Goal: Task Accomplishment & Management: Manage account settings

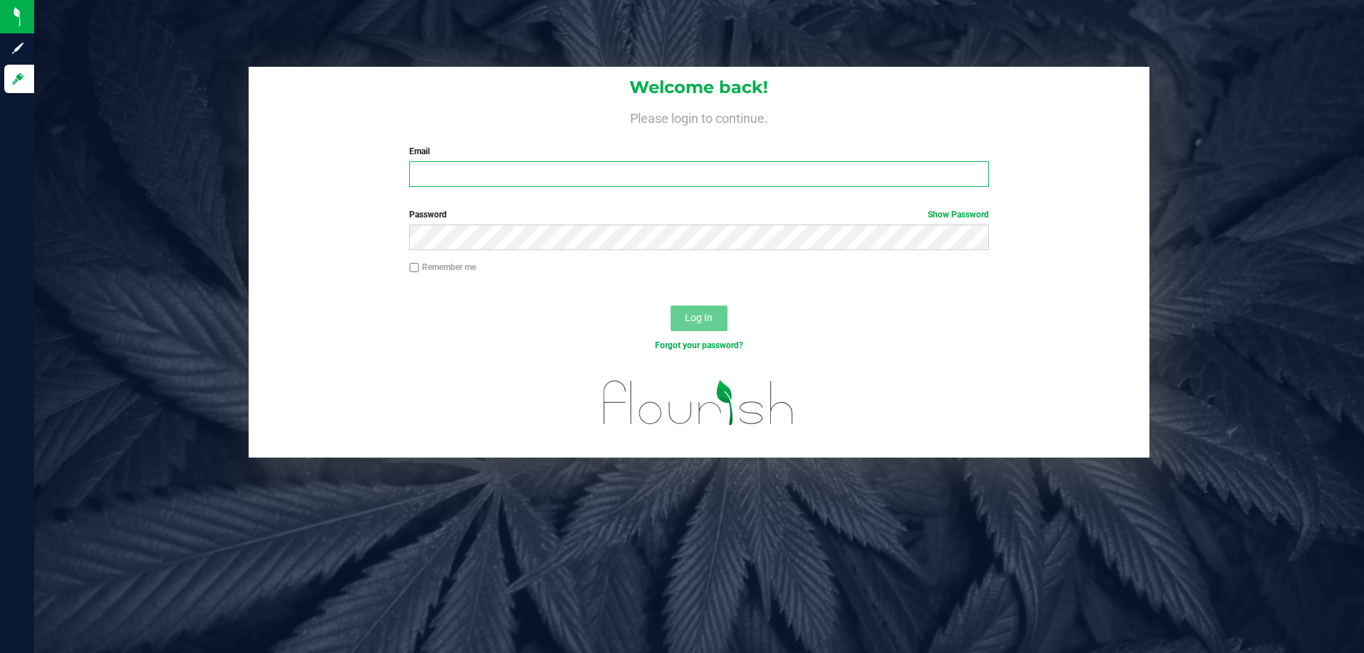
click at [451, 178] on input "Email" at bounding box center [698, 174] width 579 height 26
type input "[EMAIL_ADDRESS][DOMAIN_NAME]"
click at [671, 306] on button "Log In" at bounding box center [699, 319] width 57 height 26
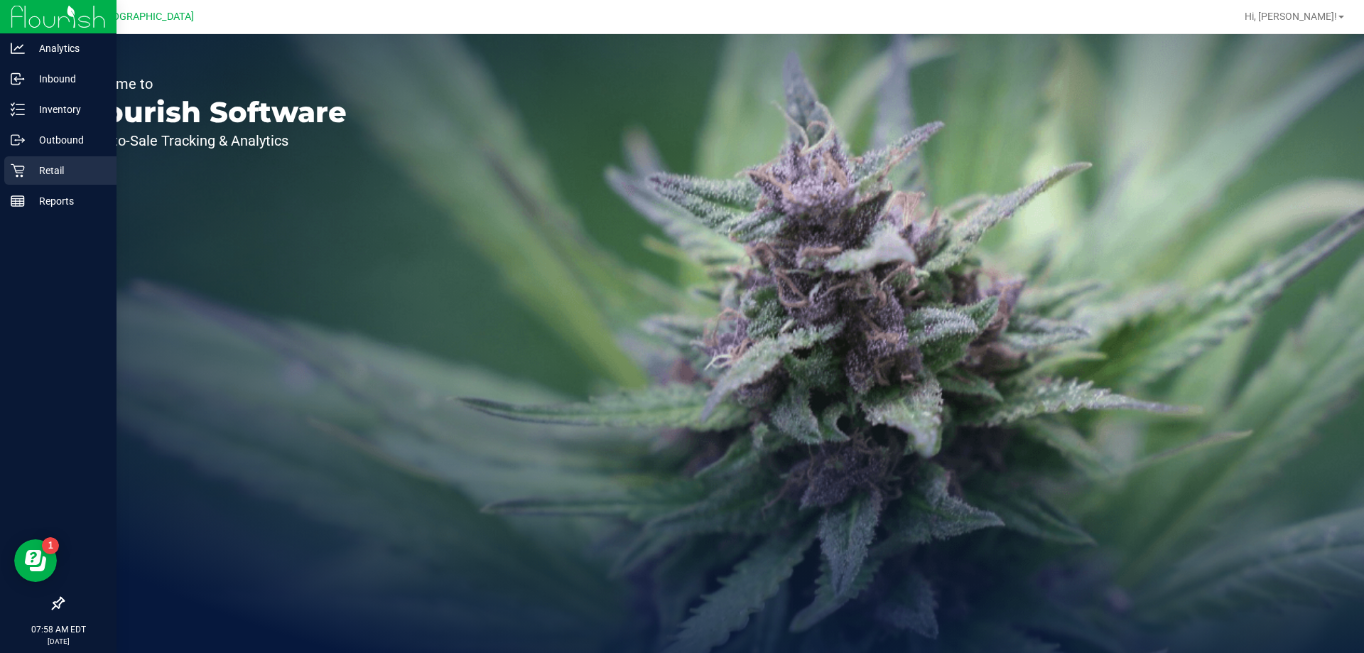
click at [43, 170] on p "Retail" at bounding box center [67, 170] width 85 height 17
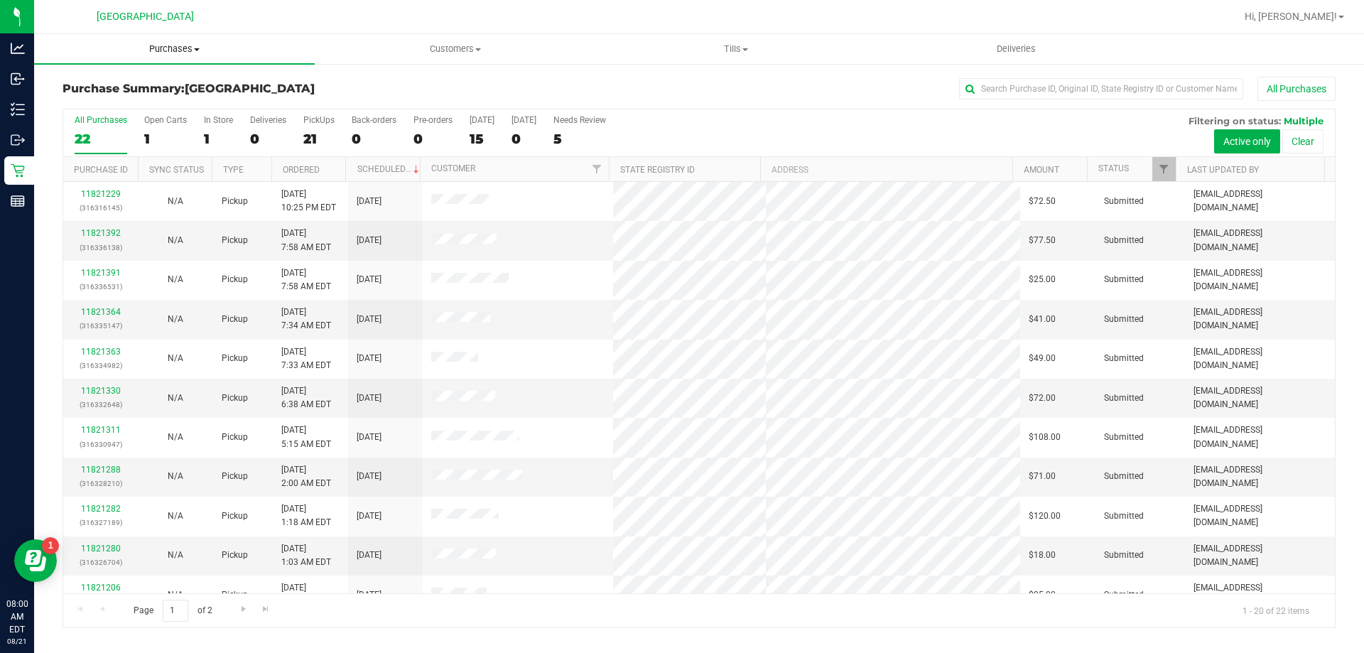
click at [183, 43] on span "Purchases" at bounding box center [174, 49] width 281 height 13
click at [105, 102] on span "Fulfillment" at bounding box center [78, 103] width 88 height 12
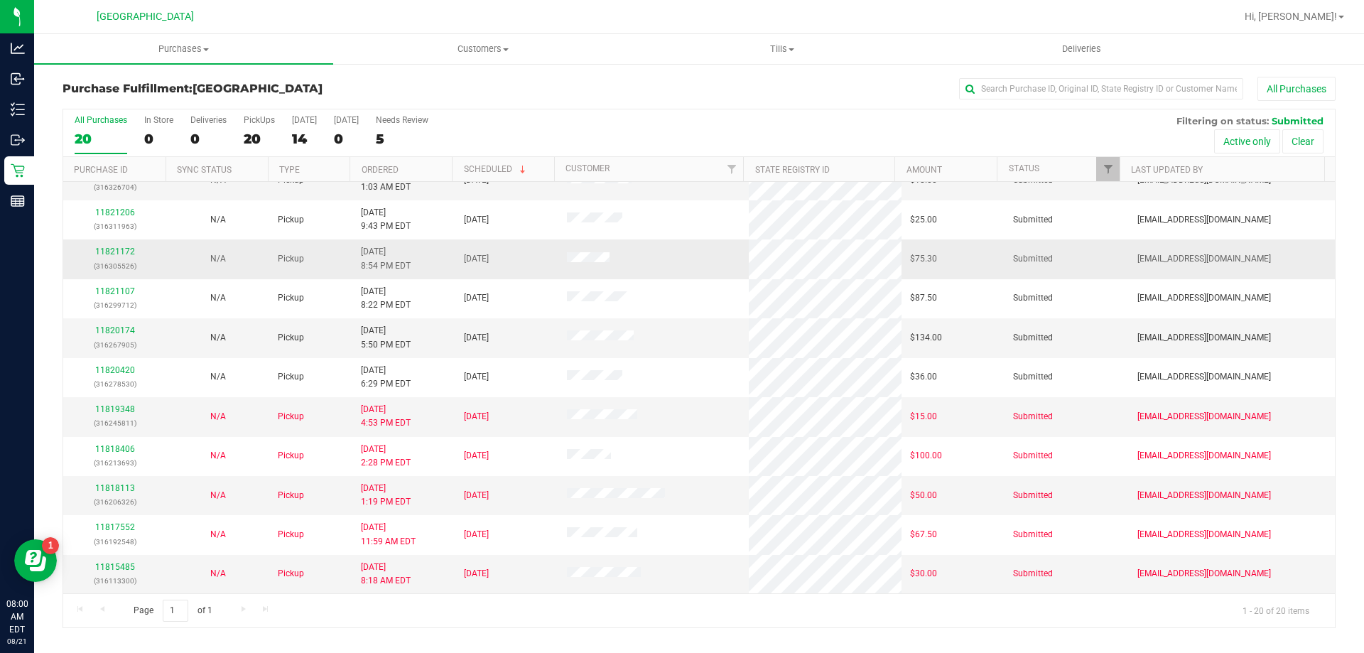
scroll to position [304, 0]
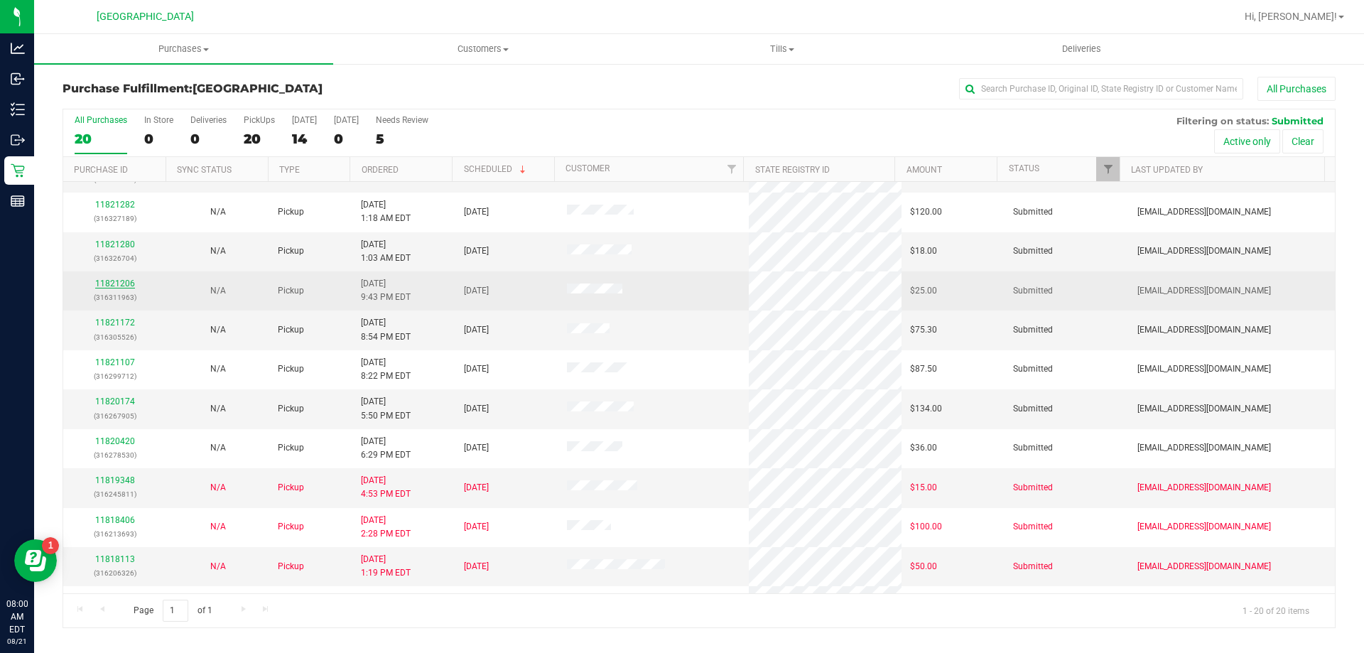
click at [120, 280] on link "11821206" at bounding box center [115, 284] width 40 height 10
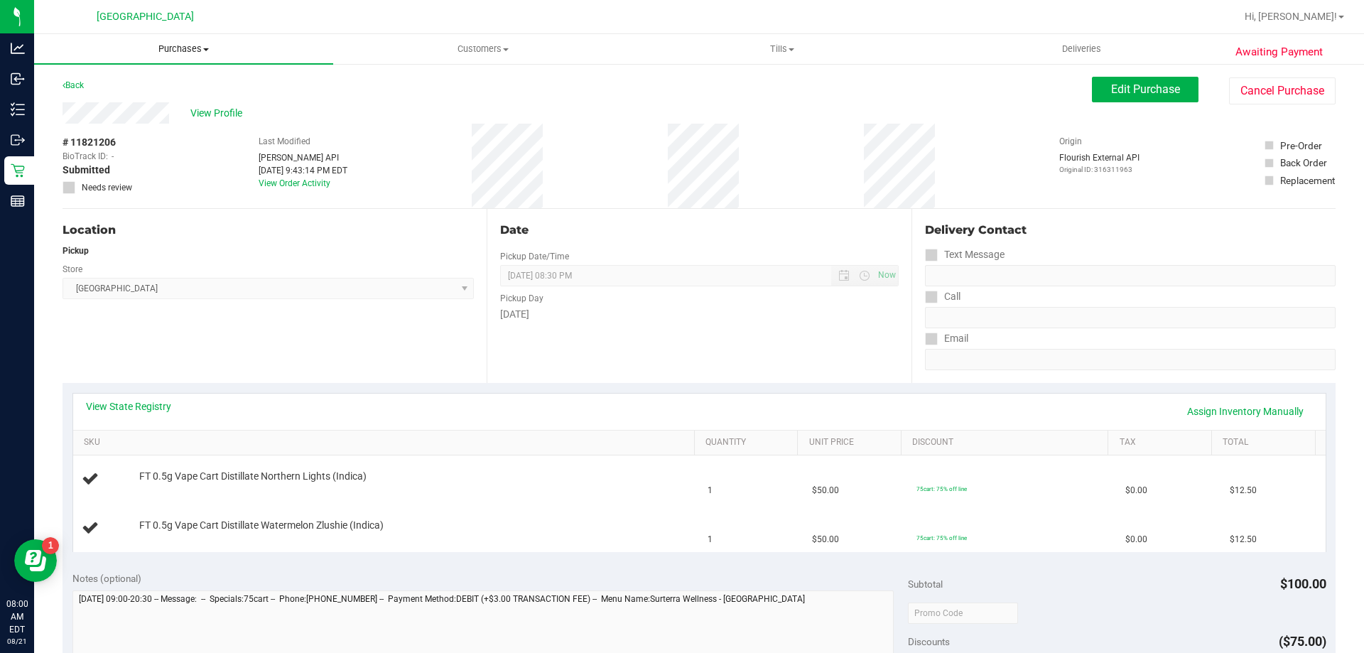
click at [167, 50] on span "Purchases" at bounding box center [183, 49] width 299 height 13
click at [117, 101] on span "Fulfillment" at bounding box center [78, 103] width 88 height 12
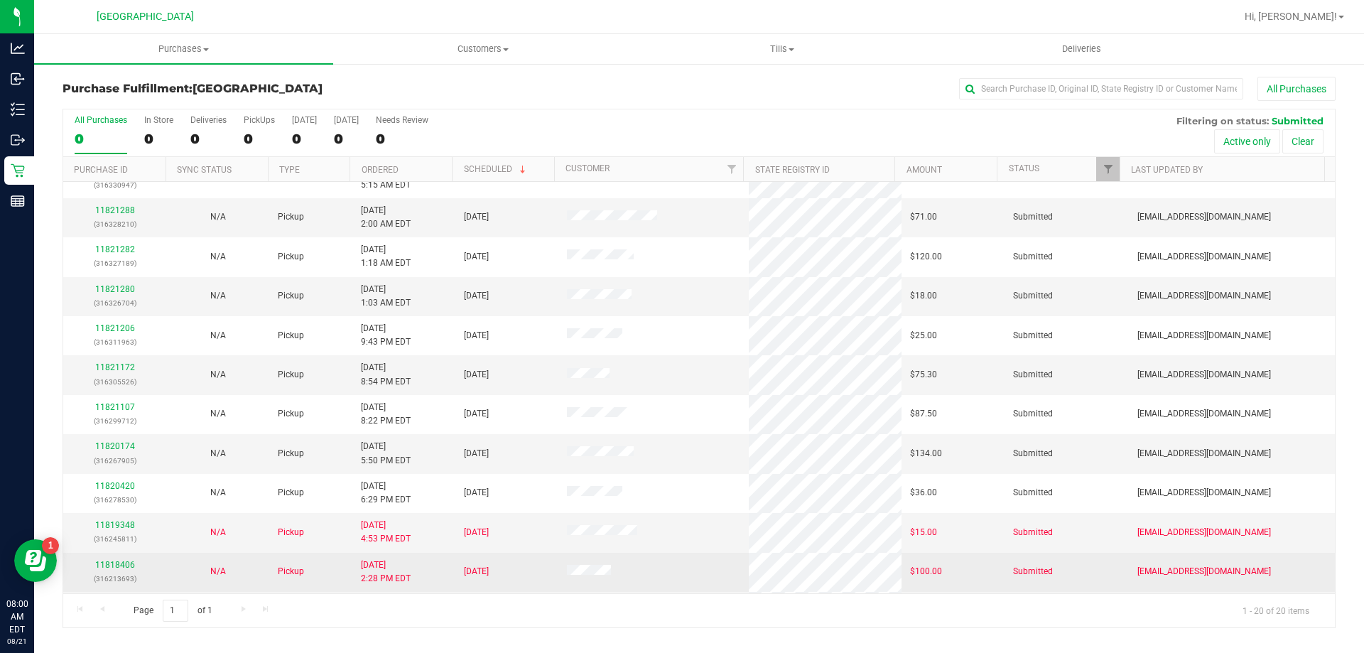
scroll to position [375, 0]
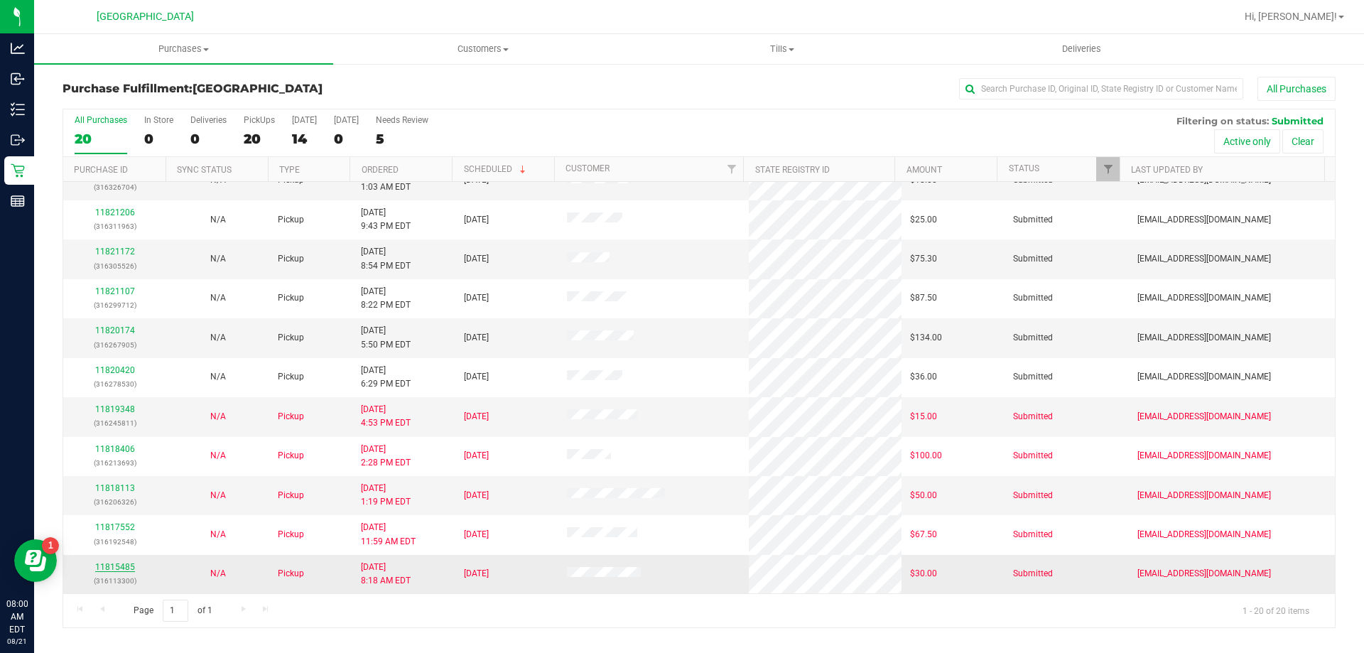
click at [110, 568] on link "11815485" at bounding box center [115, 567] width 40 height 10
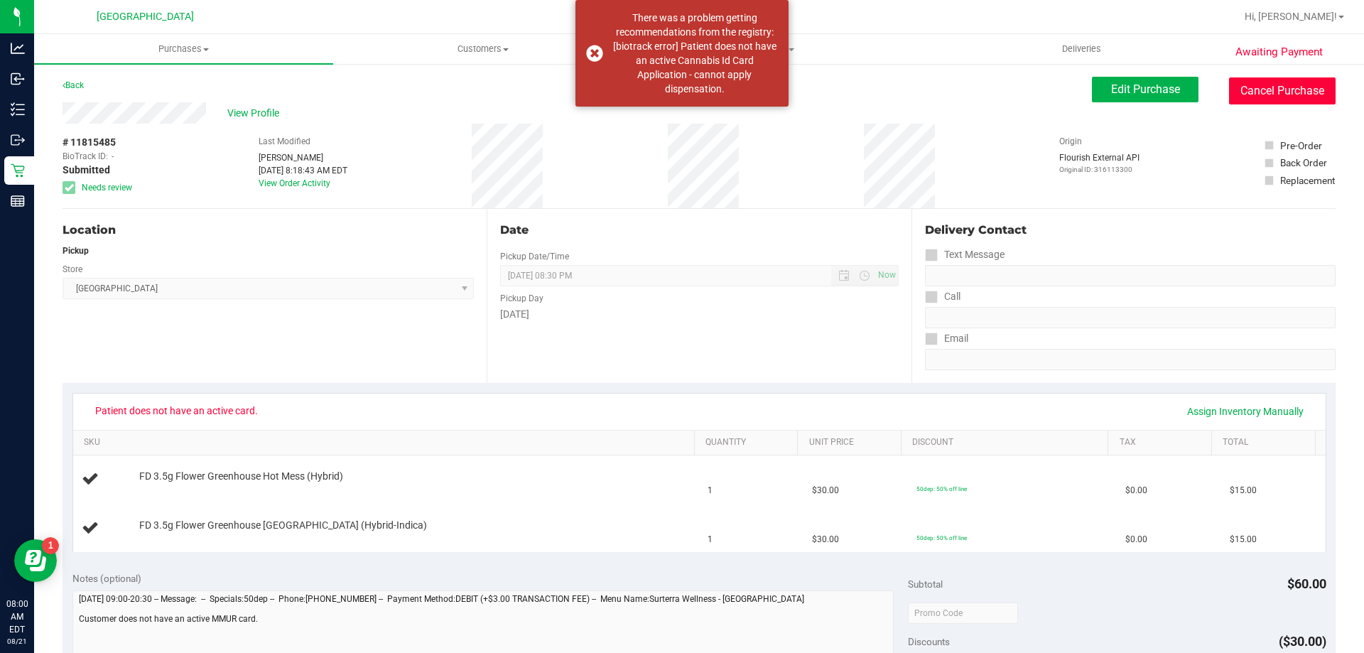
click at [1248, 97] on button "Cancel Purchase" at bounding box center [1282, 90] width 107 height 27
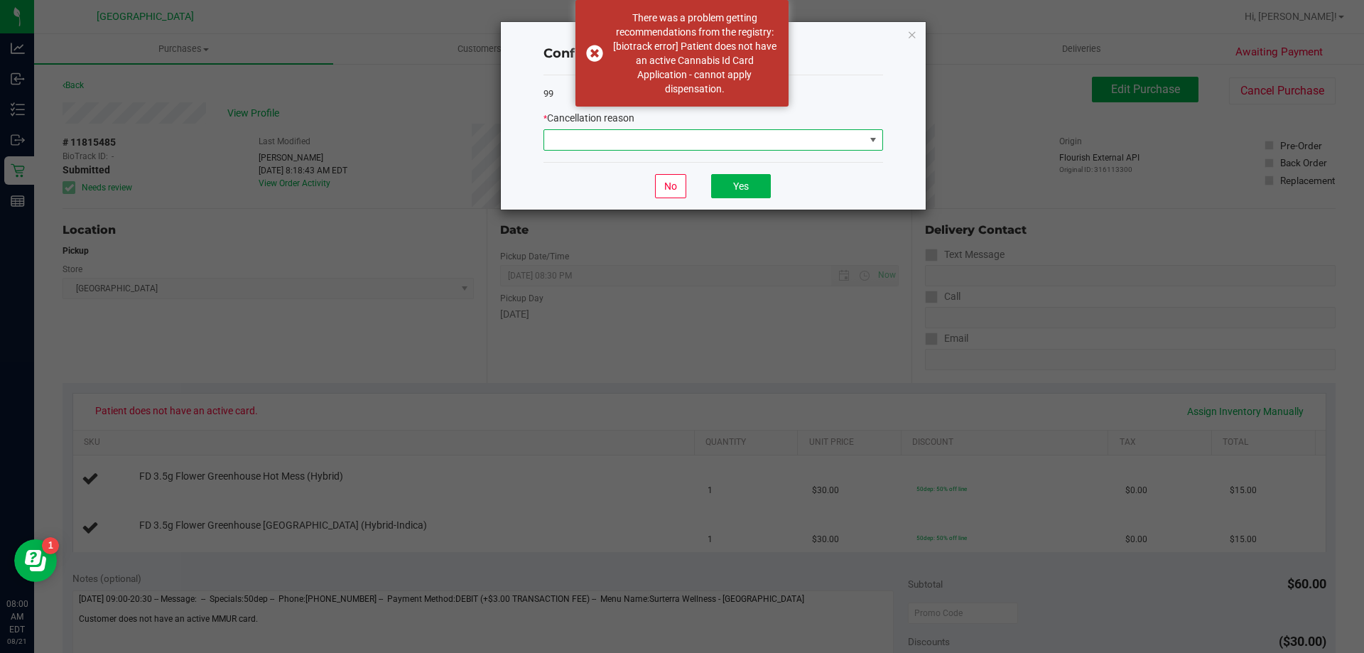
click at [800, 131] on span at bounding box center [704, 140] width 320 height 20
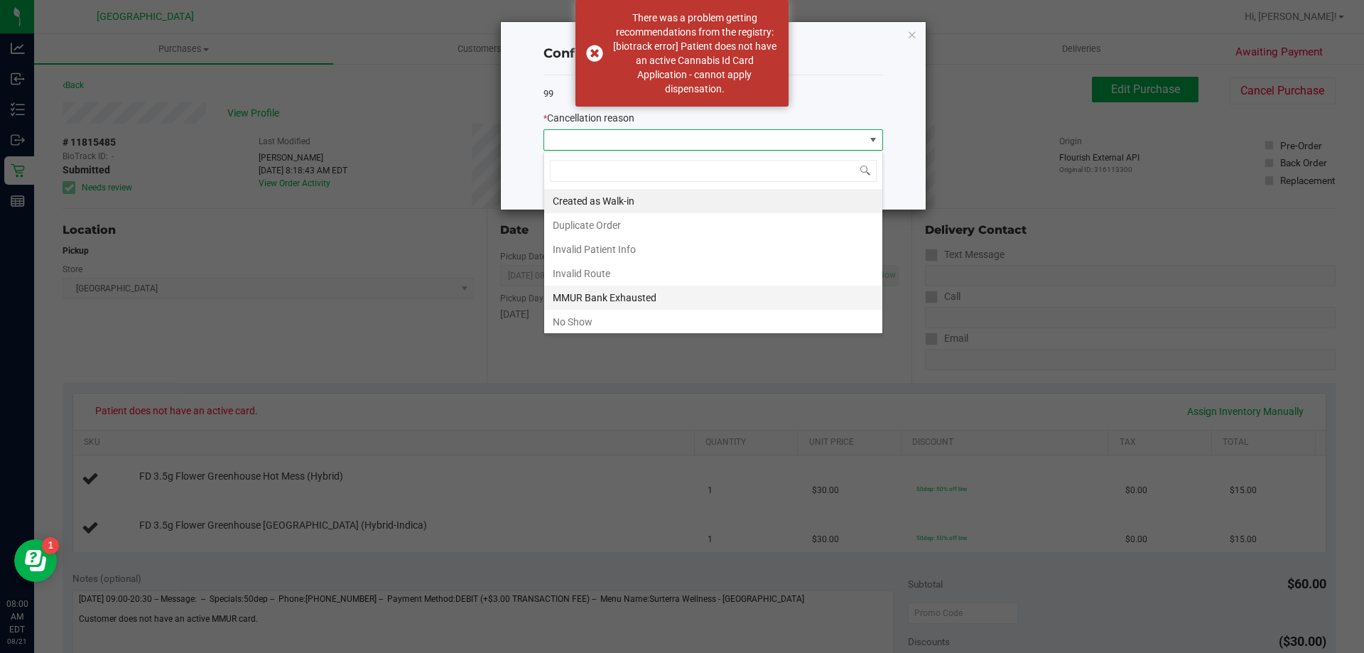
scroll to position [21, 340]
click at [620, 325] on li "No Show" at bounding box center [713, 322] width 338 height 24
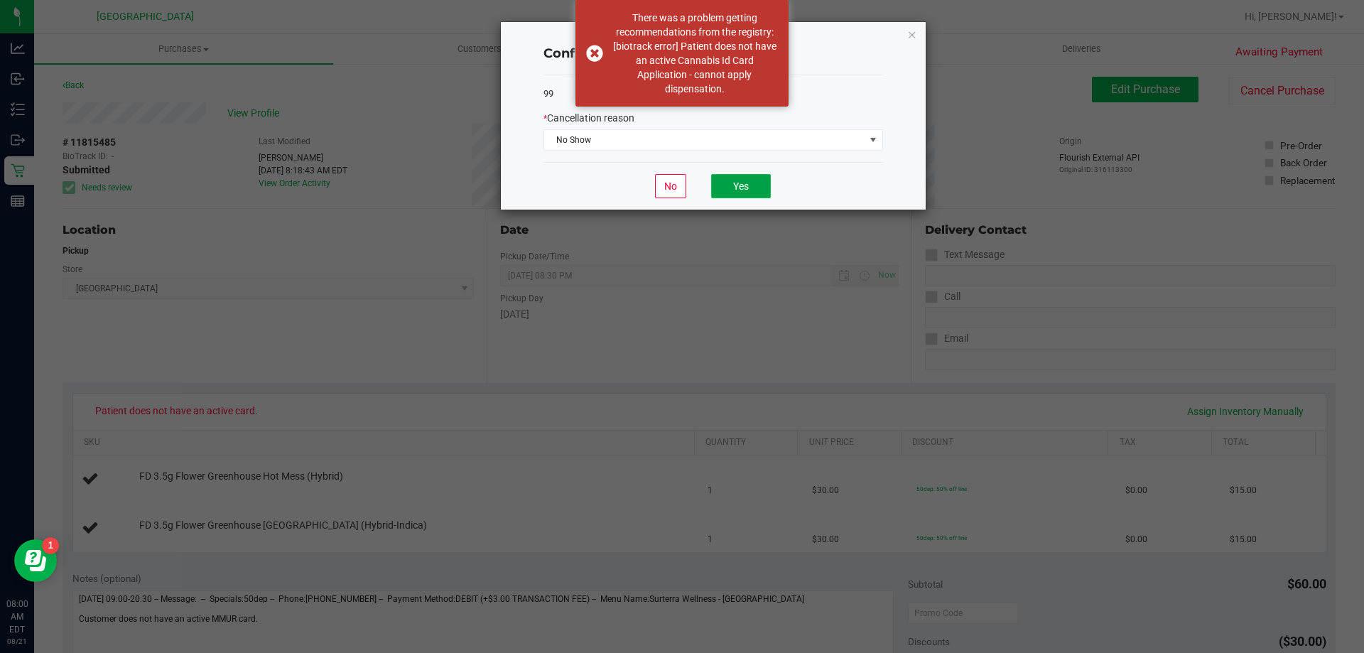
click at [732, 198] on button "Yes" at bounding box center [741, 186] width 60 height 24
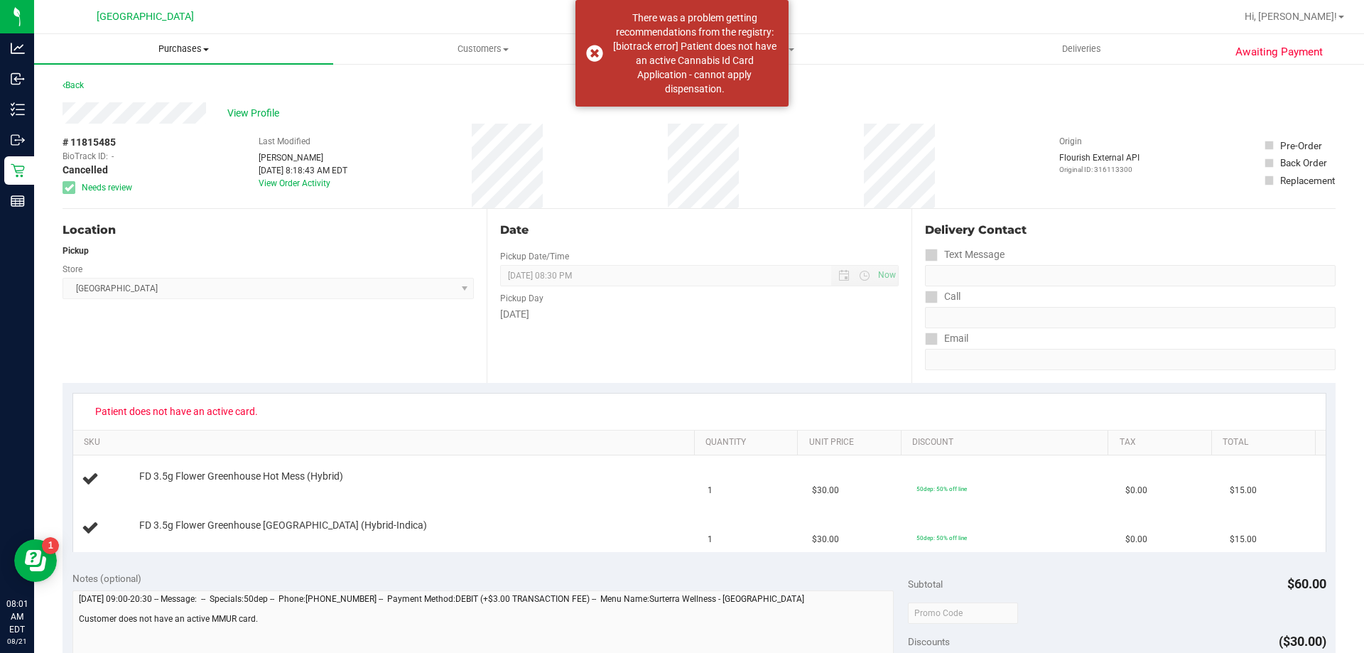
click at [199, 51] on span "Purchases" at bounding box center [183, 49] width 299 height 13
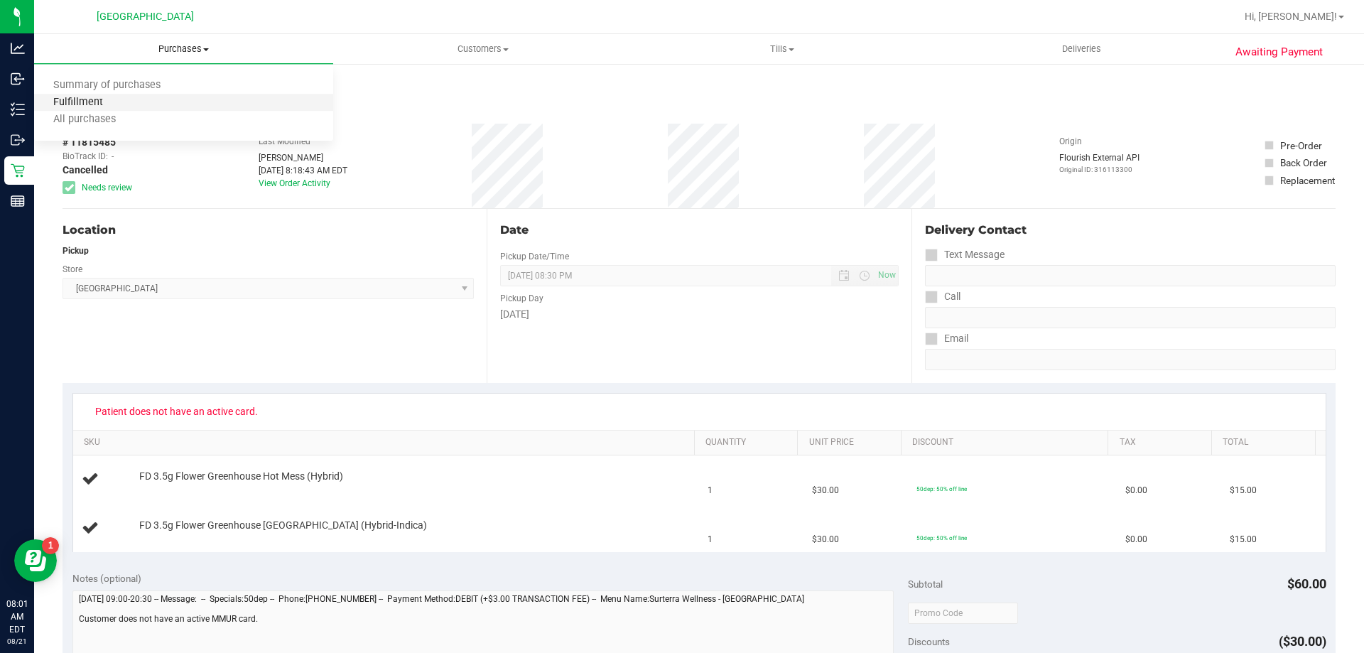
click at [99, 104] on span "Fulfillment" at bounding box center [78, 103] width 88 height 12
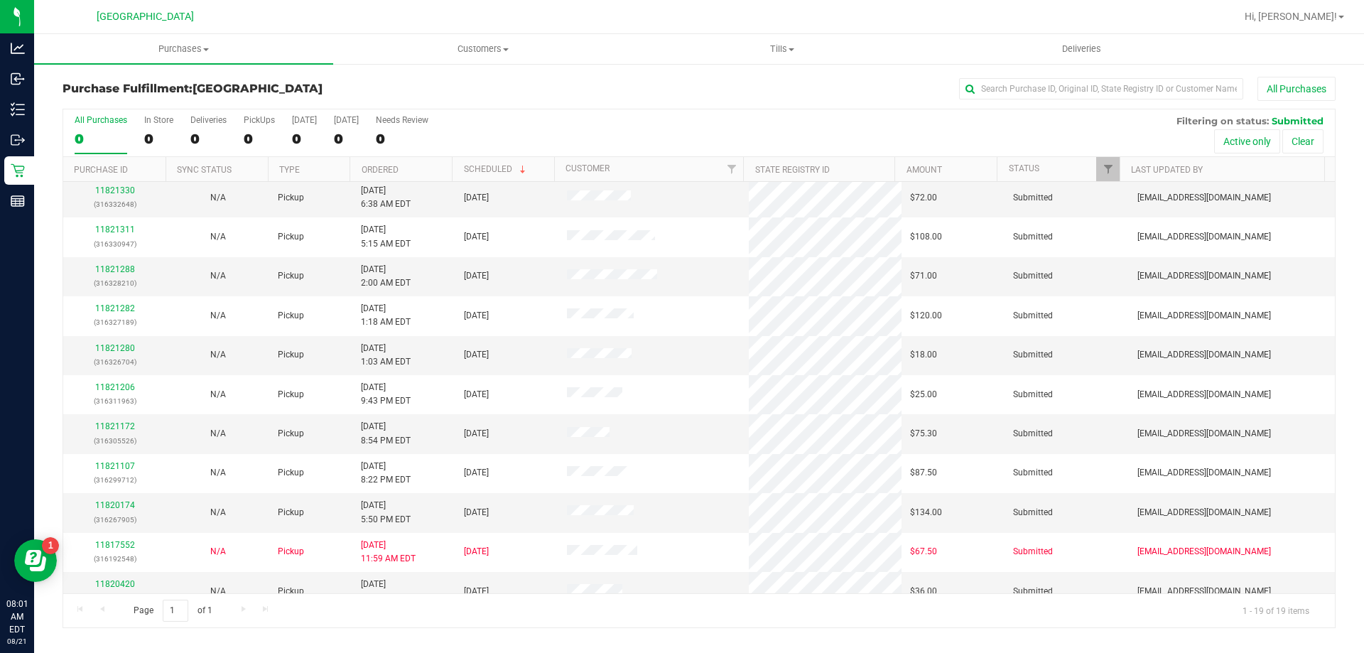
scroll to position [336, 0]
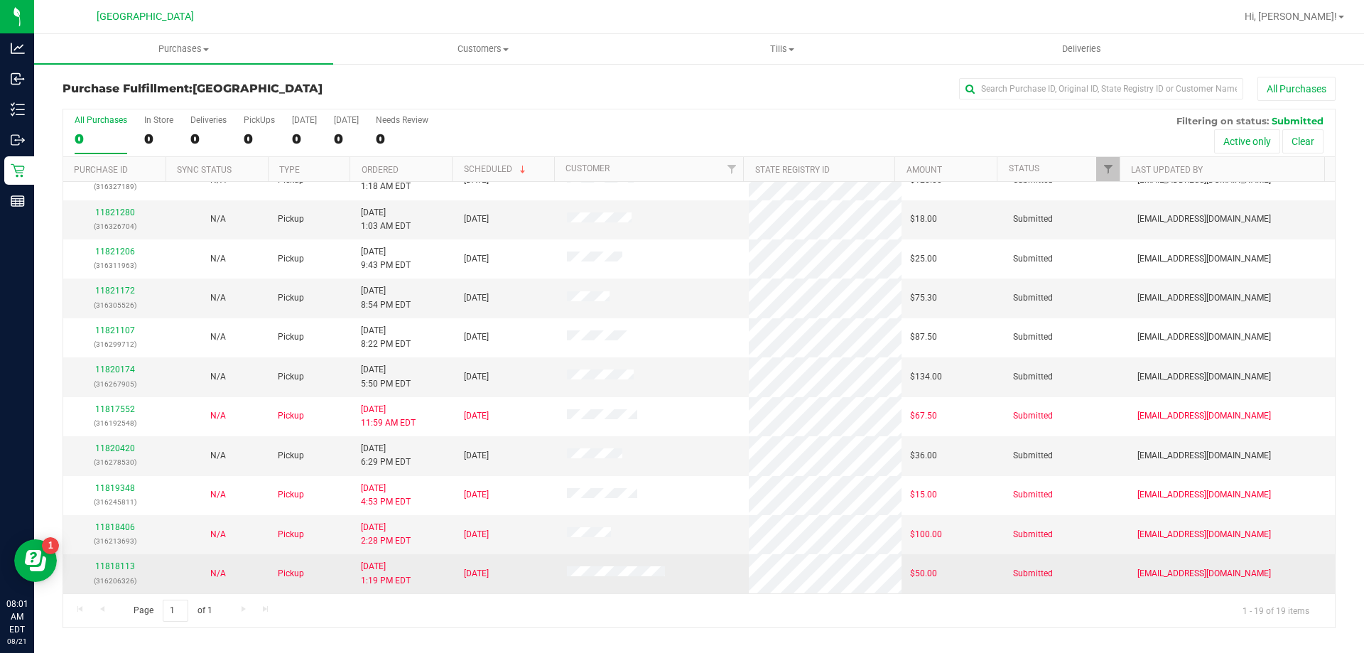
click at [119, 561] on div "11818113 (316206326)" at bounding box center [115, 573] width 86 height 27
click at [119, 564] on link "11818113" at bounding box center [115, 566] width 40 height 10
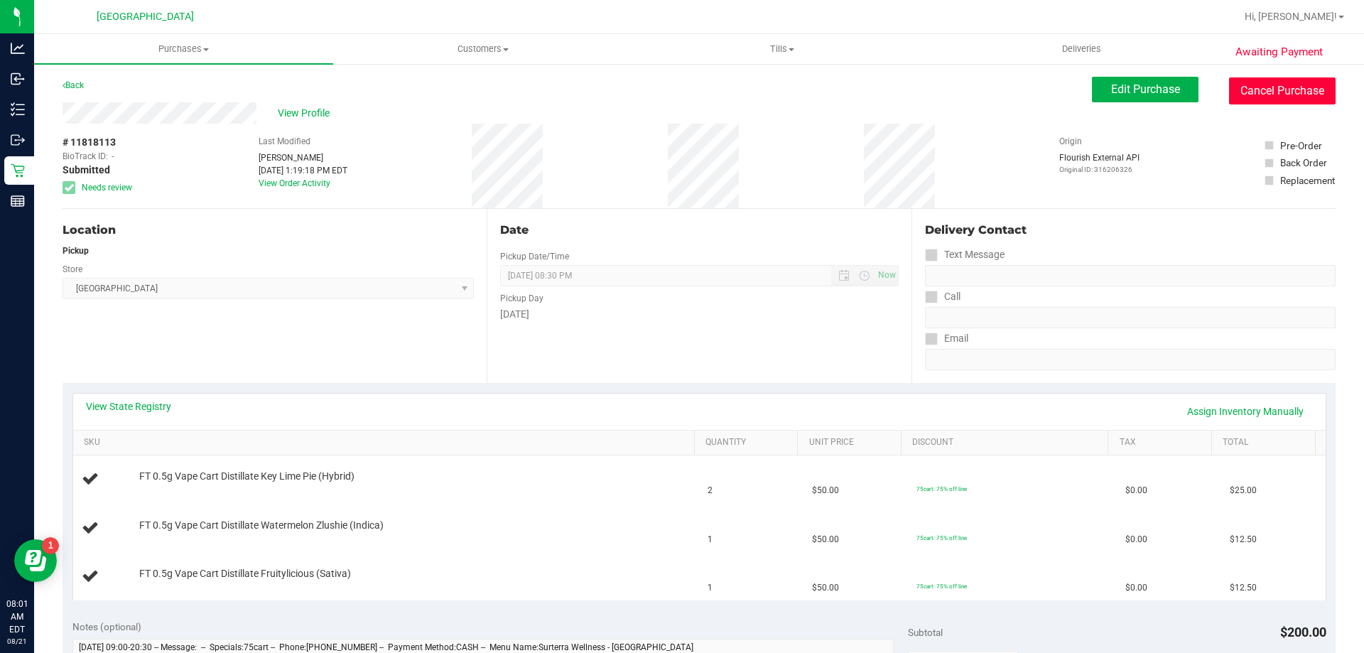
click at [1259, 88] on button "Cancel Purchase" at bounding box center [1282, 90] width 107 height 27
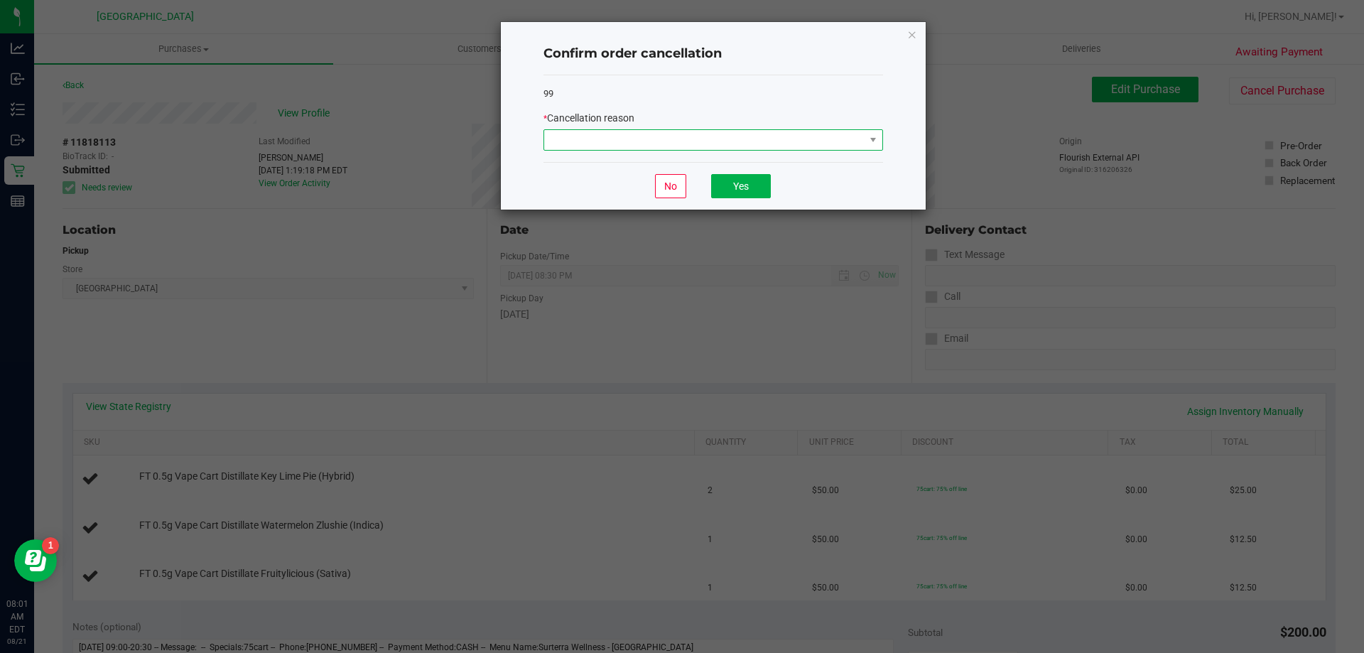
click at [860, 135] on span at bounding box center [704, 140] width 320 height 20
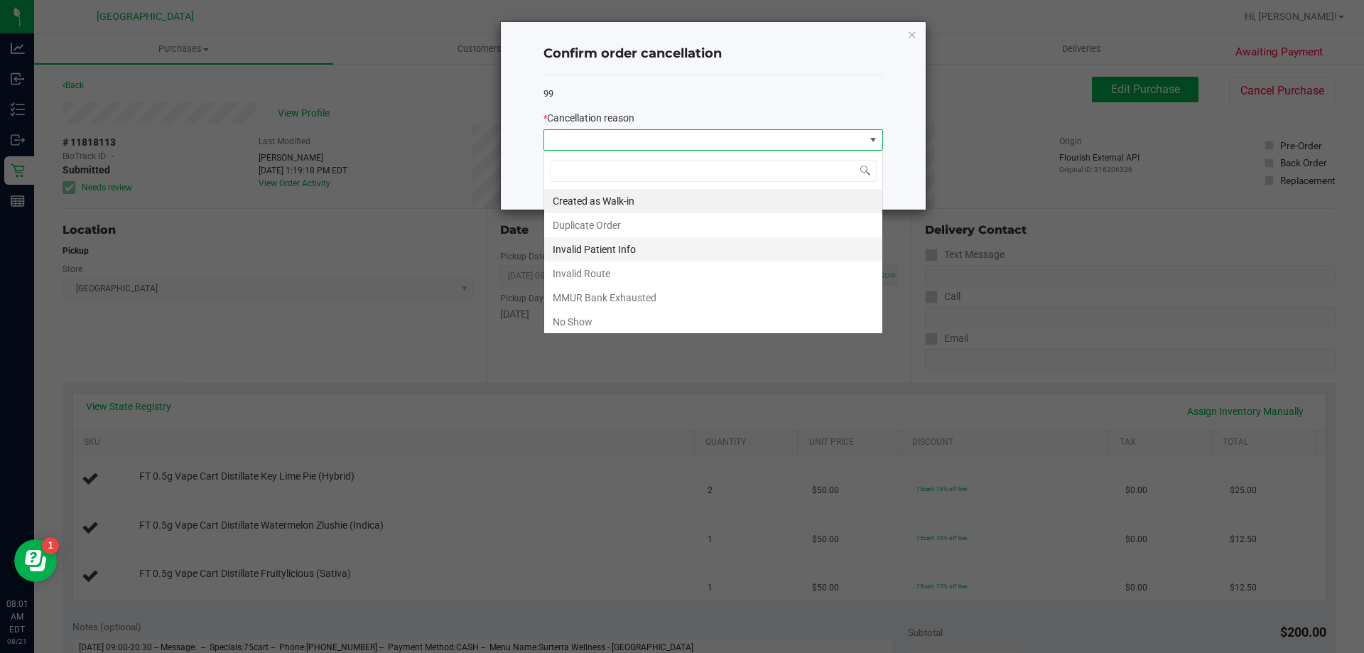
scroll to position [21, 340]
click at [563, 325] on li "No Show" at bounding box center [713, 322] width 338 height 24
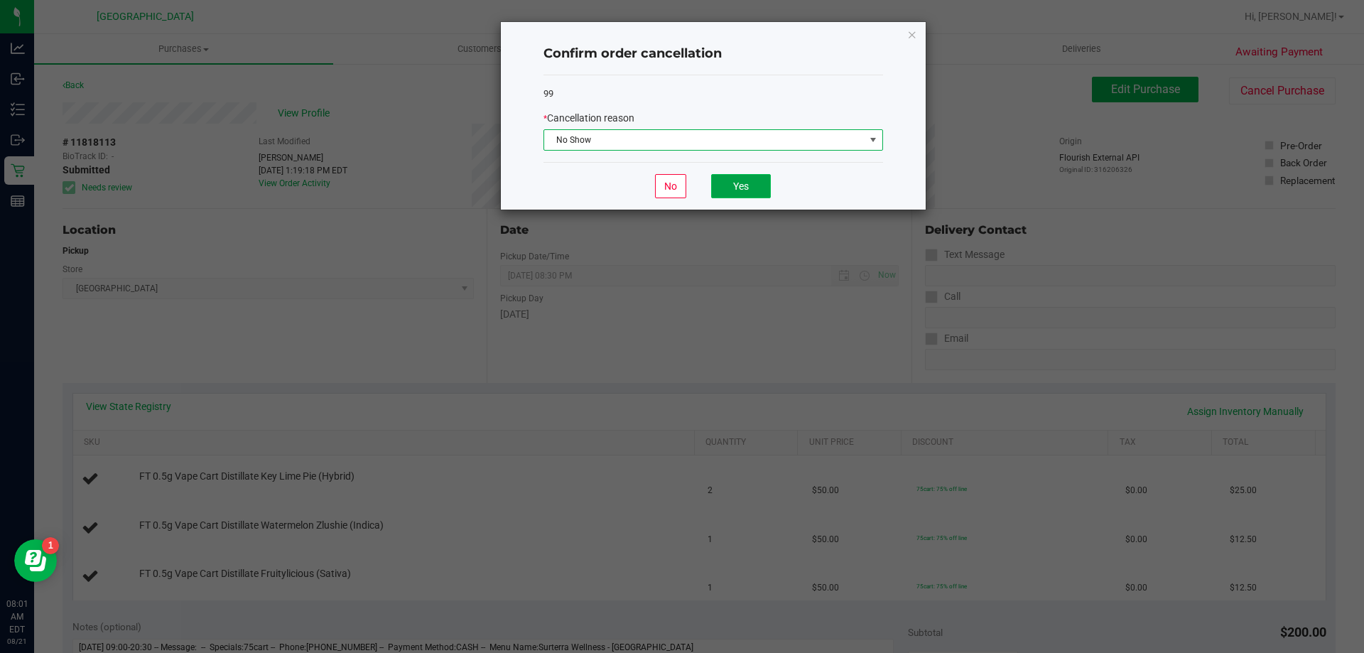
click at [734, 183] on button "Yes" at bounding box center [741, 186] width 60 height 24
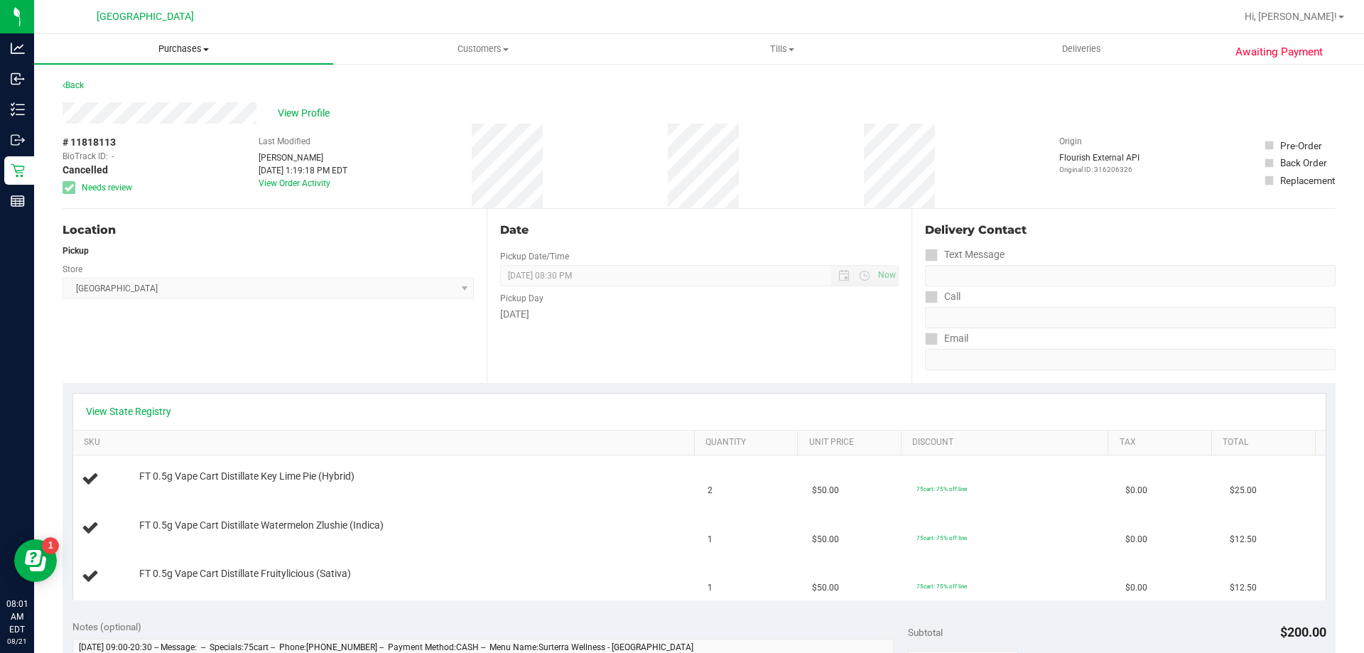
click at [169, 55] on uib-tab-heading "Purchases Summary of purchases Fulfillment All purchases" at bounding box center [183, 49] width 299 height 30
click at [107, 97] on span "Fulfillment" at bounding box center [78, 103] width 88 height 12
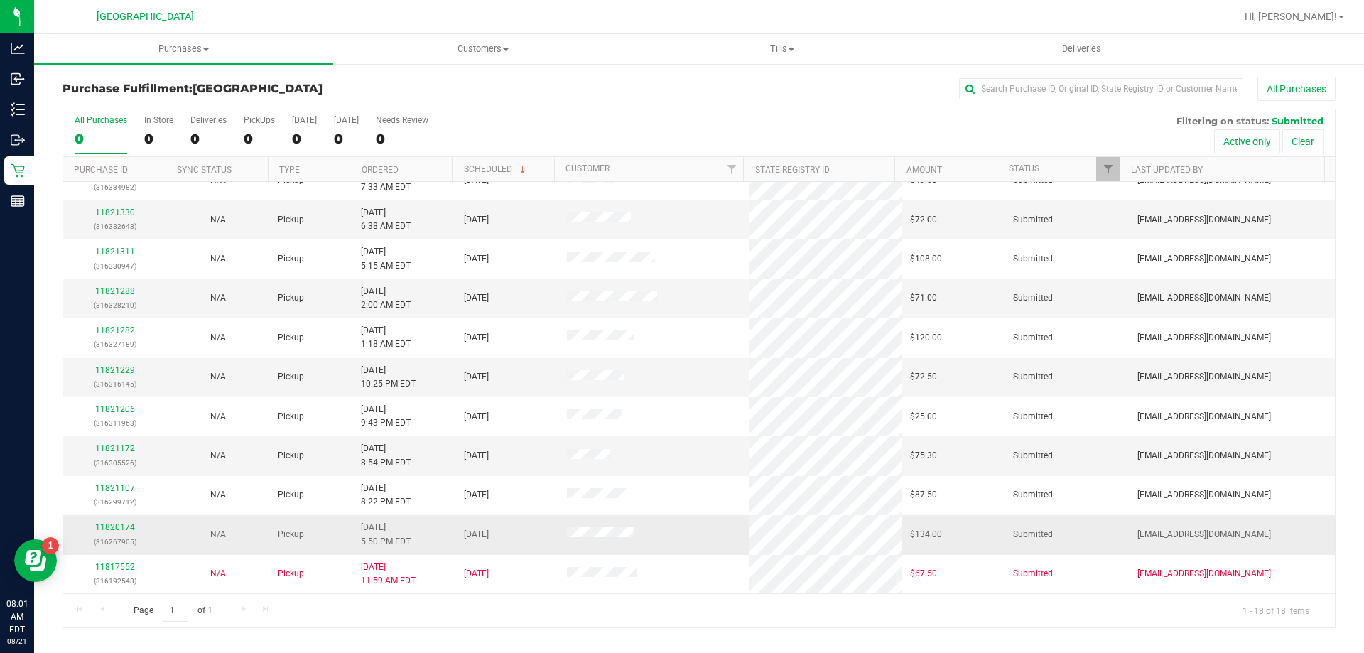
scroll to position [296, 0]
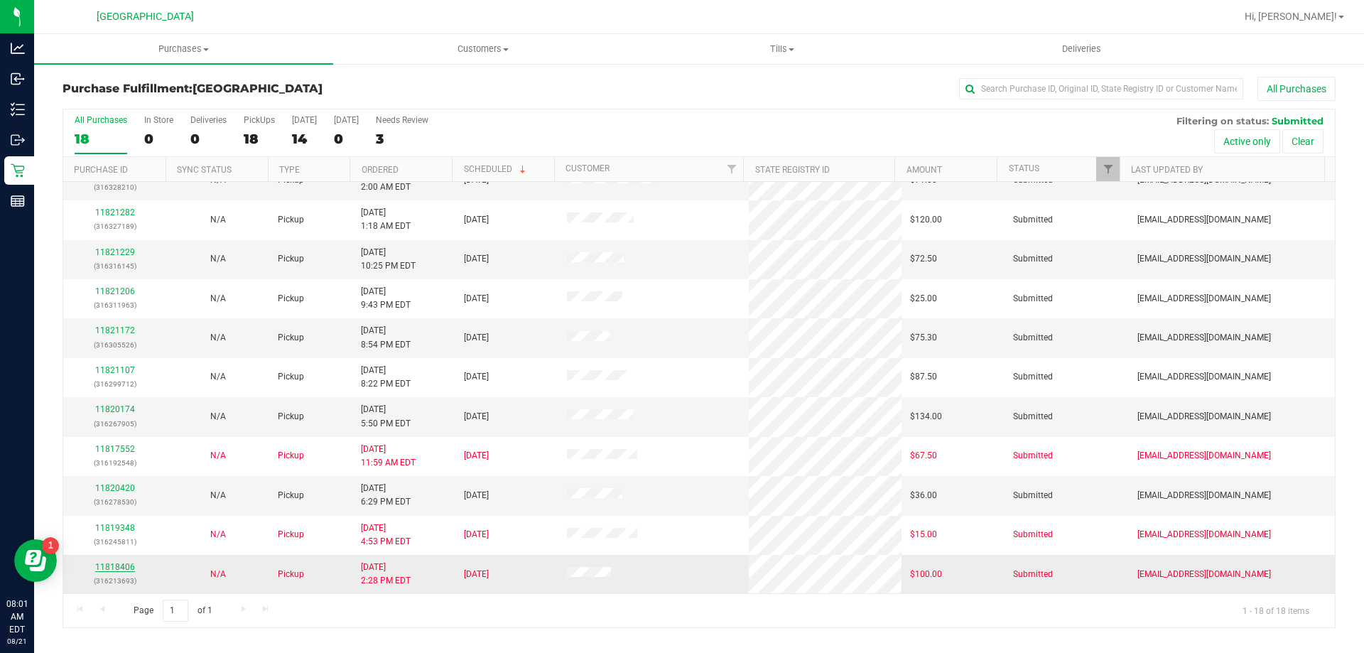
click at [103, 571] on link "11818406" at bounding box center [115, 567] width 40 height 10
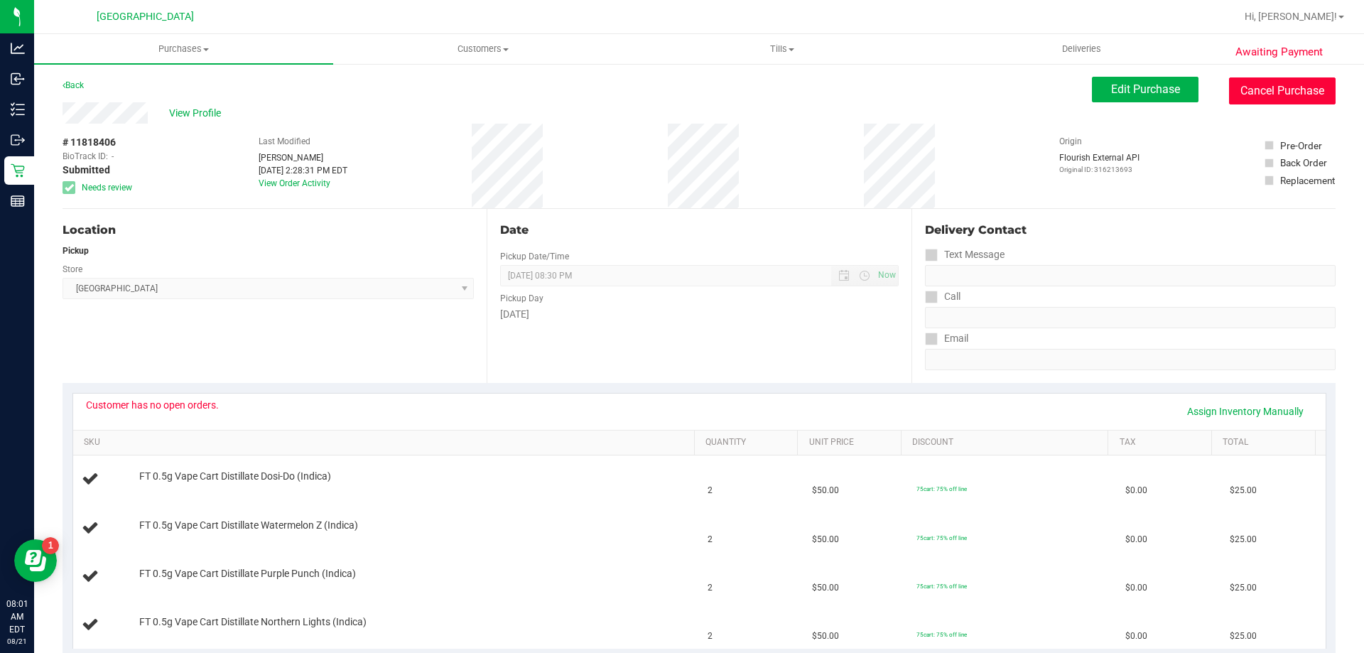
click at [1257, 85] on button "Cancel Purchase" at bounding box center [1282, 90] width 107 height 27
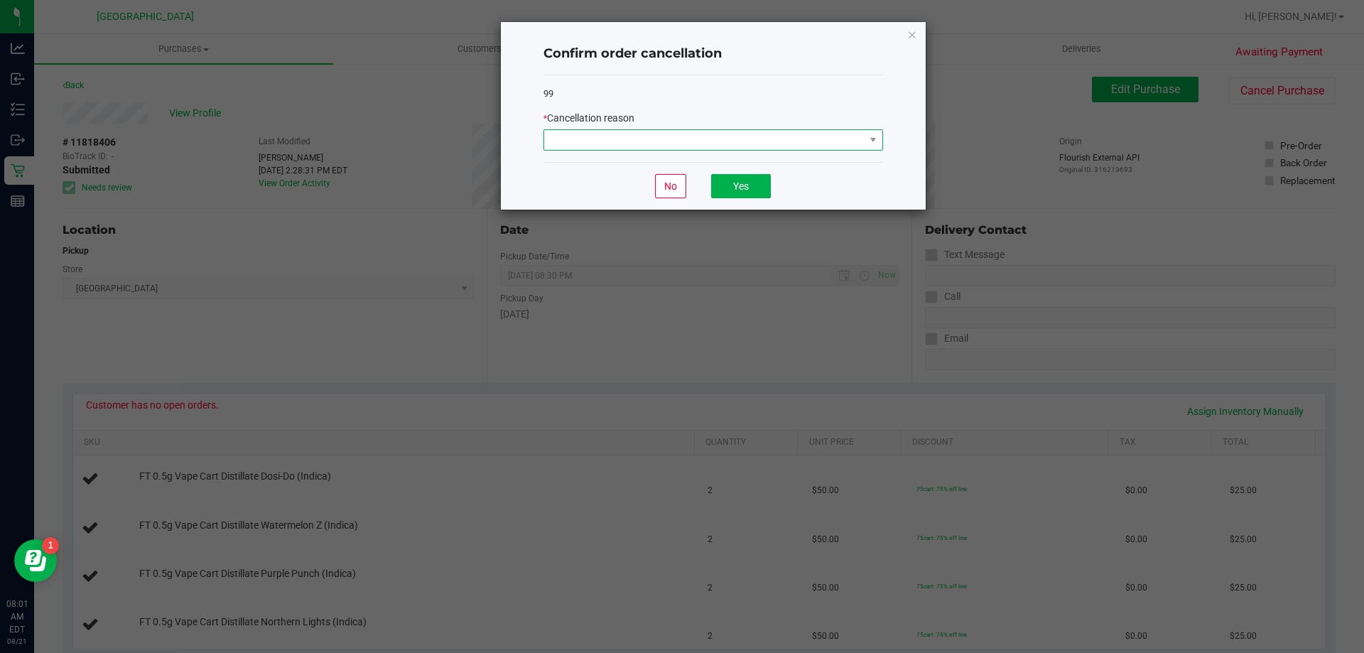
click at [721, 144] on span at bounding box center [704, 140] width 320 height 20
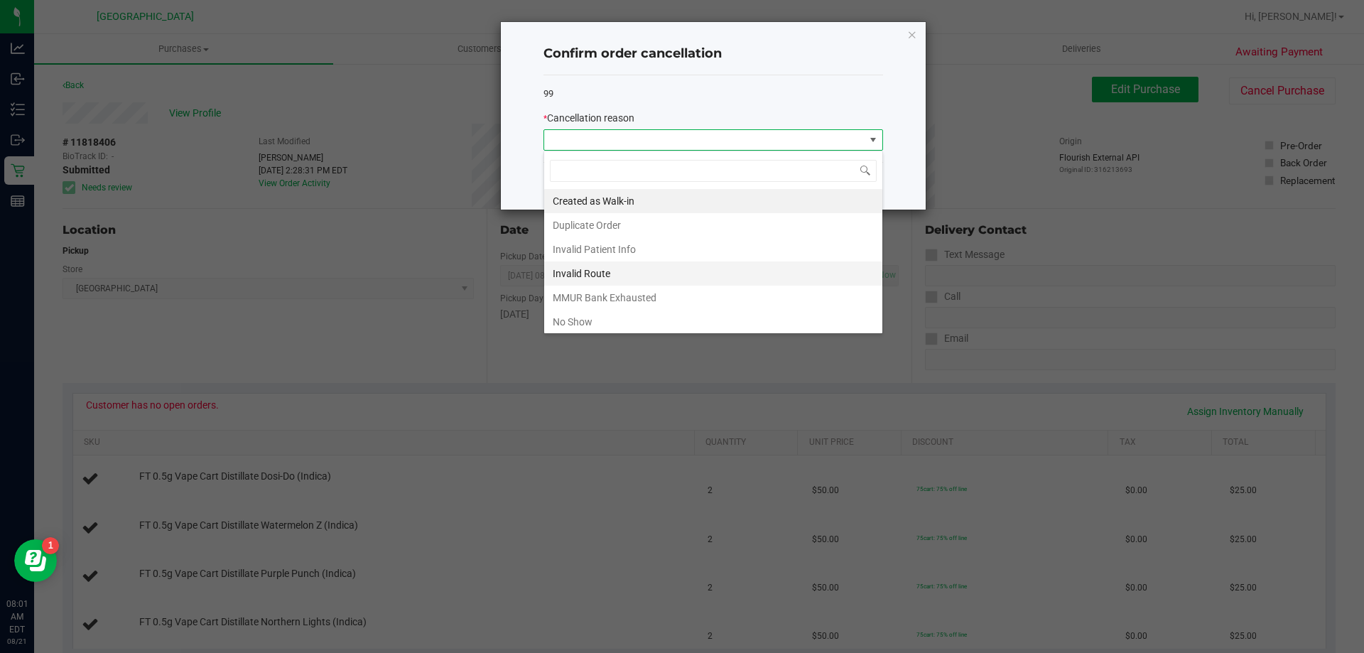
scroll to position [21, 340]
click at [608, 320] on li "No Show" at bounding box center [713, 322] width 338 height 24
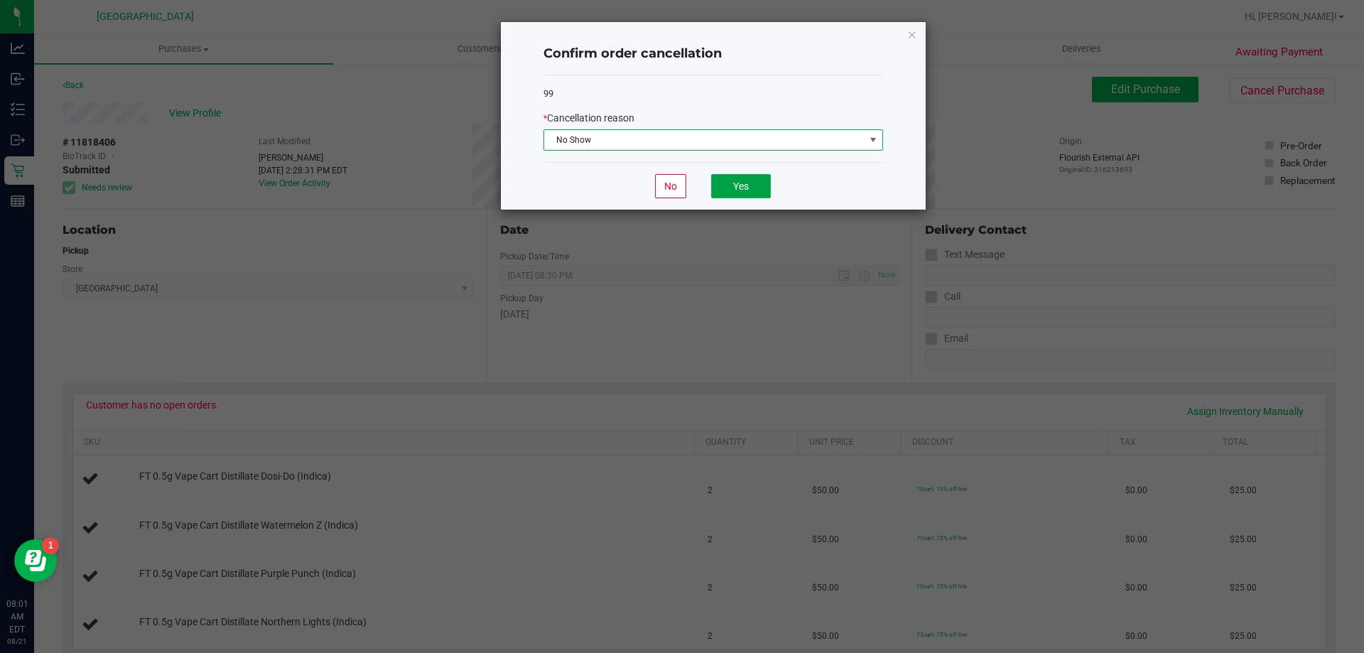
click at [735, 191] on button "Yes" at bounding box center [741, 186] width 60 height 24
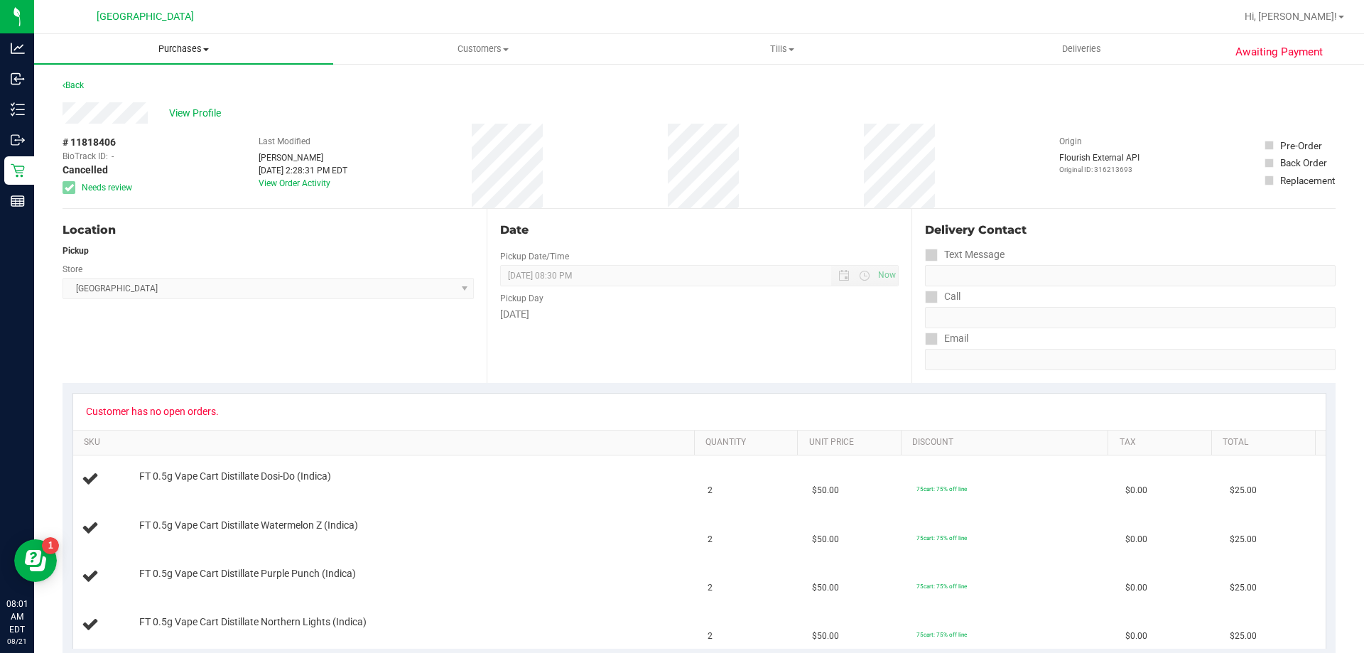
click at [193, 50] on span "Purchases" at bounding box center [183, 49] width 299 height 13
click at [97, 103] on span "Fulfillment" at bounding box center [78, 103] width 88 height 12
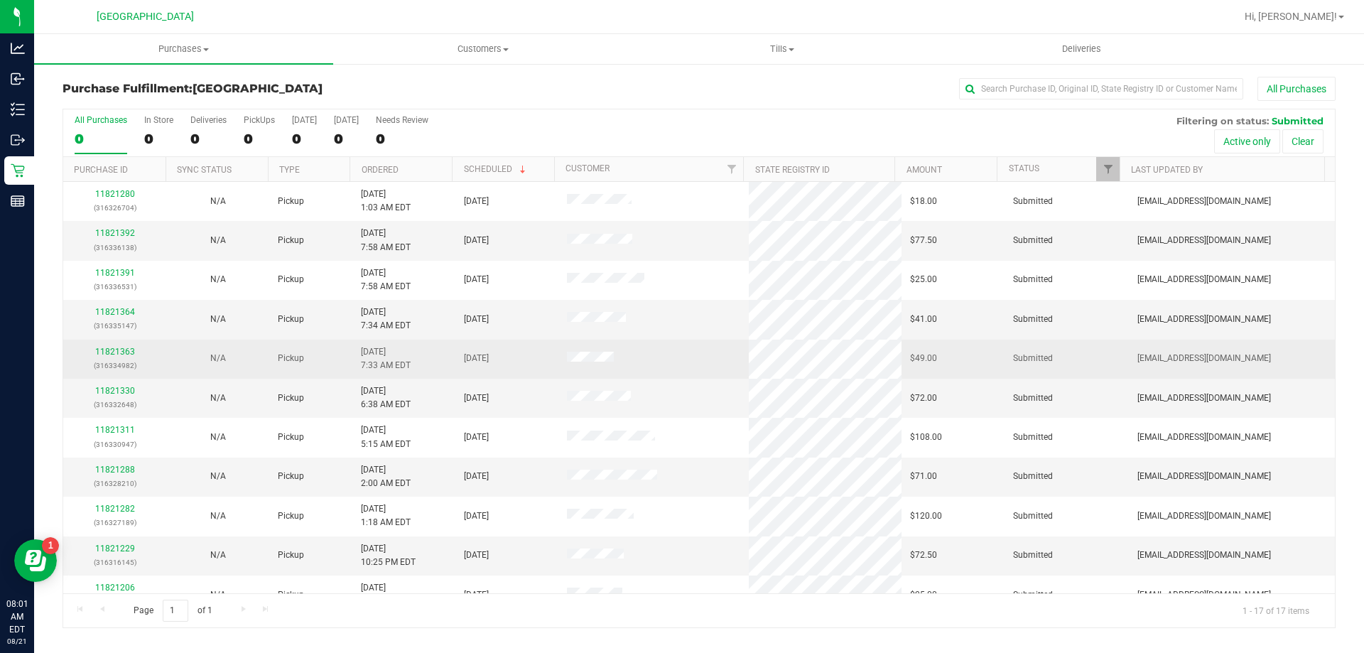
scroll to position [257, 0]
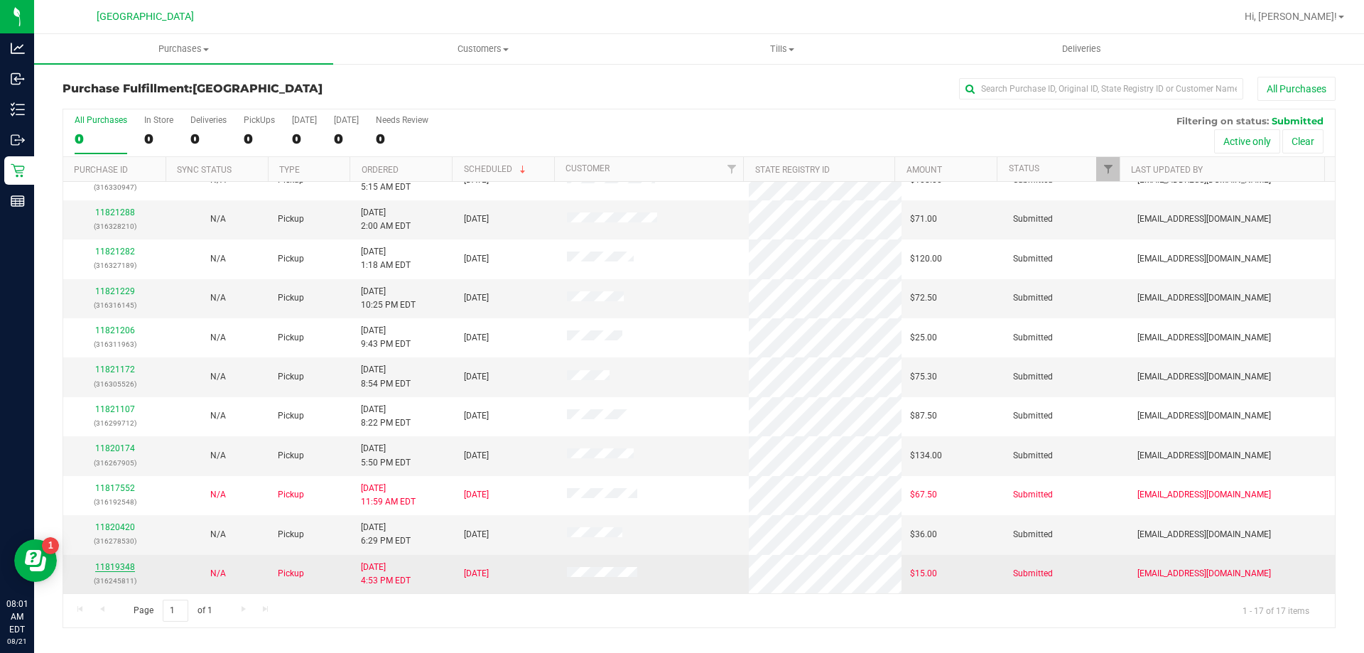
click at [119, 569] on link "11819348" at bounding box center [115, 567] width 40 height 10
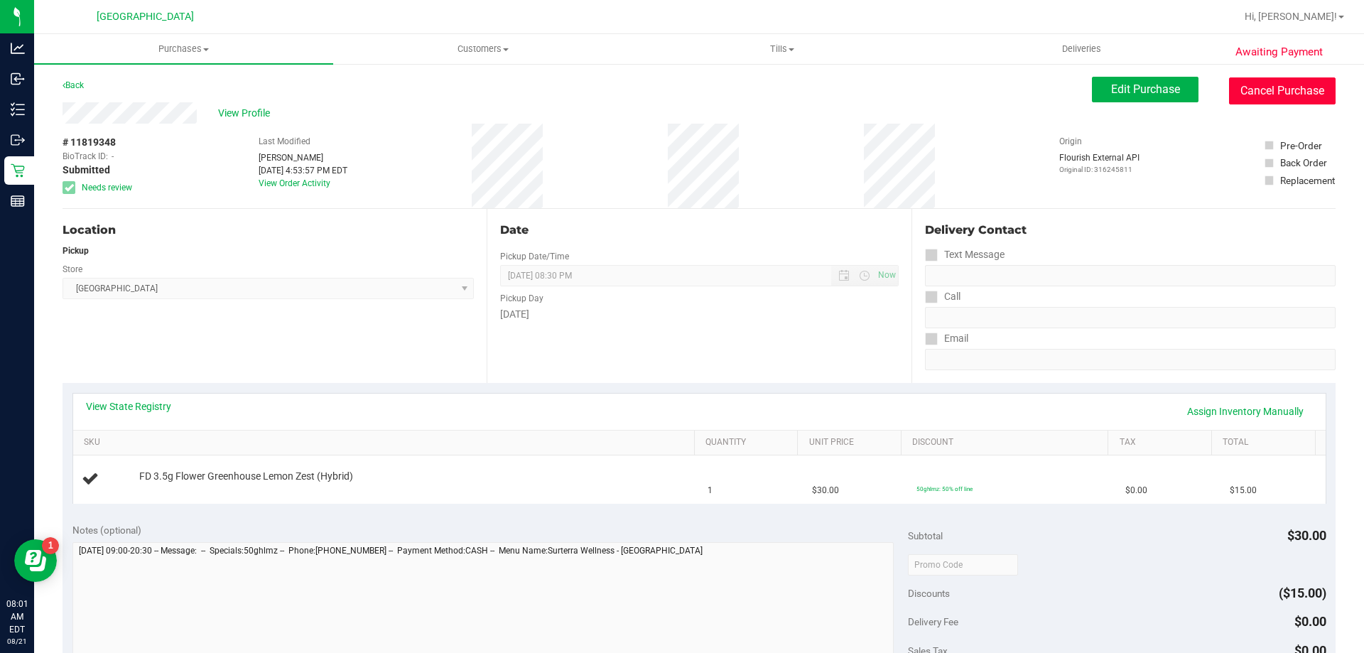
click at [1255, 94] on button "Cancel Purchase" at bounding box center [1282, 90] width 107 height 27
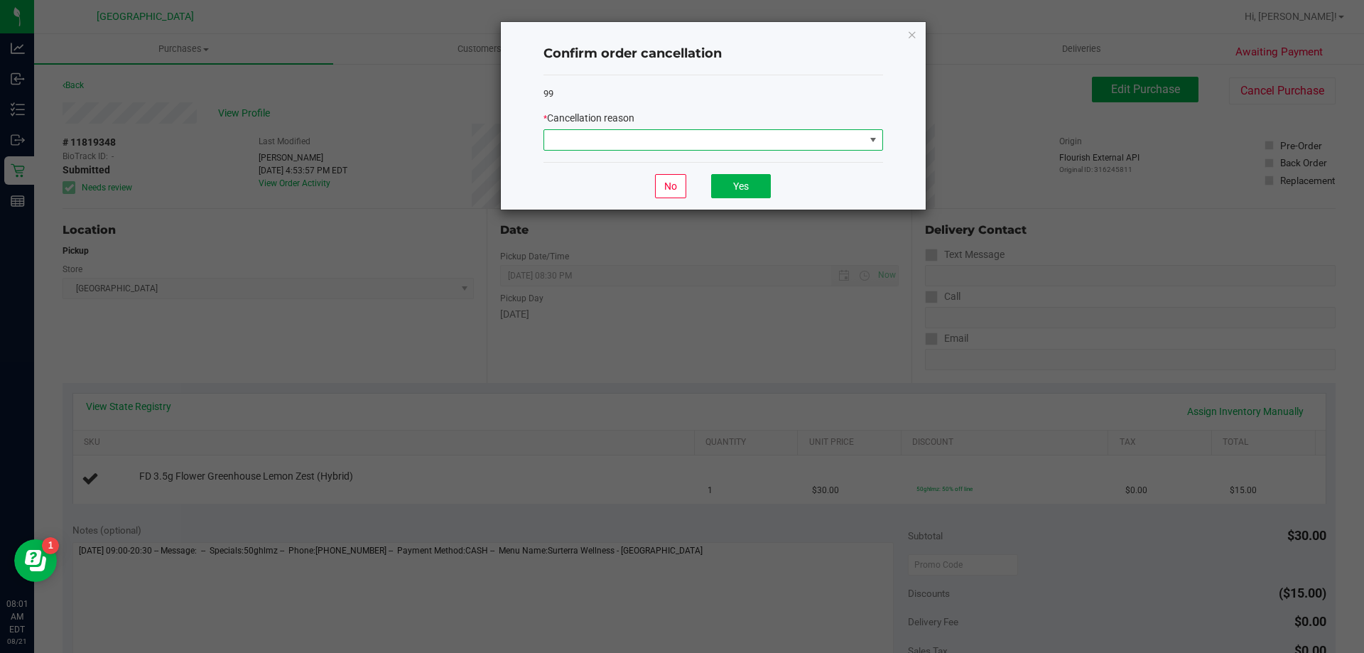
click at [777, 143] on span at bounding box center [704, 140] width 320 height 20
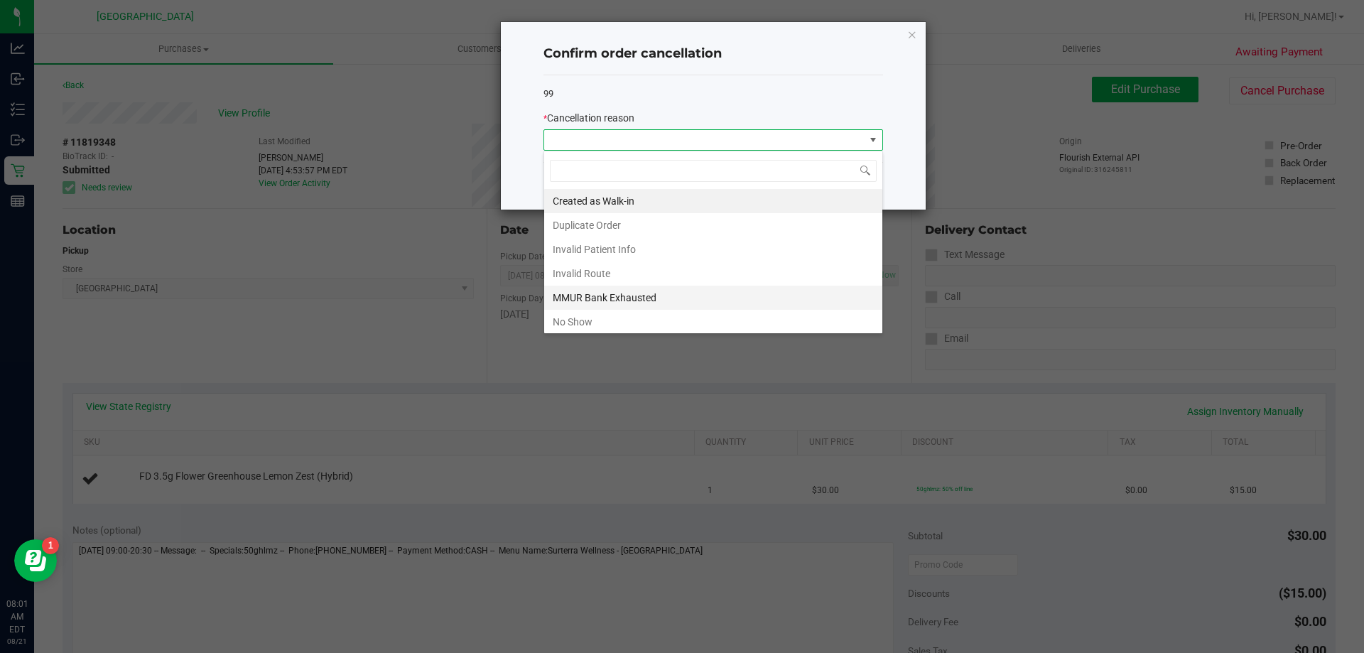
scroll to position [21, 340]
click at [584, 315] on li "No Show" at bounding box center [713, 322] width 338 height 24
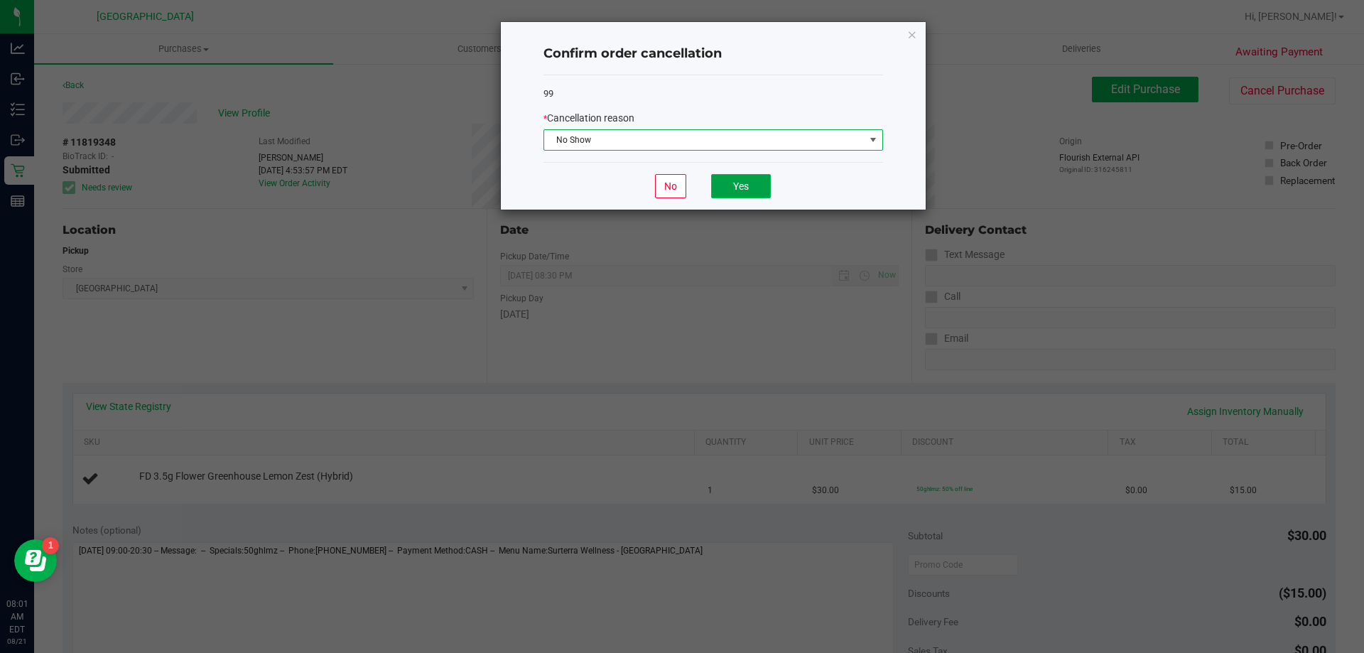
click at [750, 190] on button "Yes" at bounding box center [741, 186] width 60 height 24
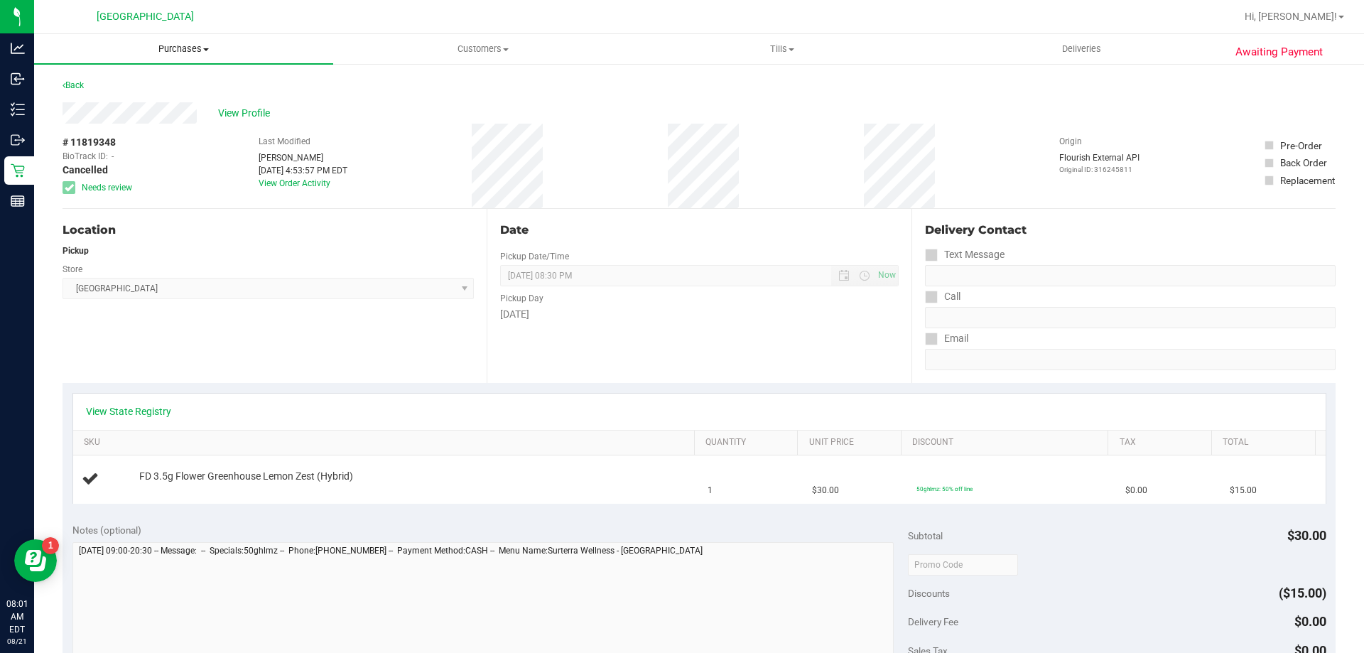
click at [190, 51] on span "Purchases" at bounding box center [183, 49] width 299 height 13
click at [111, 104] on span "Fulfillment" at bounding box center [78, 103] width 88 height 12
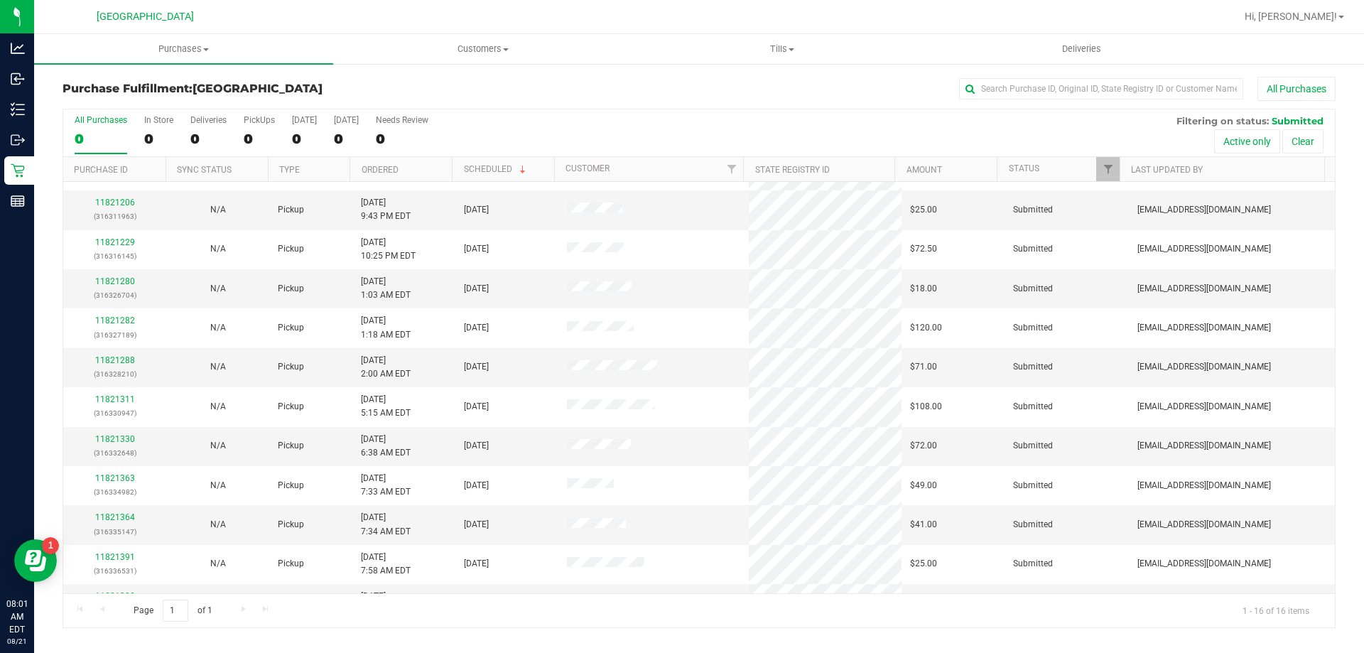
scroll to position [218, 0]
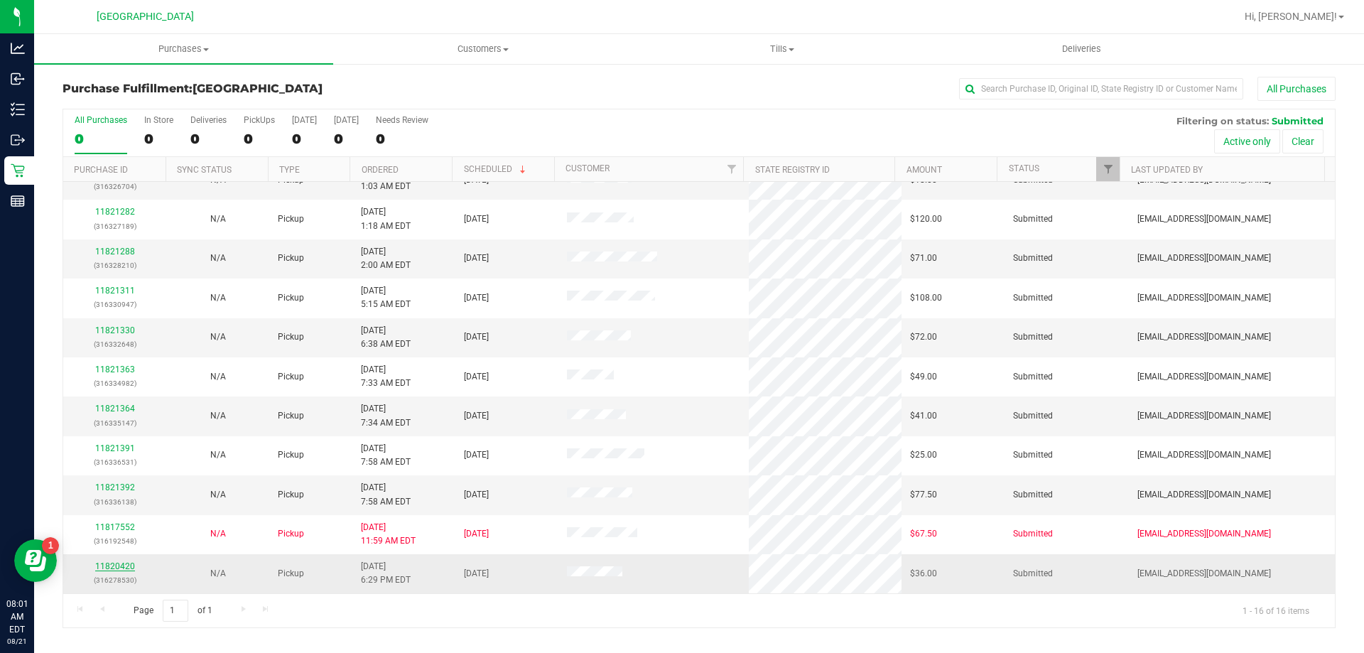
click at [123, 561] on link "11820420" at bounding box center [115, 566] width 40 height 10
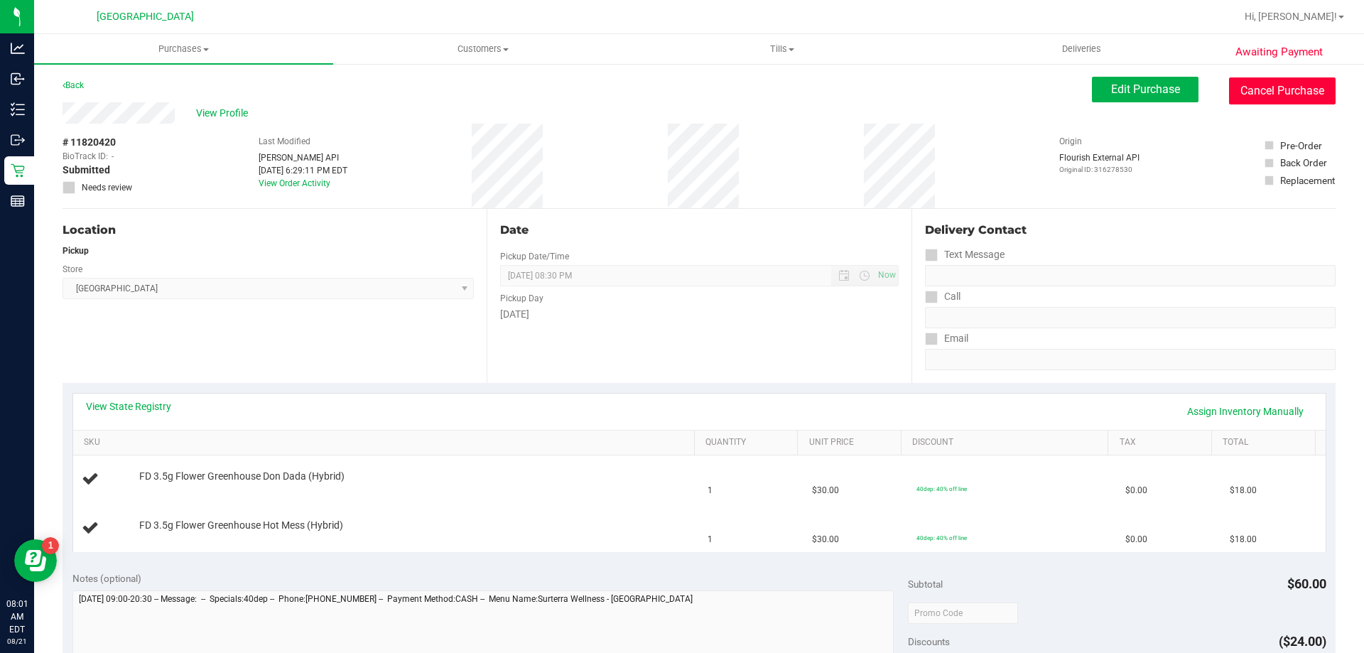
click at [1246, 99] on button "Cancel Purchase" at bounding box center [1282, 90] width 107 height 27
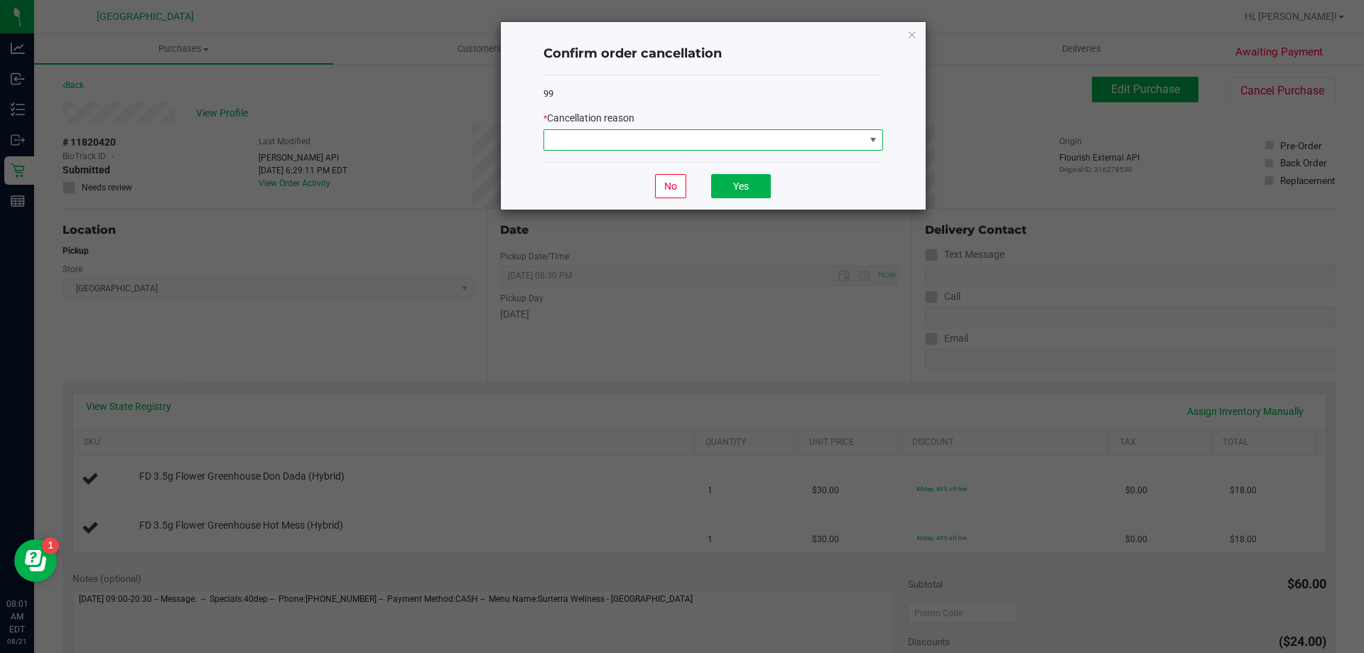
click at [766, 146] on span at bounding box center [704, 140] width 320 height 20
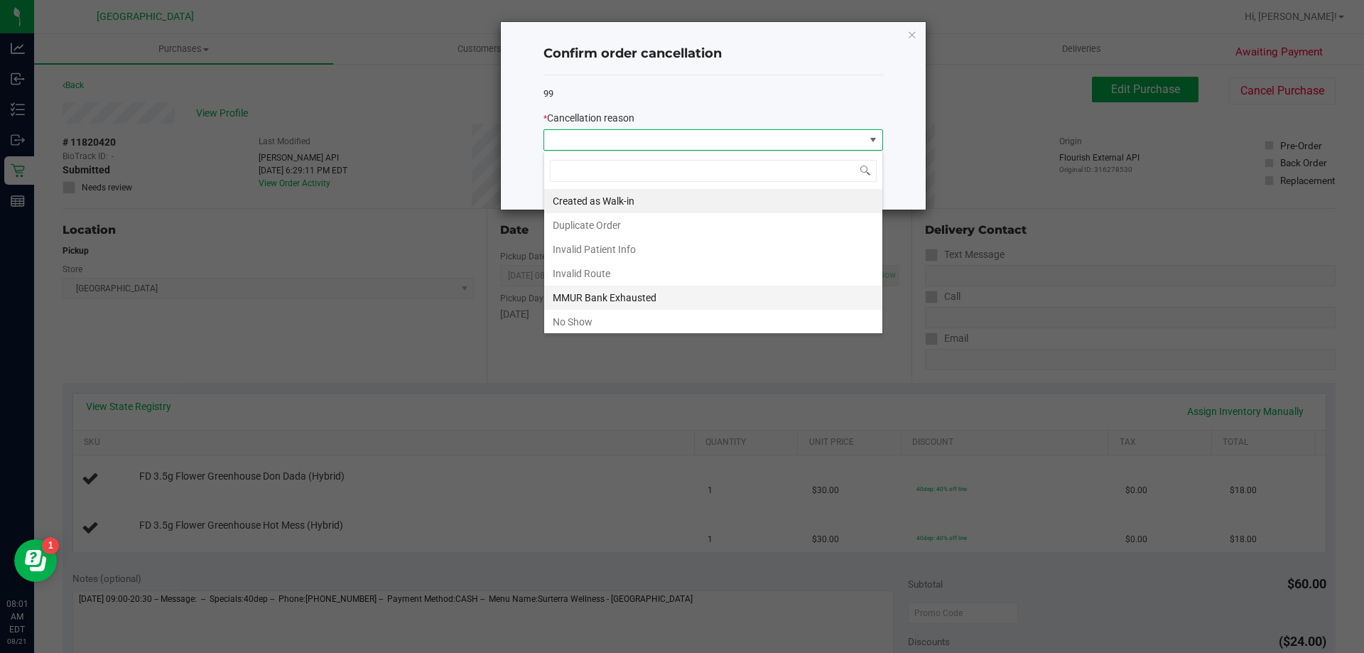
scroll to position [21, 340]
click at [615, 317] on li "No Show" at bounding box center [713, 322] width 338 height 24
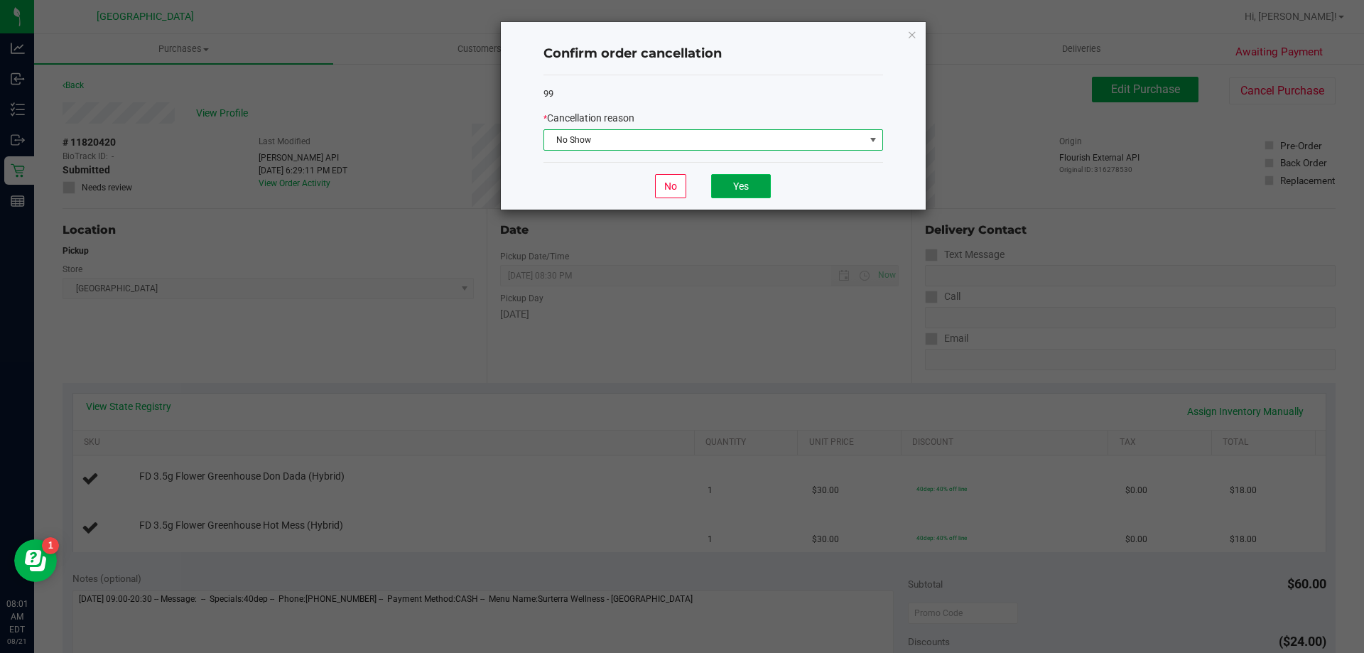
click at [757, 187] on button "Yes" at bounding box center [741, 186] width 60 height 24
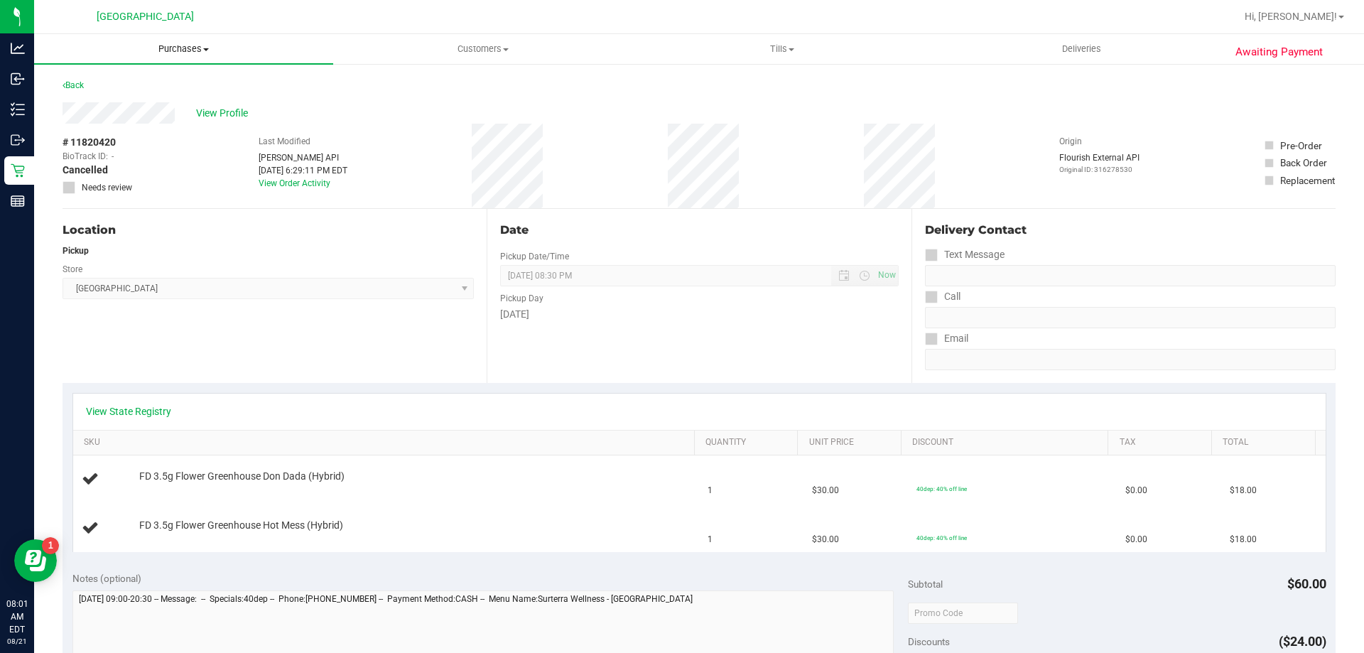
click at [186, 41] on uib-tab-heading "Purchases Summary of purchases Fulfillment All purchases" at bounding box center [183, 49] width 299 height 30
click at [95, 102] on span "Fulfillment" at bounding box center [78, 103] width 88 height 12
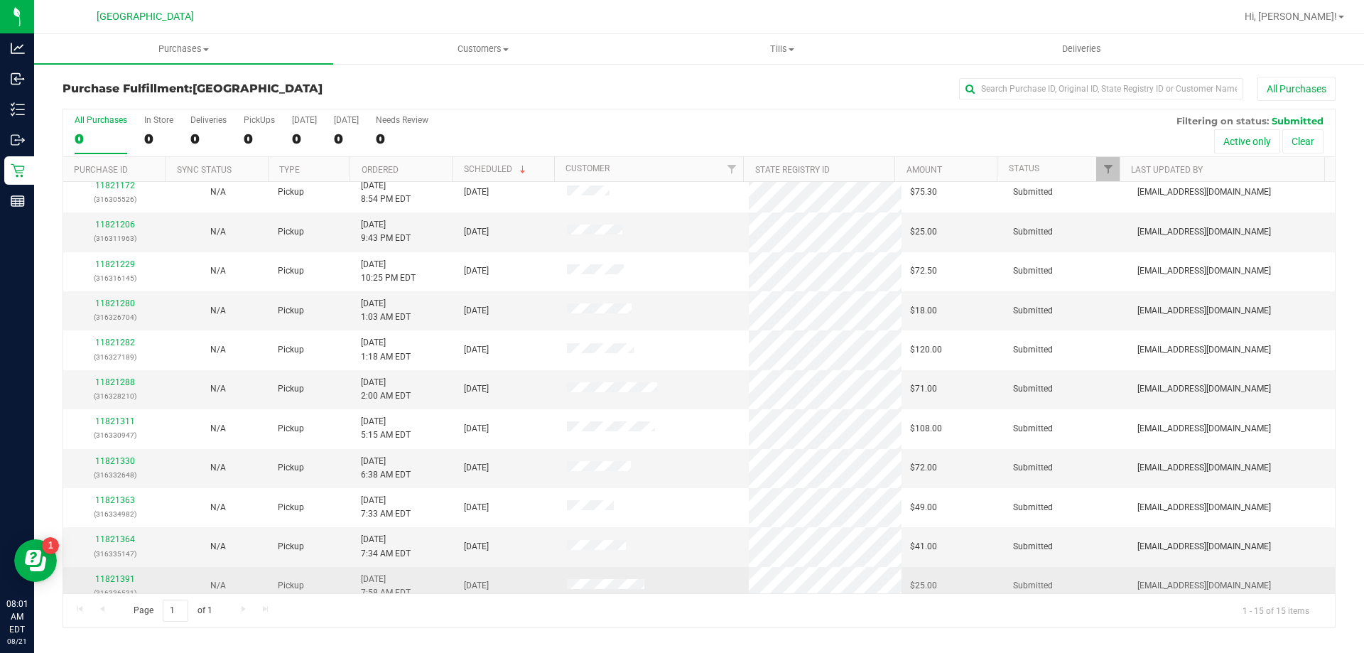
scroll to position [178, 0]
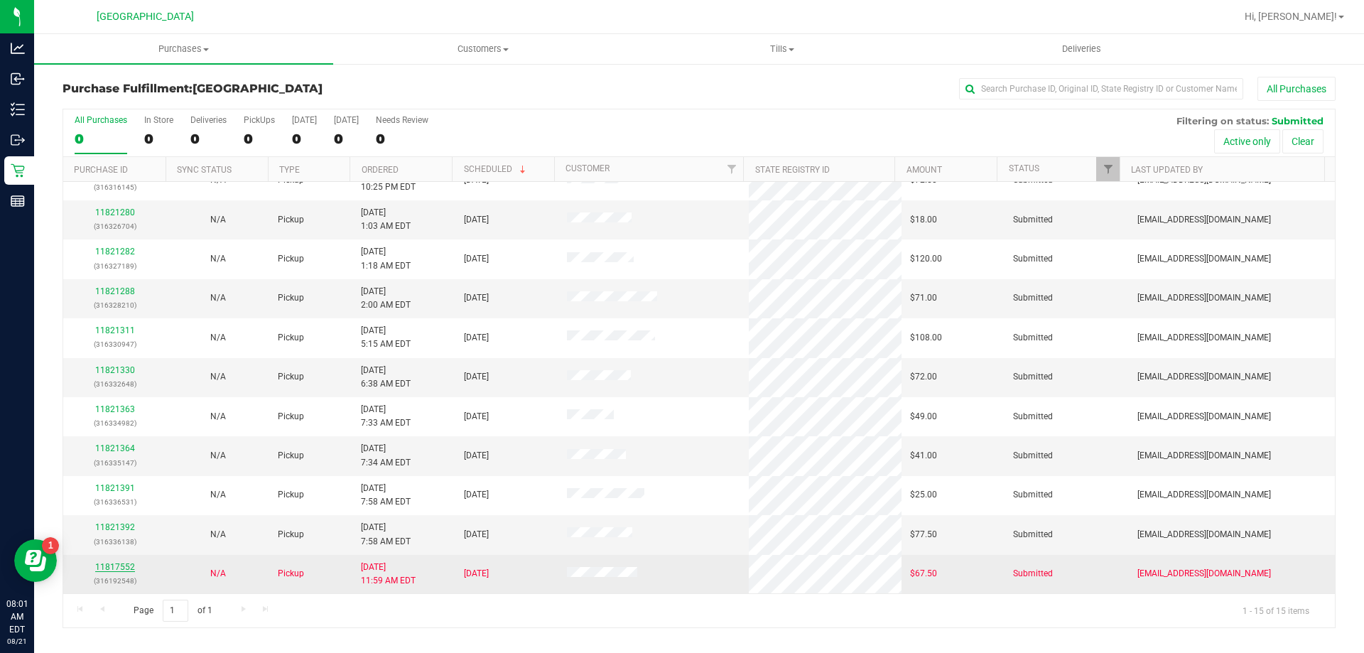
click at [123, 568] on link "11817552" at bounding box center [115, 567] width 40 height 10
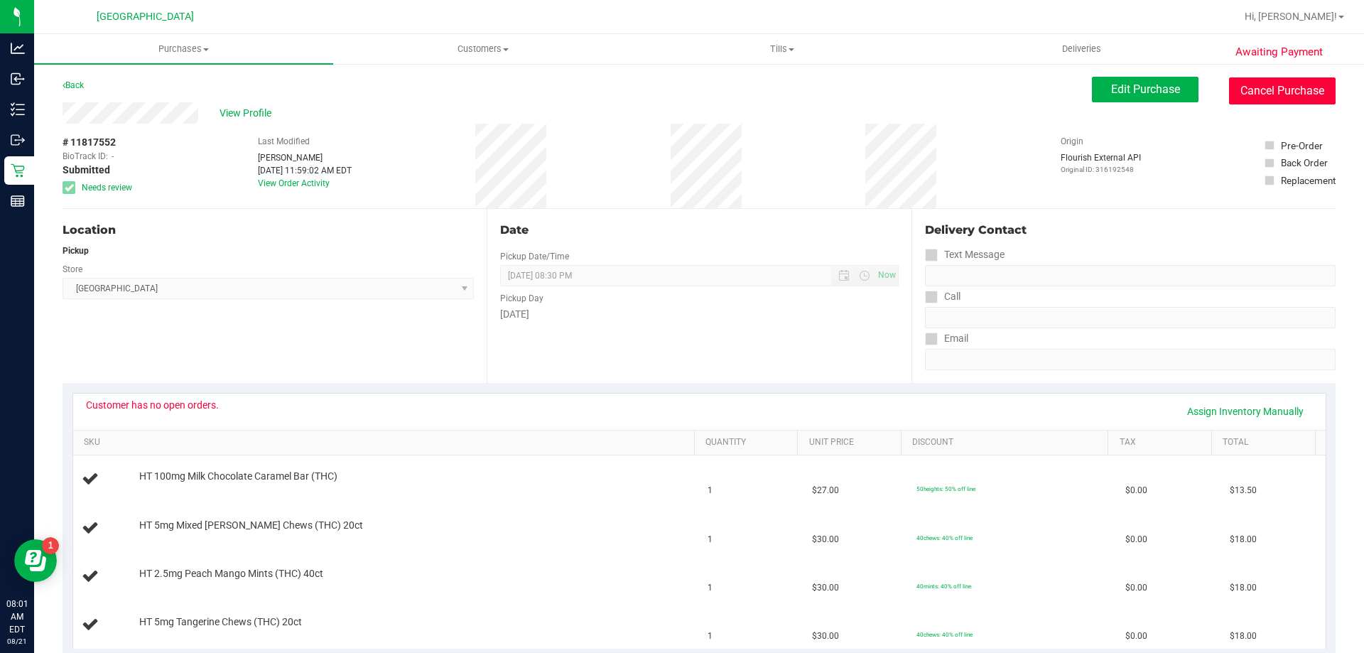
click at [1280, 86] on button "Cancel Purchase" at bounding box center [1282, 90] width 107 height 27
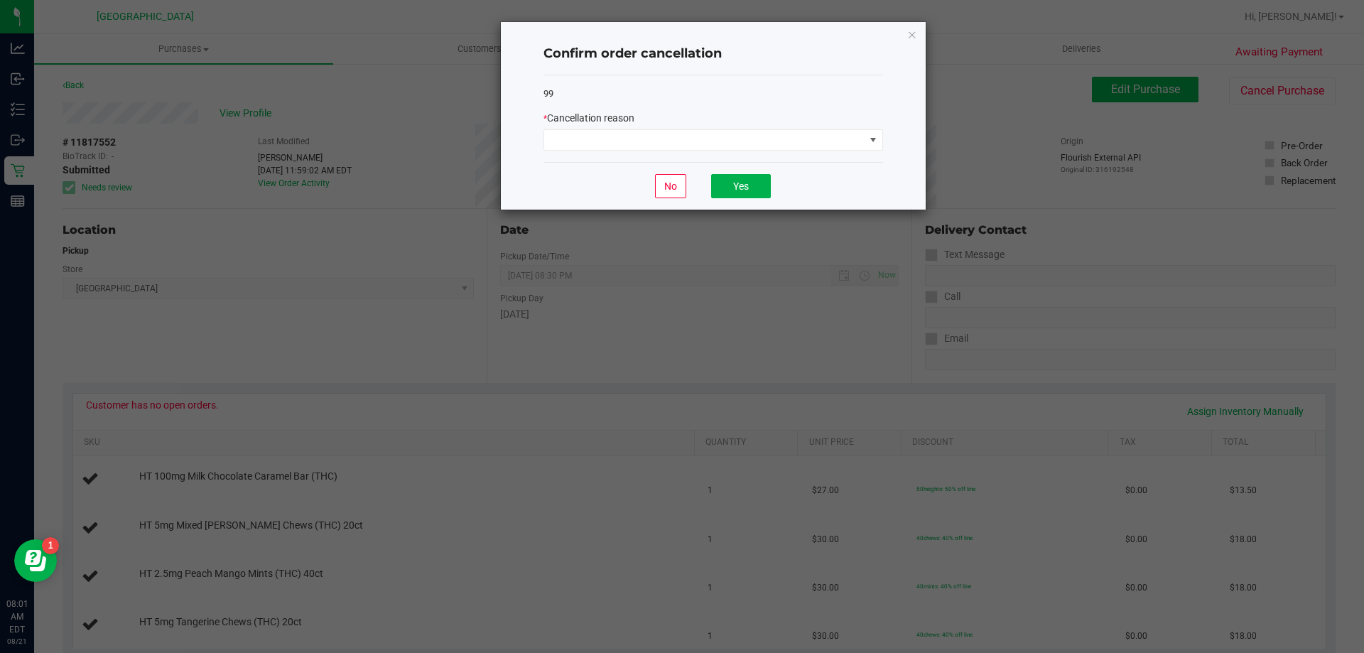
click at [822, 152] on div "99 * Cancellation reason" at bounding box center [714, 118] width 340 height 87
click at [806, 146] on span at bounding box center [704, 140] width 320 height 20
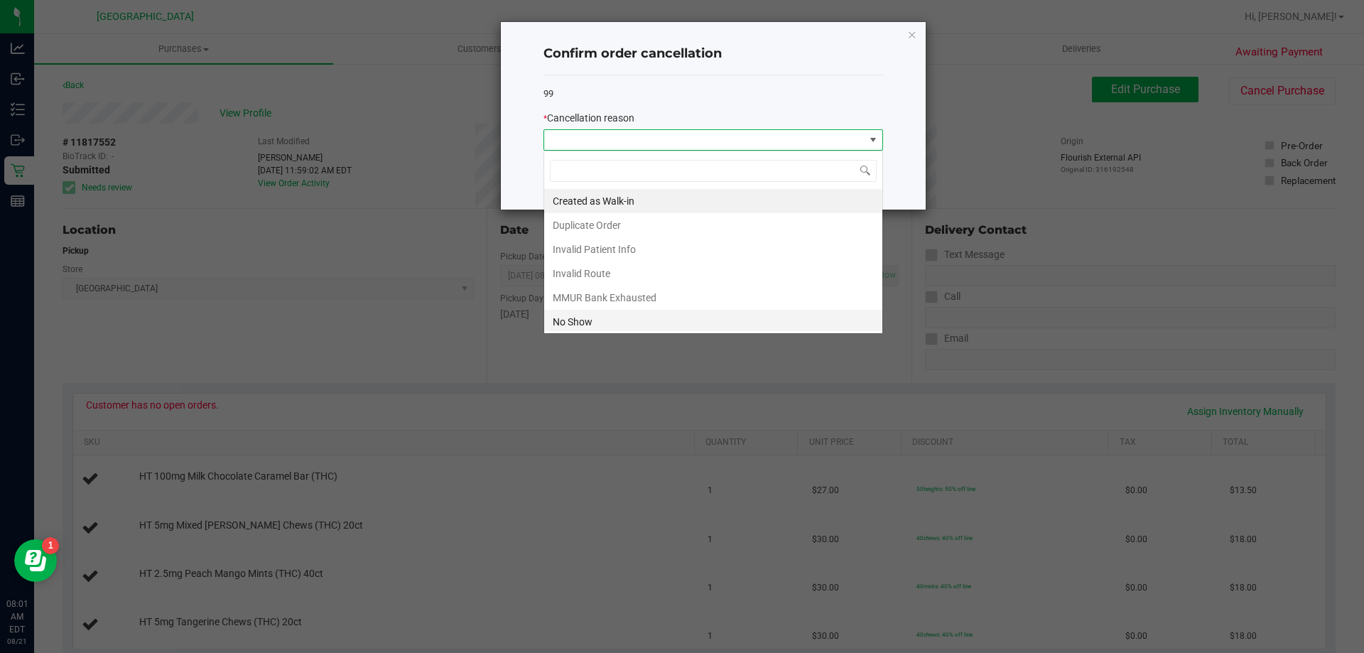
scroll to position [21, 340]
click at [566, 324] on li "No Show" at bounding box center [713, 322] width 338 height 24
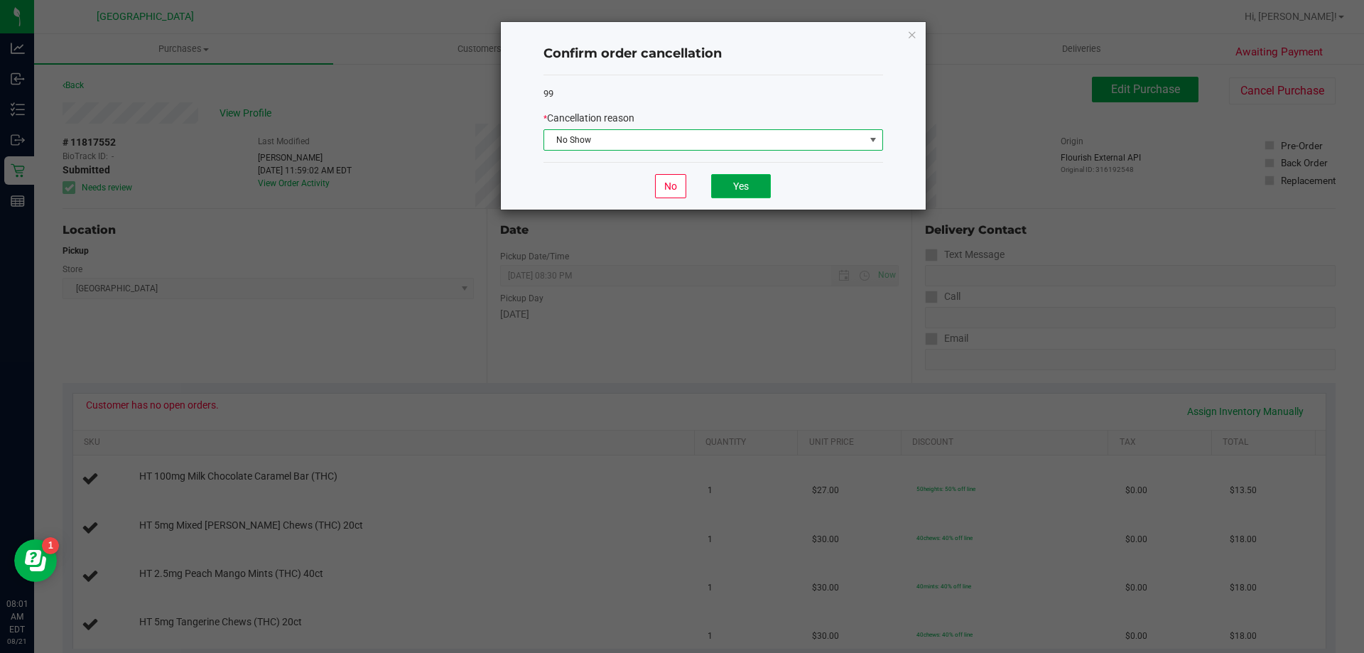
click at [733, 190] on button "Yes" at bounding box center [741, 186] width 60 height 24
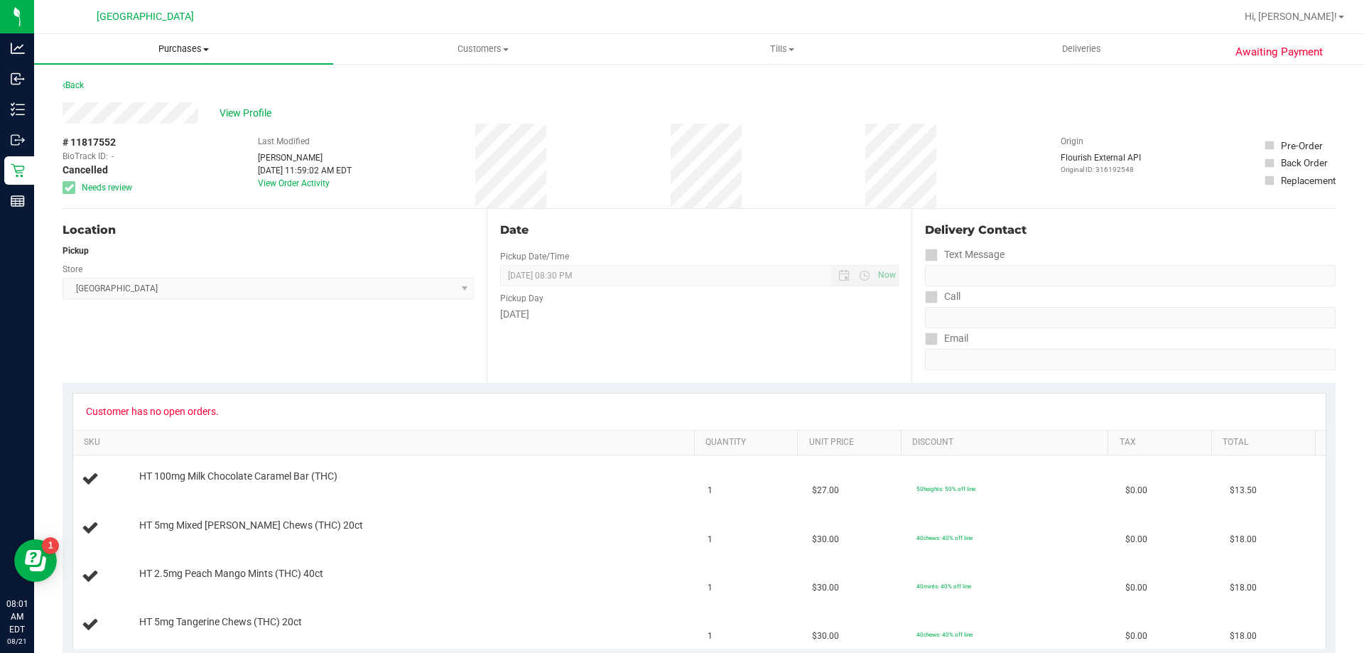
click at [165, 41] on uib-tab-heading "Purchases Summary of purchases Fulfillment All purchases" at bounding box center [183, 49] width 299 height 30
click at [131, 97] on li "Fulfillment" at bounding box center [183, 103] width 299 height 17
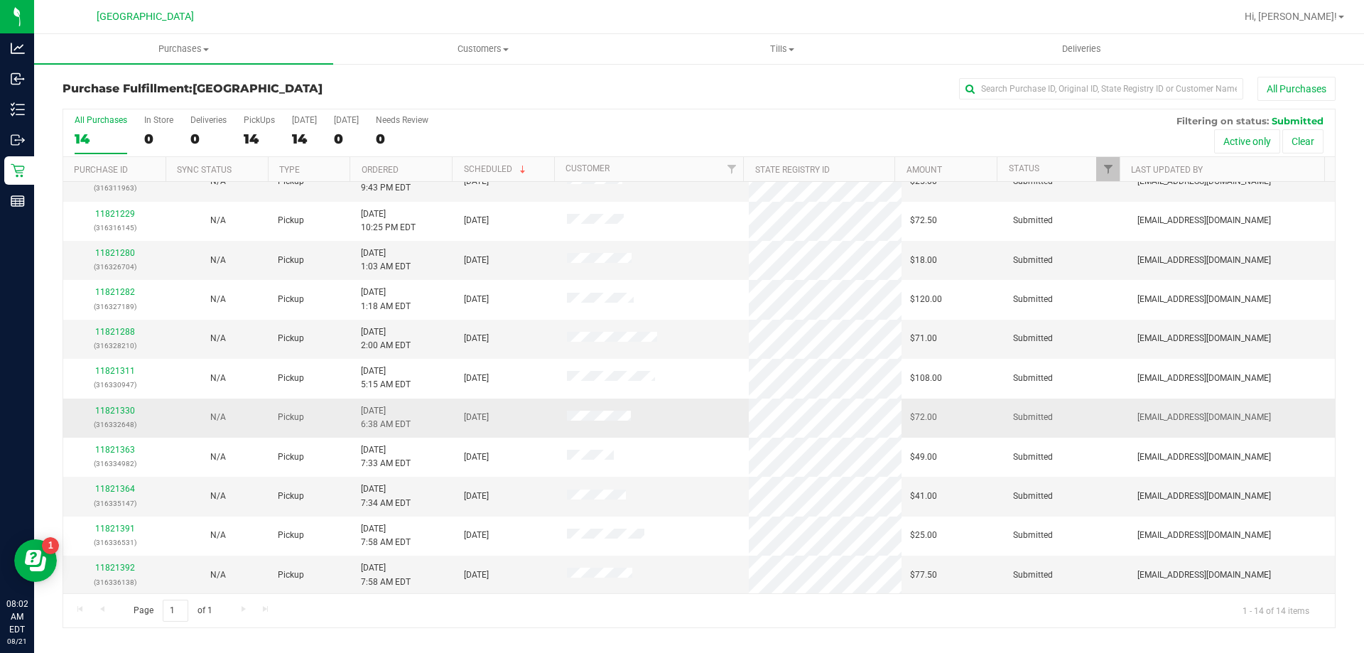
scroll to position [139, 0]
click at [116, 557] on td "11821392 (316336138)" at bounding box center [114, 573] width 103 height 38
click at [116, 566] on link "11821392" at bounding box center [115, 566] width 40 height 10
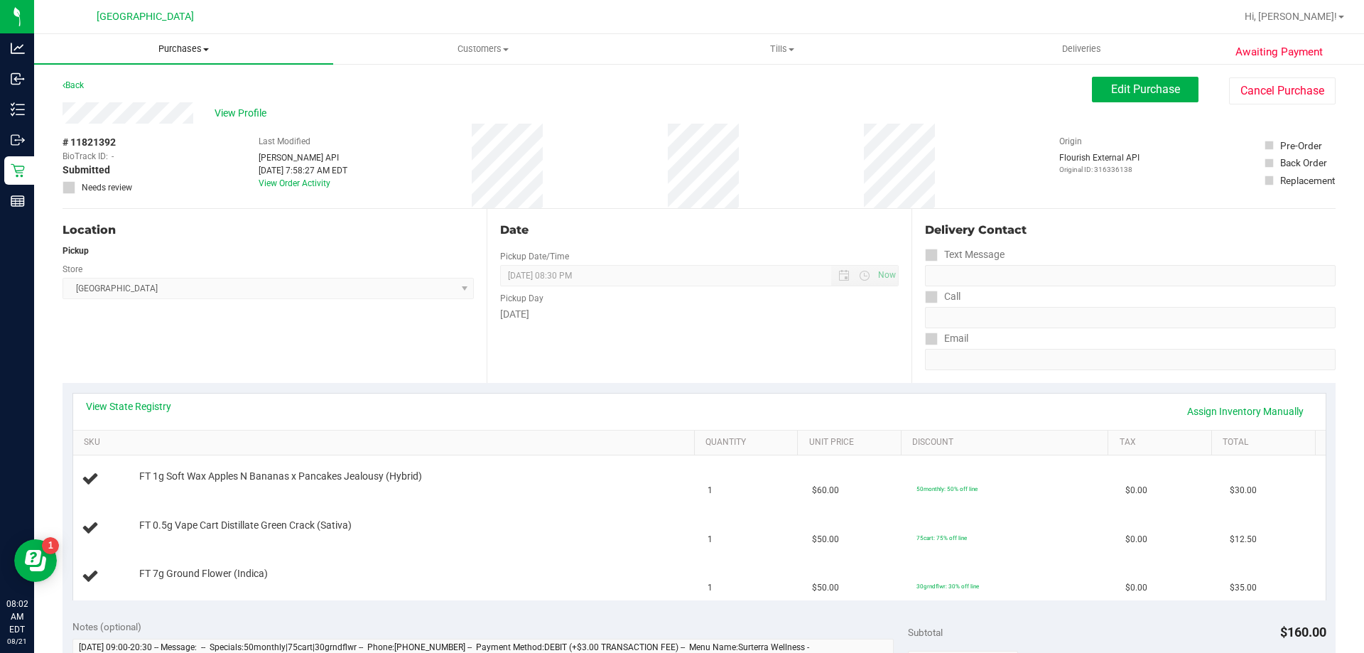
click at [174, 46] on span "Purchases" at bounding box center [183, 49] width 299 height 13
click at [102, 106] on span "Fulfillment" at bounding box center [78, 103] width 88 height 12
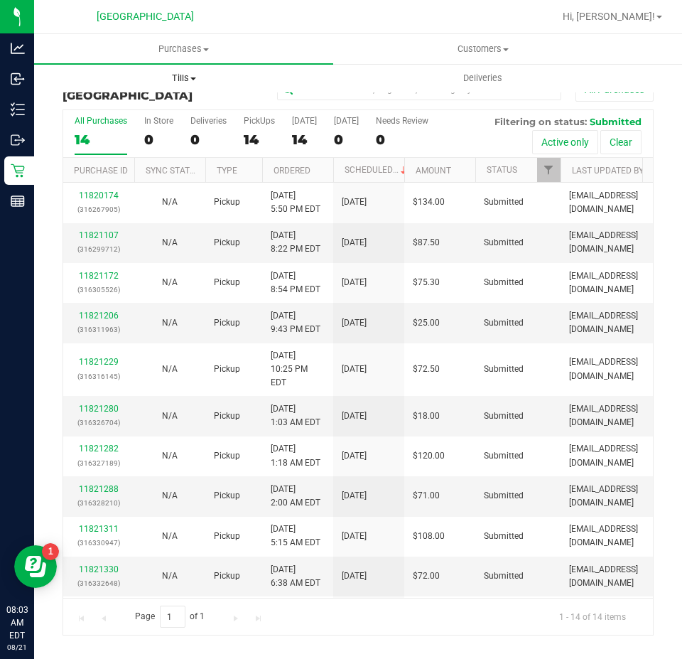
click at [187, 77] on span "Tills" at bounding box center [184, 78] width 298 height 13
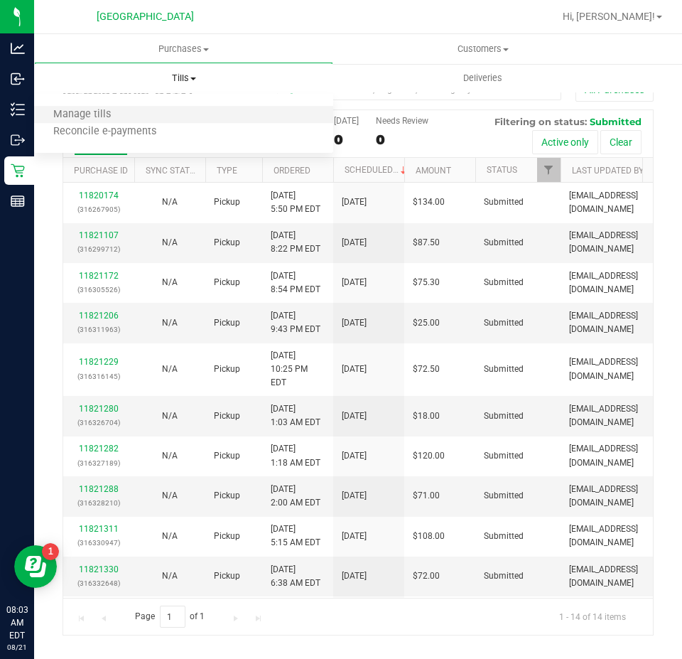
click at [152, 116] on li "Manage tills" at bounding box center [183, 115] width 299 height 17
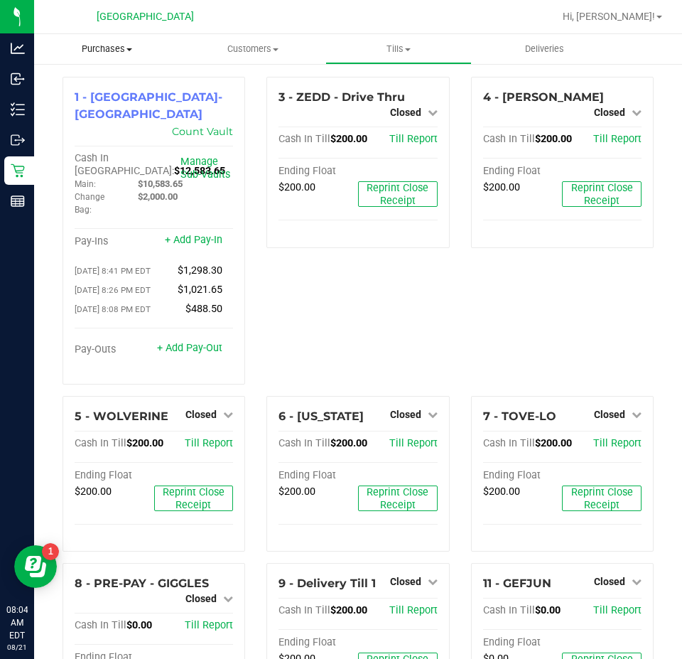
click at [98, 53] on span "Purchases" at bounding box center [107, 49] width 146 height 13
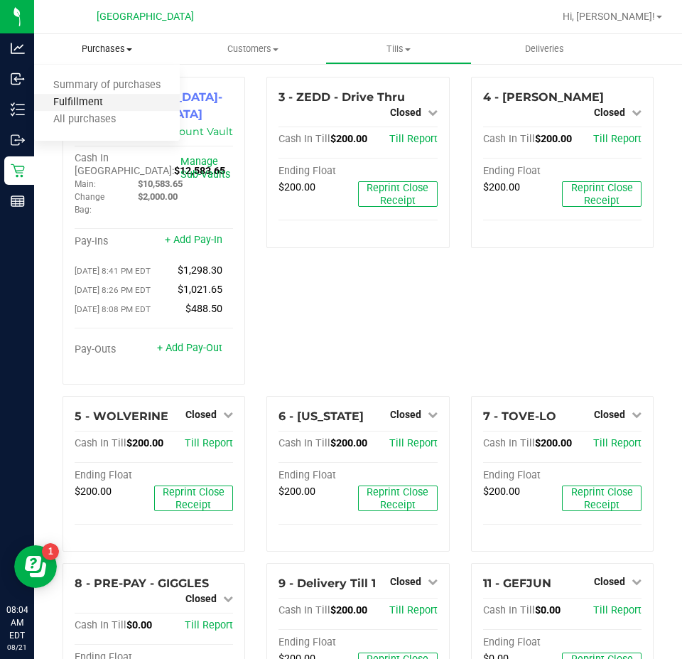
click at [59, 108] on span "Fulfillment" at bounding box center [78, 103] width 88 height 12
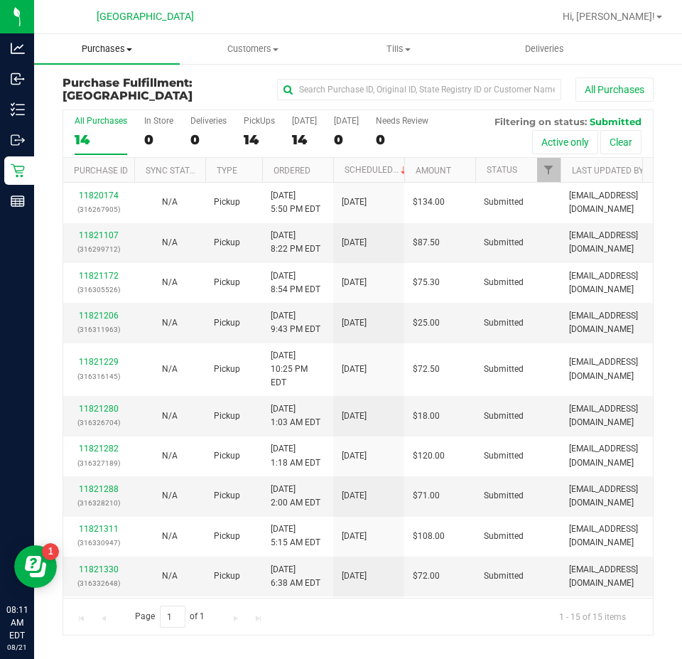
click at [114, 42] on uib-tab-heading "Purchases Summary of purchases Fulfillment All purchases" at bounding box center [107, 49] width 146 height 30
click at [72, 105] on span "Fulfillment" at bounding box center [78, 103] width 88 height 12
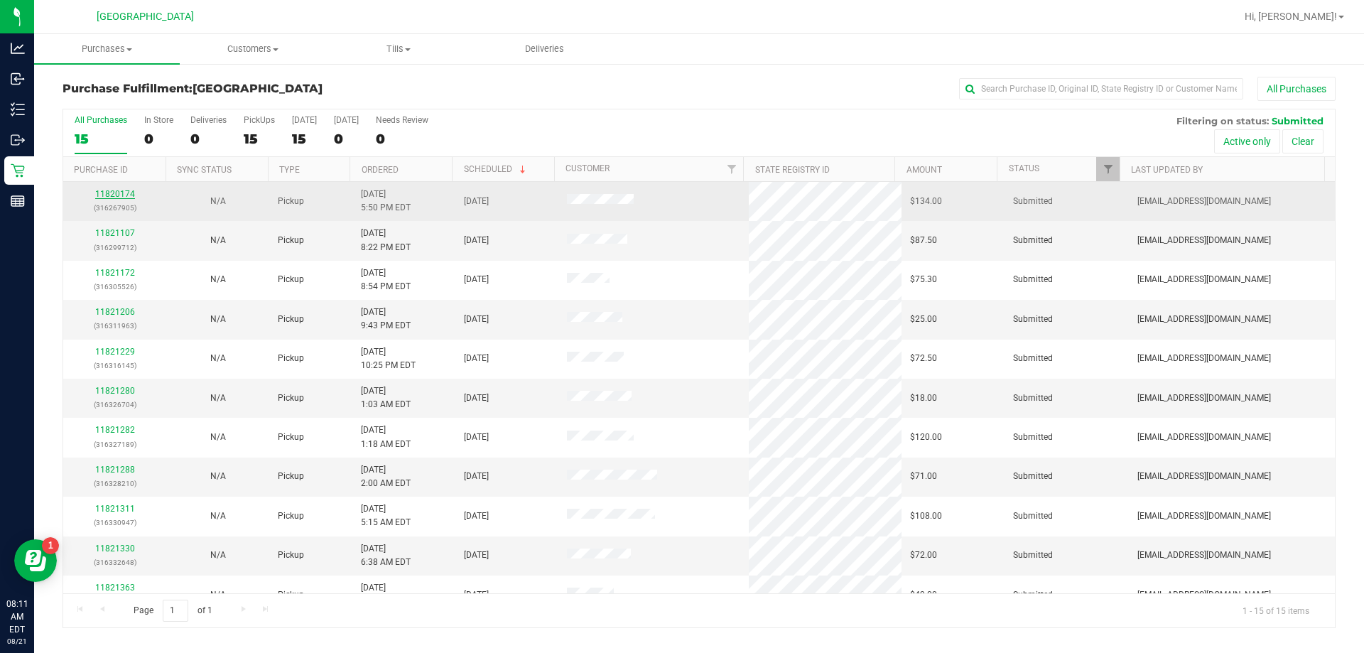
click at [122, 197] on link "11820174" at bounding box center [115, 194] width 40 height 10
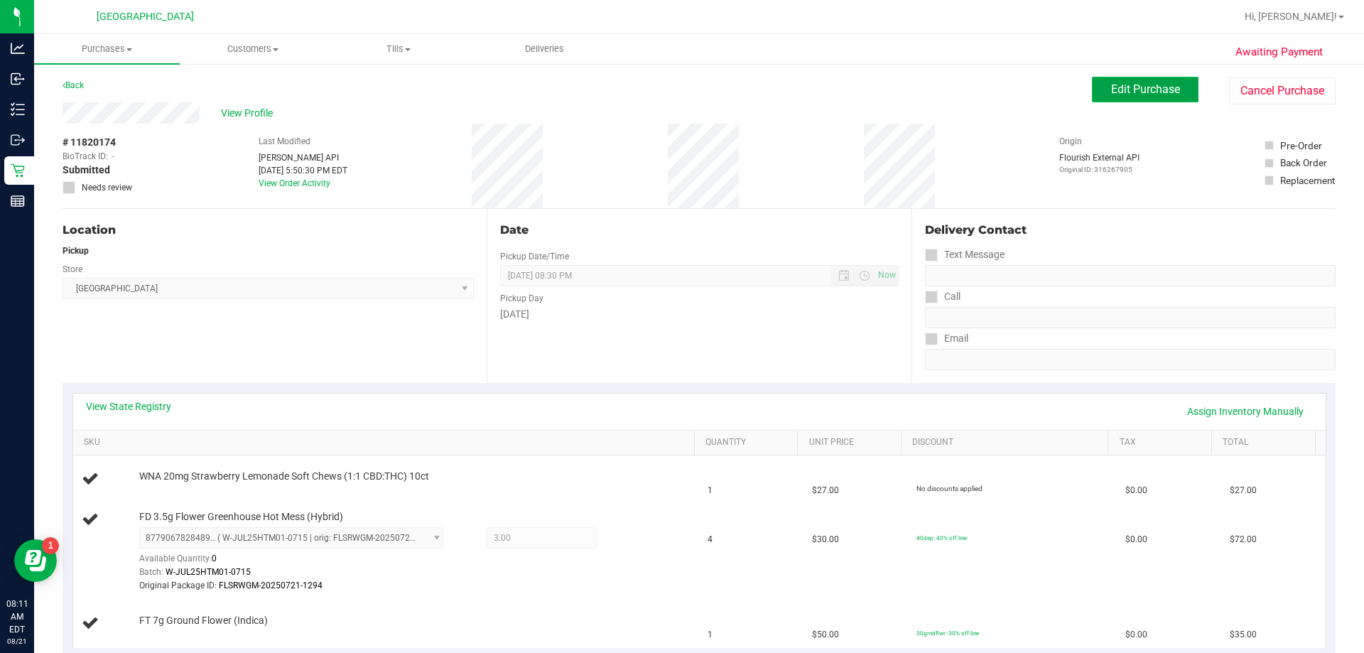
click at [1144, 97] on button "Edit Purchase" at bounding box center [1145, 90] width 107 height 26
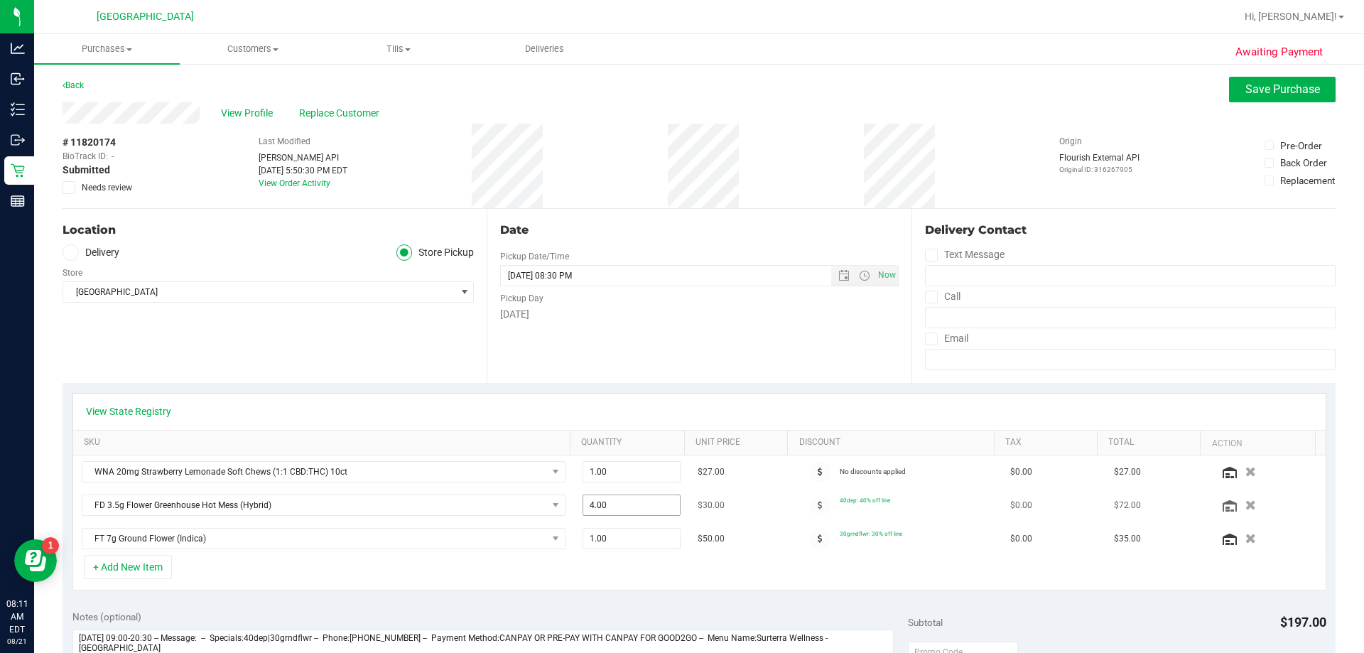
click at [621, 504] on span "4.00 4" at bounding box center [632, 505] width 99 height 21
click at [621, 504] on input "4" at bounding box center [631, 505] width 97 height 20
type input "3"
type input "3.00"
click at [756, 502] on td "$30.00" at bounding box center [741, 505] width 104 height 33
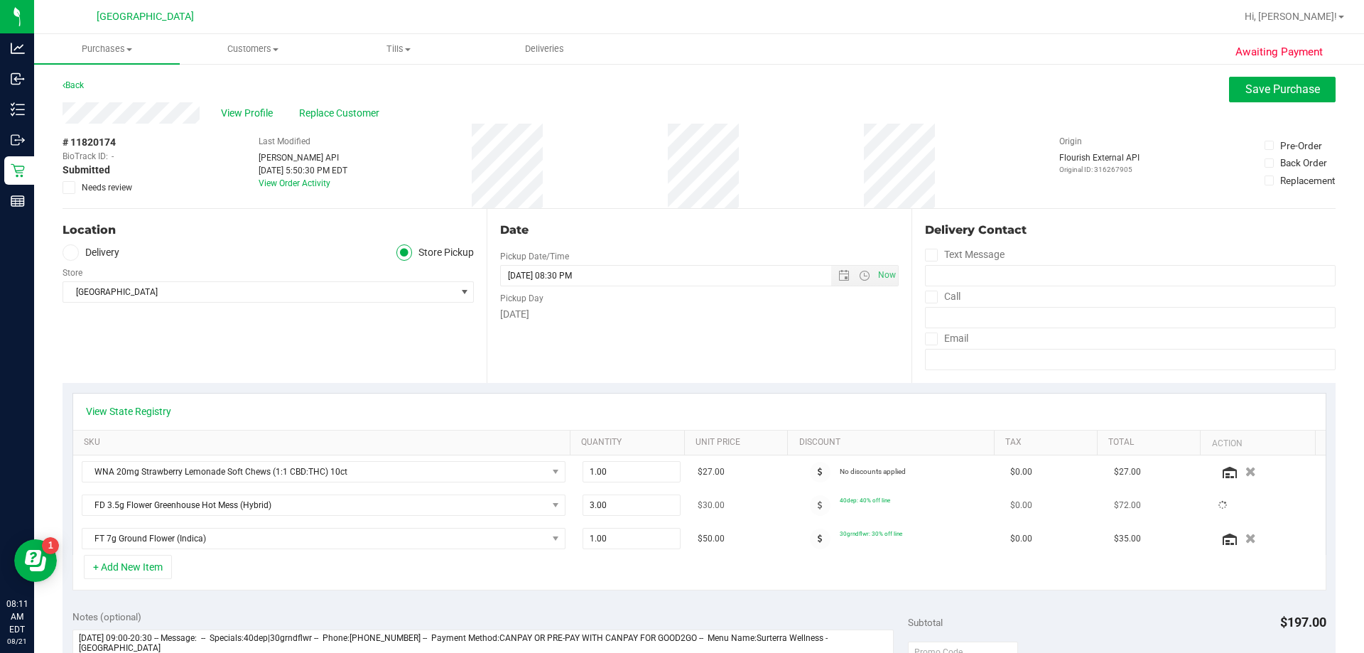
scroll to position [142, 0]
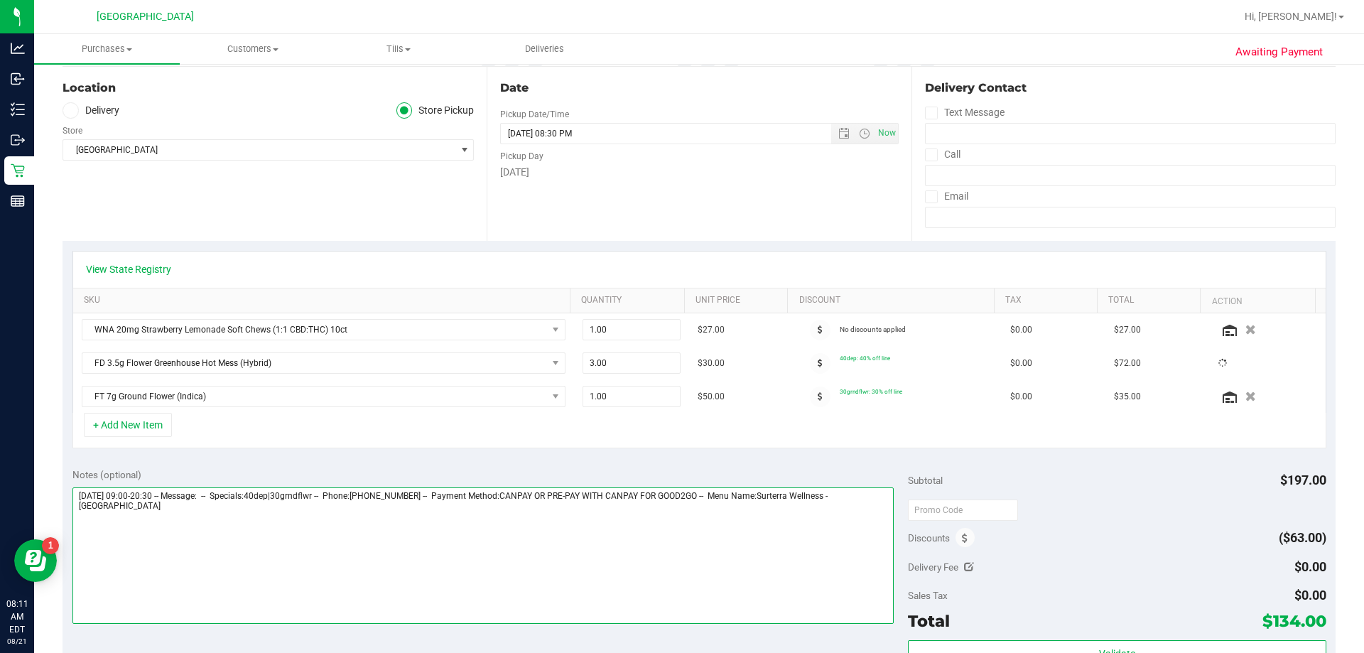
click at [386, 539] on textarea at bounding box center [483, 555] width 822 height 136
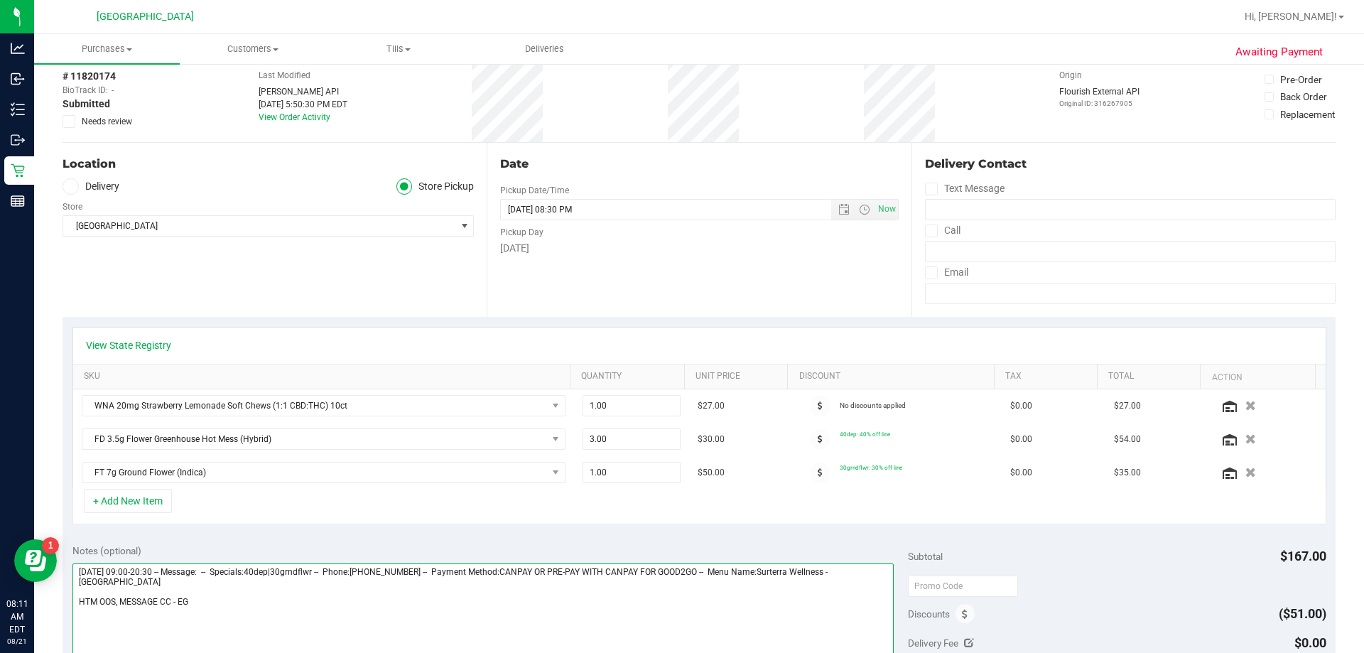
scroll to position [0, 0]
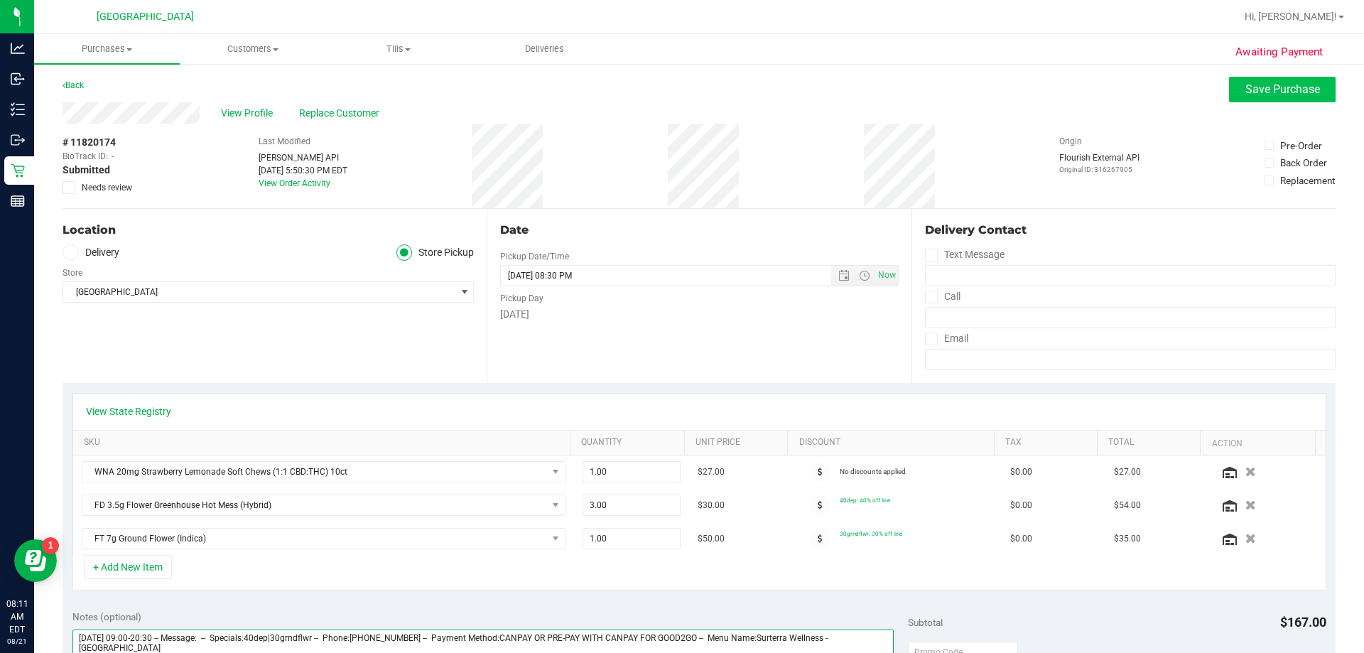
type textarea "Thursday 08/21/2025 09:00-20:30 -- Message: -- Specials:40dep|30grndflwr -- Pho…"
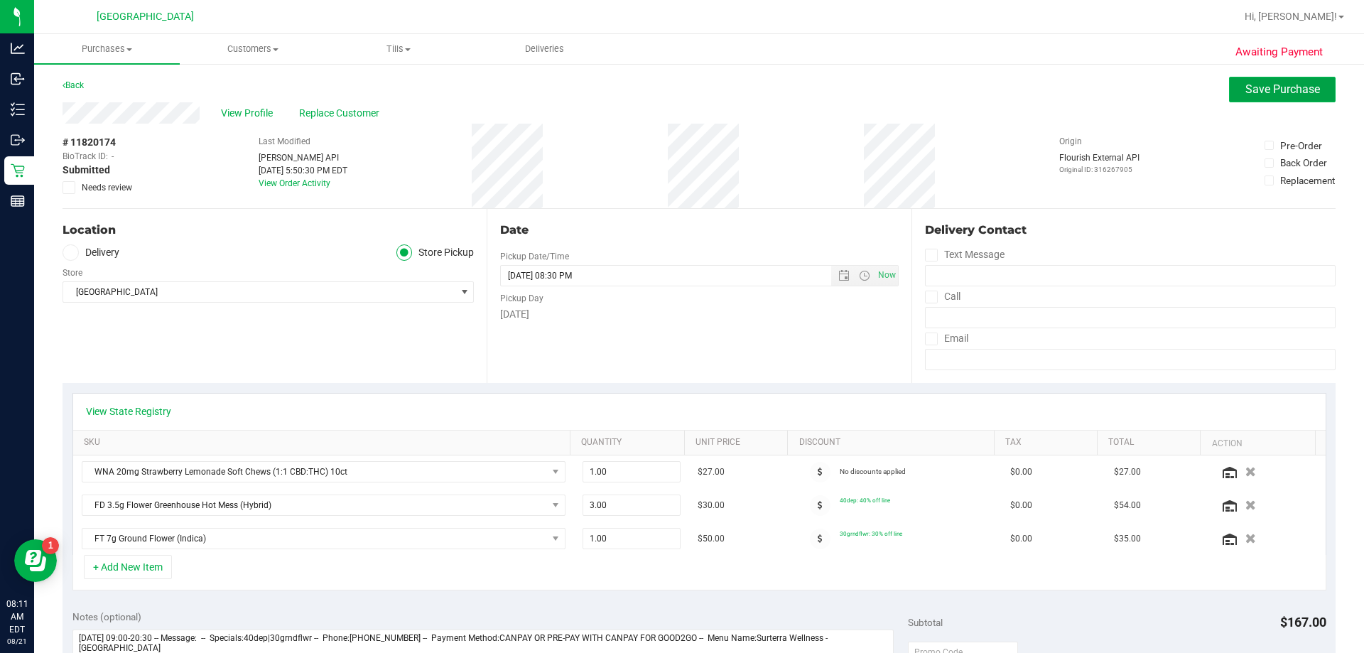
click at [1248, 90] on span "Save Purchase" at bounding box center [1283, 89] width 75 height 14
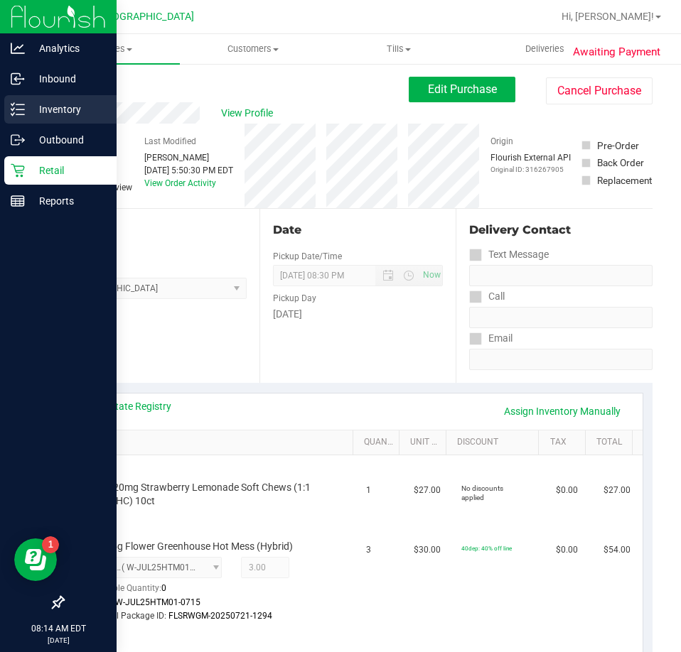
click at [50, 101] on p "Inventory" at bounding box center [67, 109] width 85 height 17
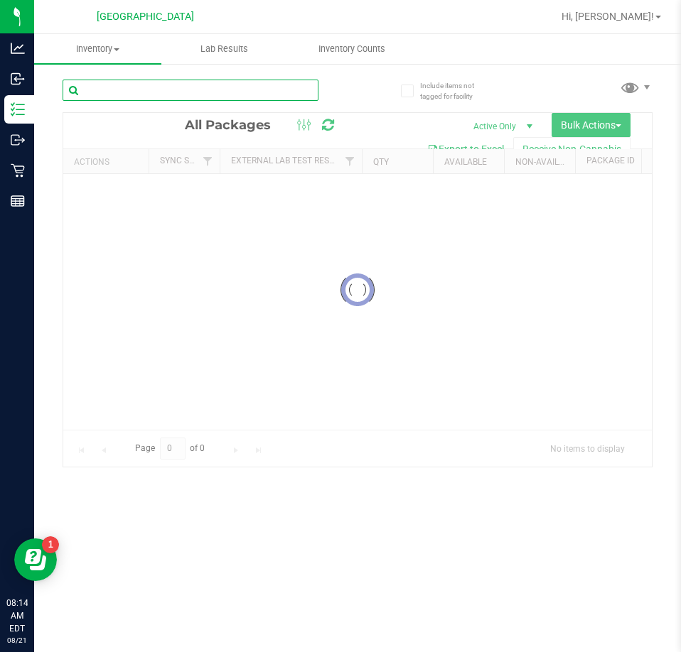
click at [166, 79] on div "Inventory All packages All inventory Waste log Create inventory Lab Results Inv…" at bounding box center [357, 343] width 647 height 618
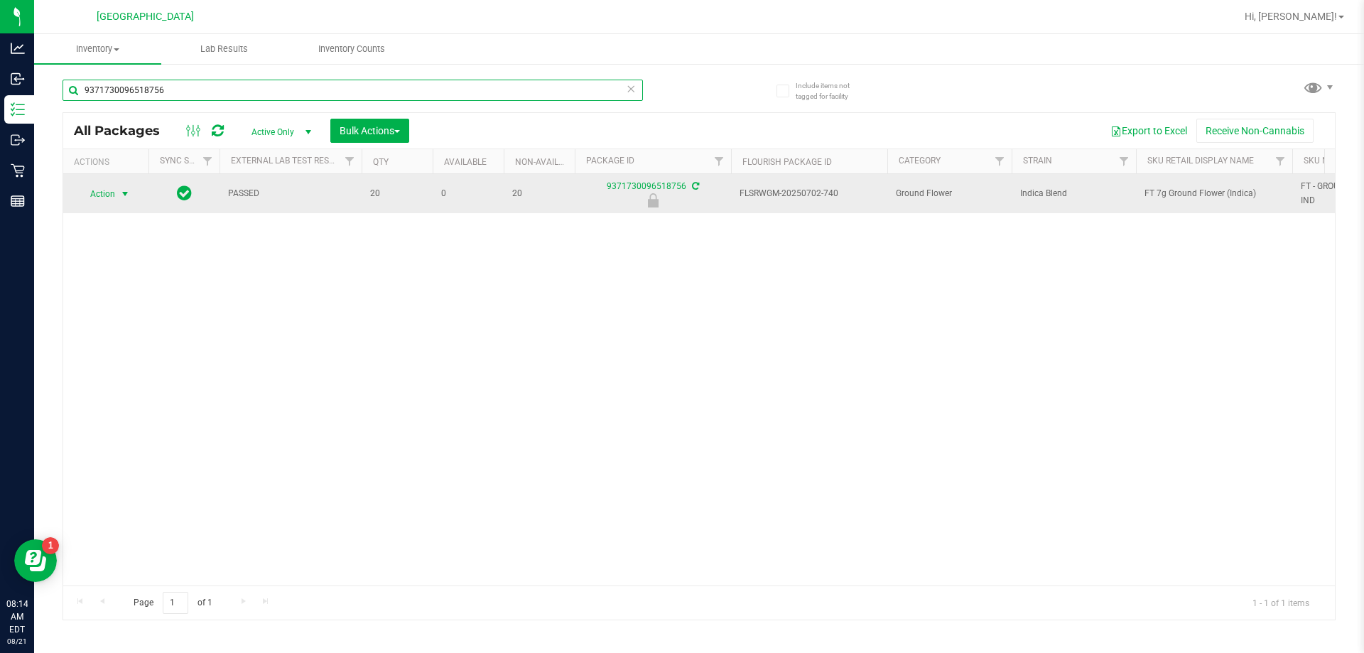
type input "9371730096518756"
click at [122, 196] on span "select" at bounding box center [124, 193] width 11 height 11
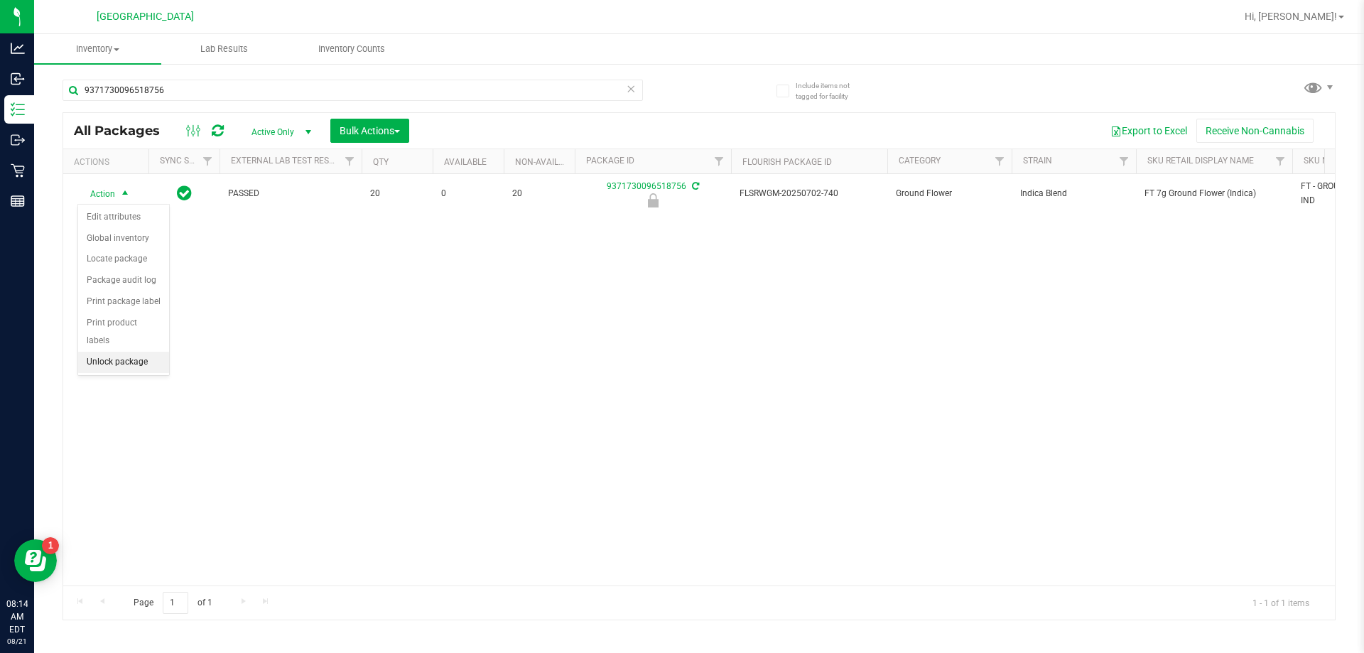
click at [131, 352] on li "Unlock package" at bounding box center [123, 362] width 91 height 21
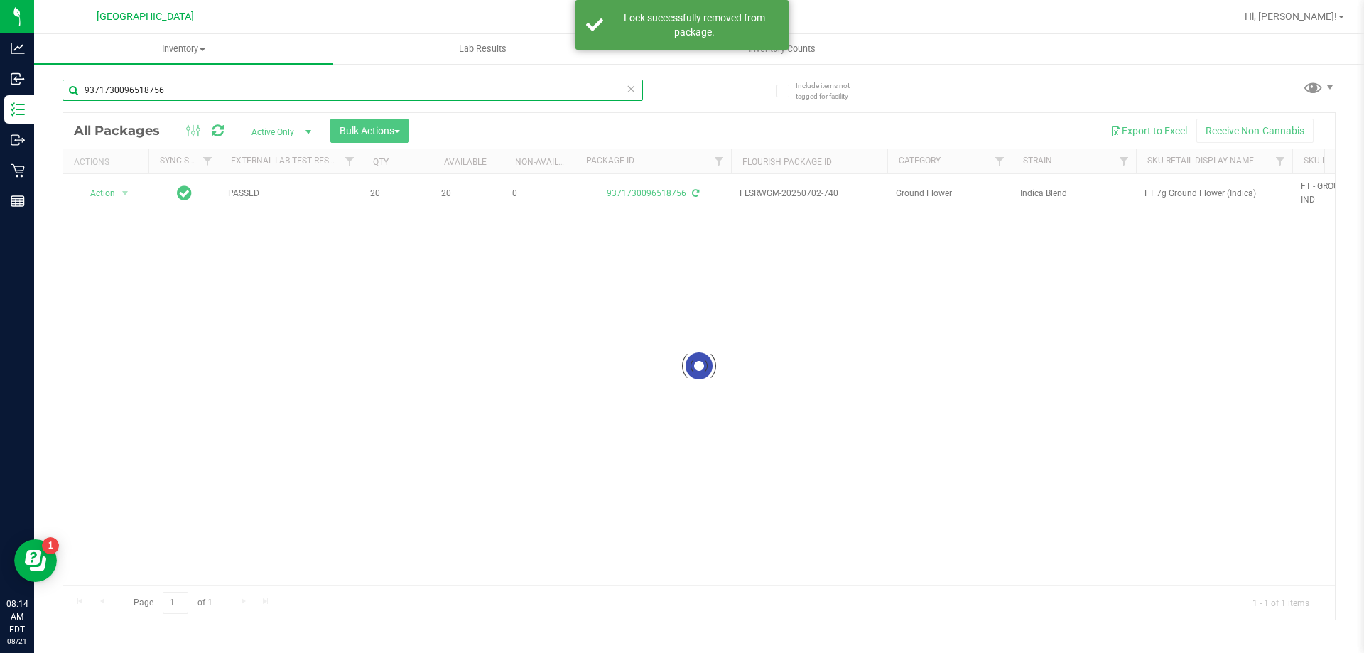
click at [193, 93] on input "9371730096518756" at bounding box center [353, 90] width 581 height 21
click at [193, 88] on input "9371730096518756" at bounding box center [353, 90] width 581 height 21
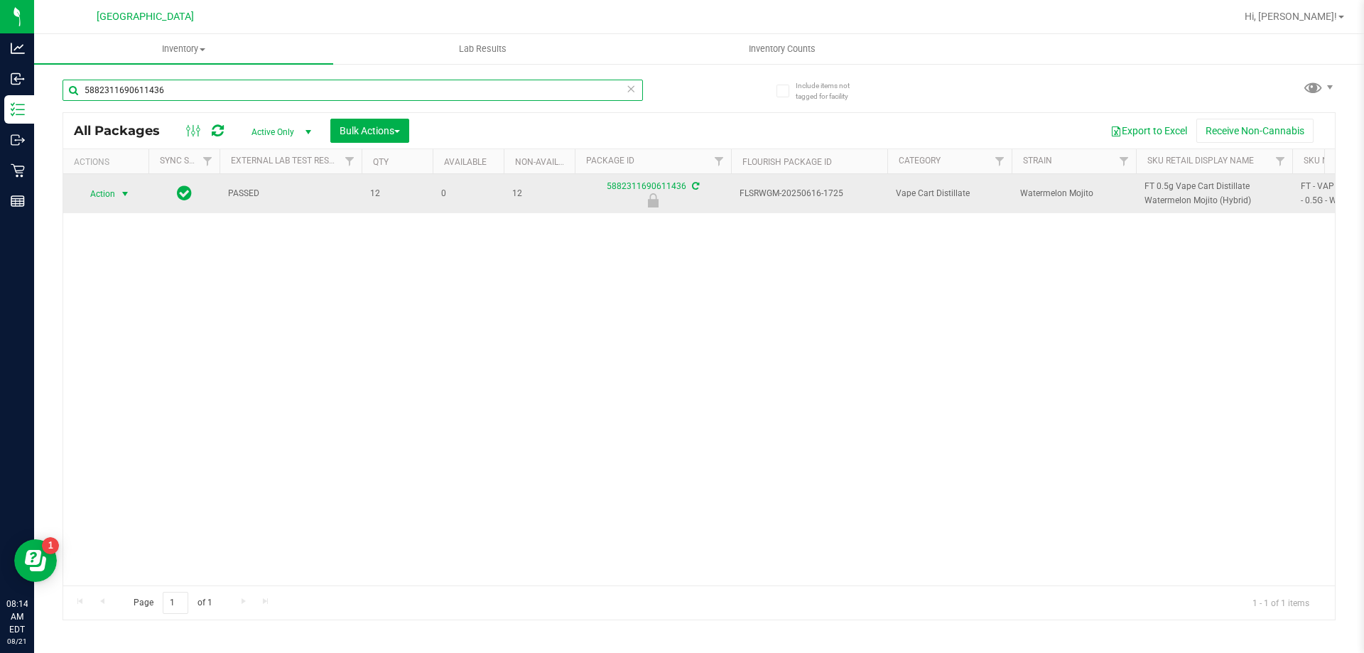
type input "5882311690611436"
click at [117, 193] on span "select" at bounding box center [126, 194] width 18 height 20
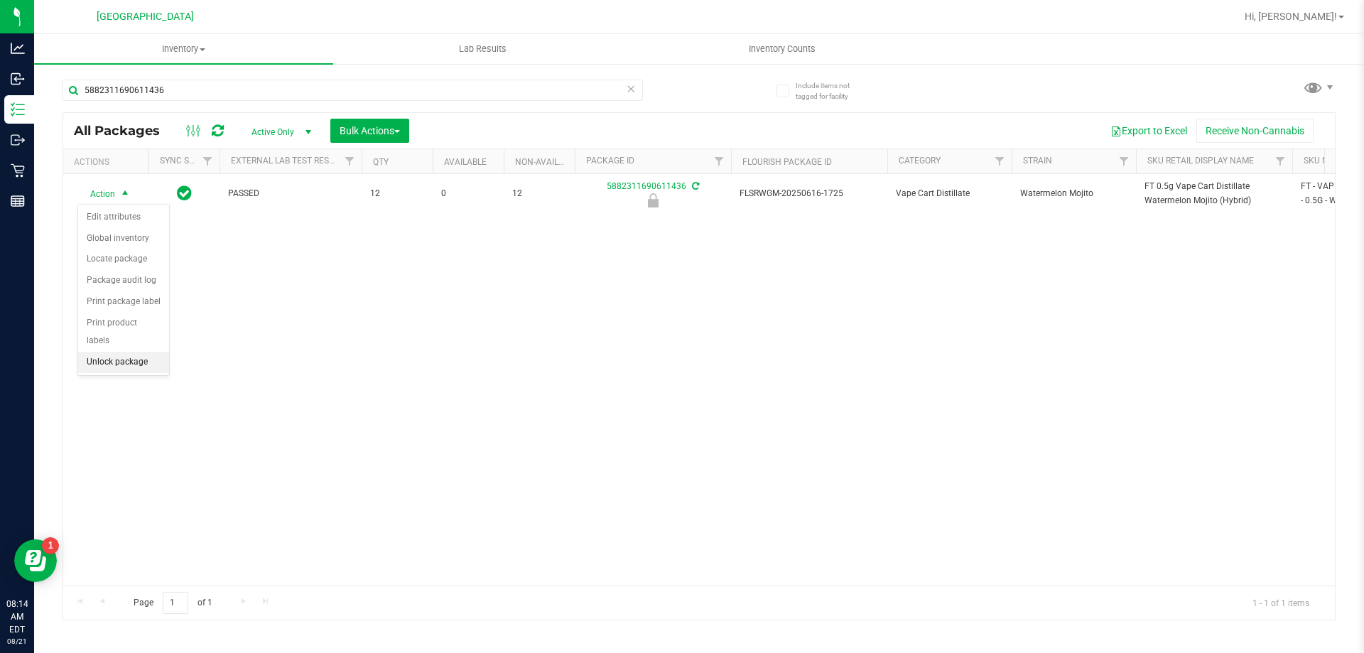
click at [123, 352] on li "Unlock package" at bounding box center [123, 362] width 91 height 21
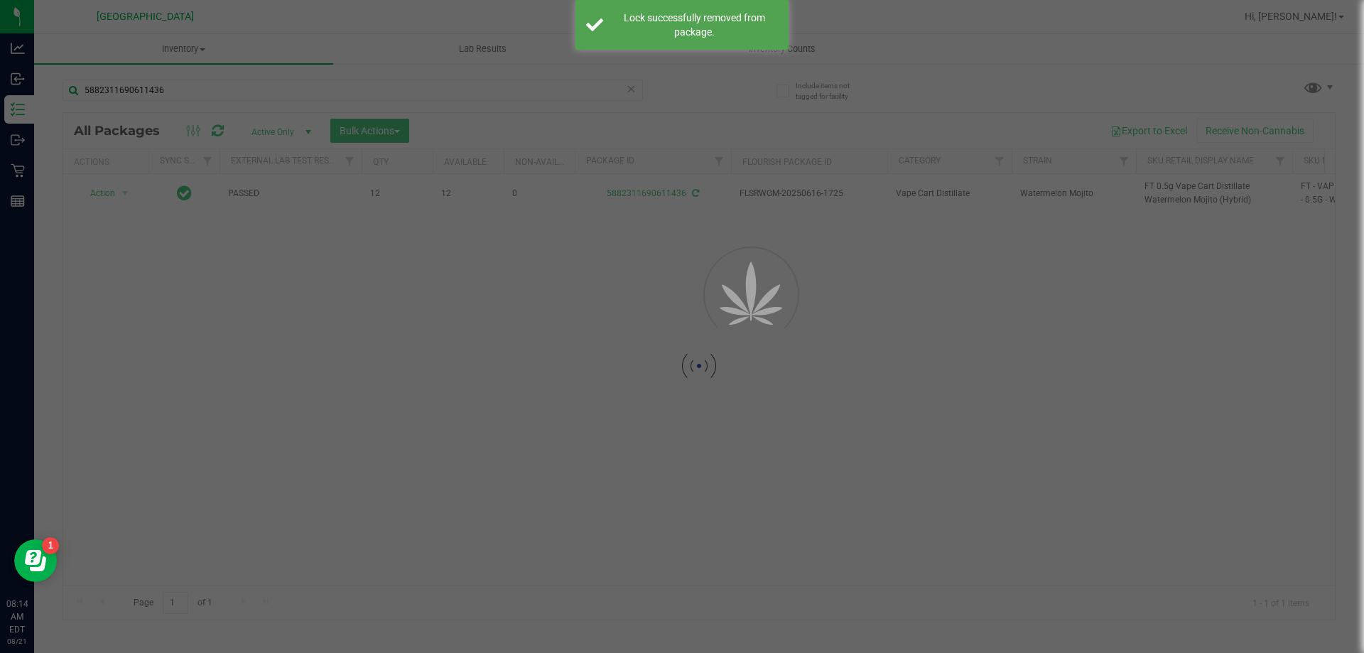
click at [1155, 187] on div at bounding box center [699, 366] width 1272 height 507
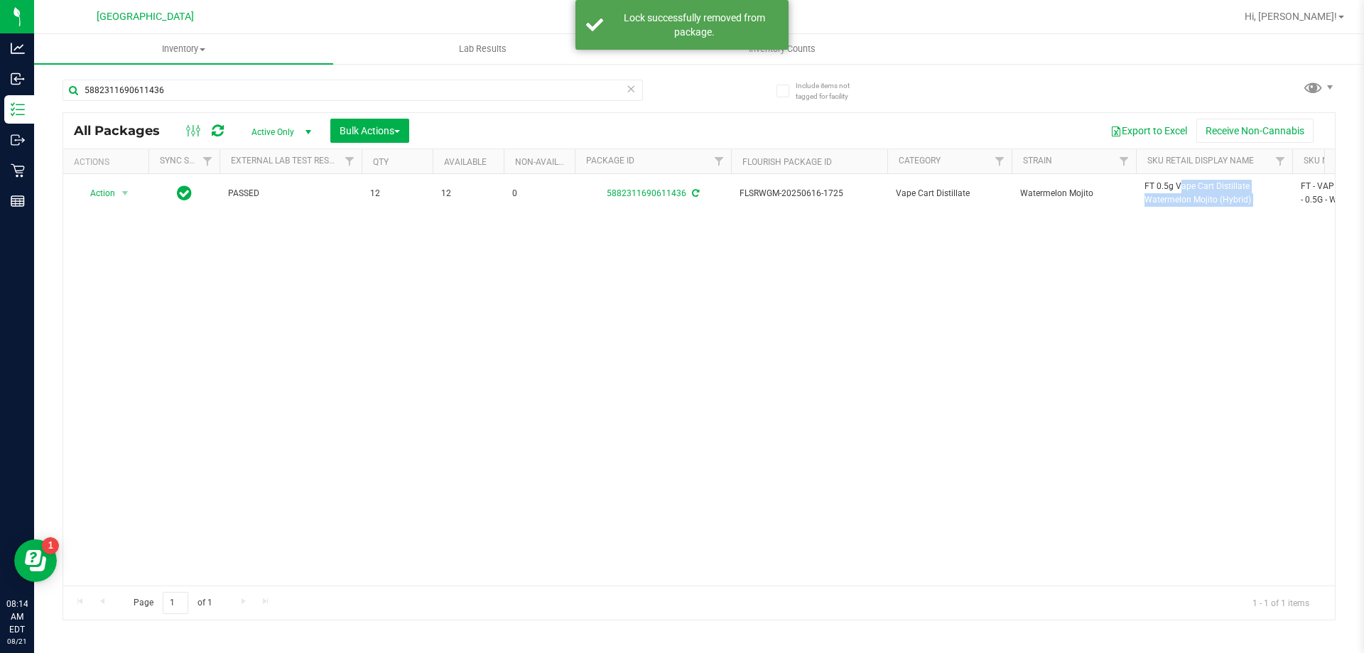
click at [1155, 187] on span "FT 0.5g Vape Cart Distillate Watermelon Mojito (Hybrid)" at bounding box center [1214, 193] width 139 height 27
click at [193, 78] on div "5882311690611436" at bounding box center [381, 89] width 637 height 45
click at [190, 92] on input "5882311690611436" at bounding box center [353, 90] width 581 height 21
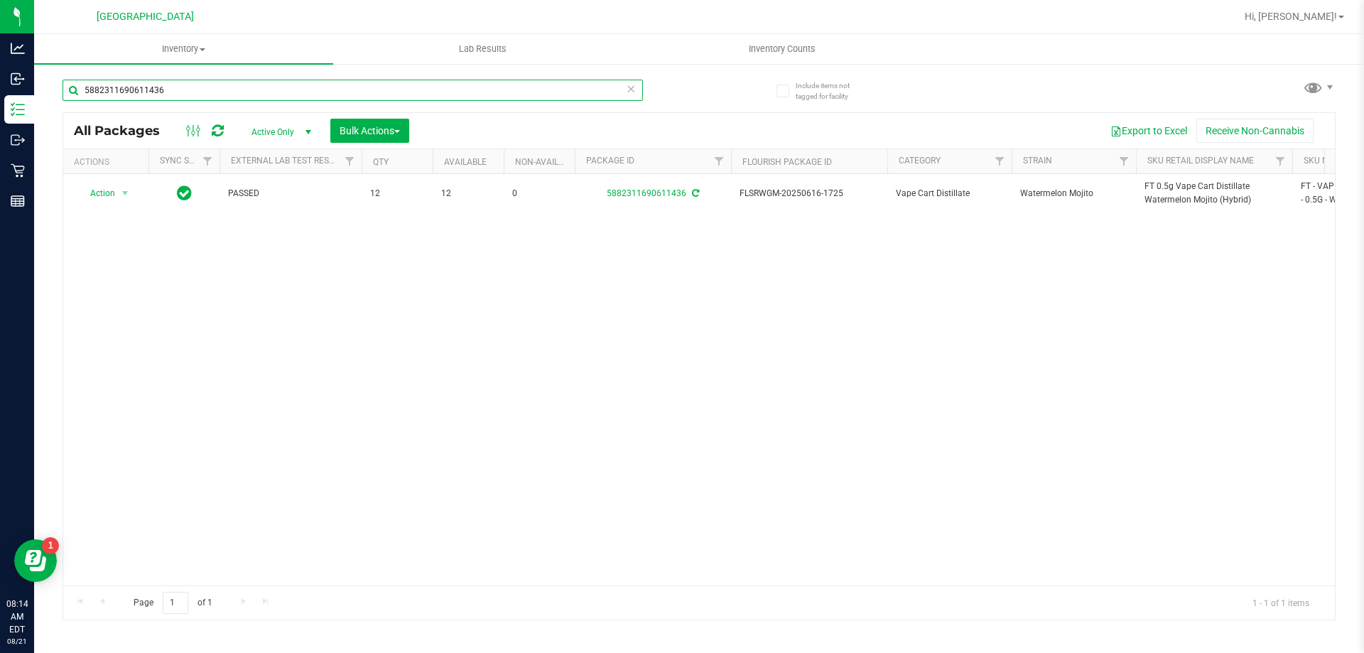
paste input "FT 0.5g Vape Cart Distillate Watermelon Mojito (Hybrid)"
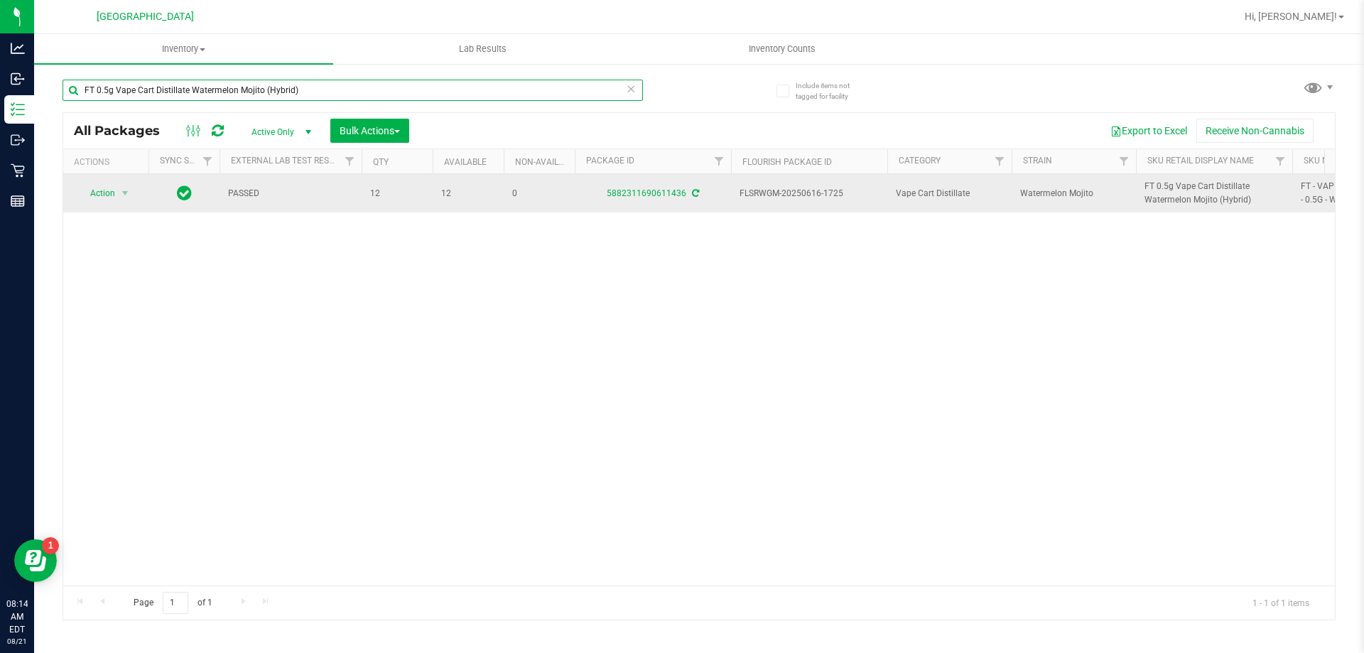
type input "FT 0.5g Vape Cart Distillate Watermelon Mojito (Hybrid)"
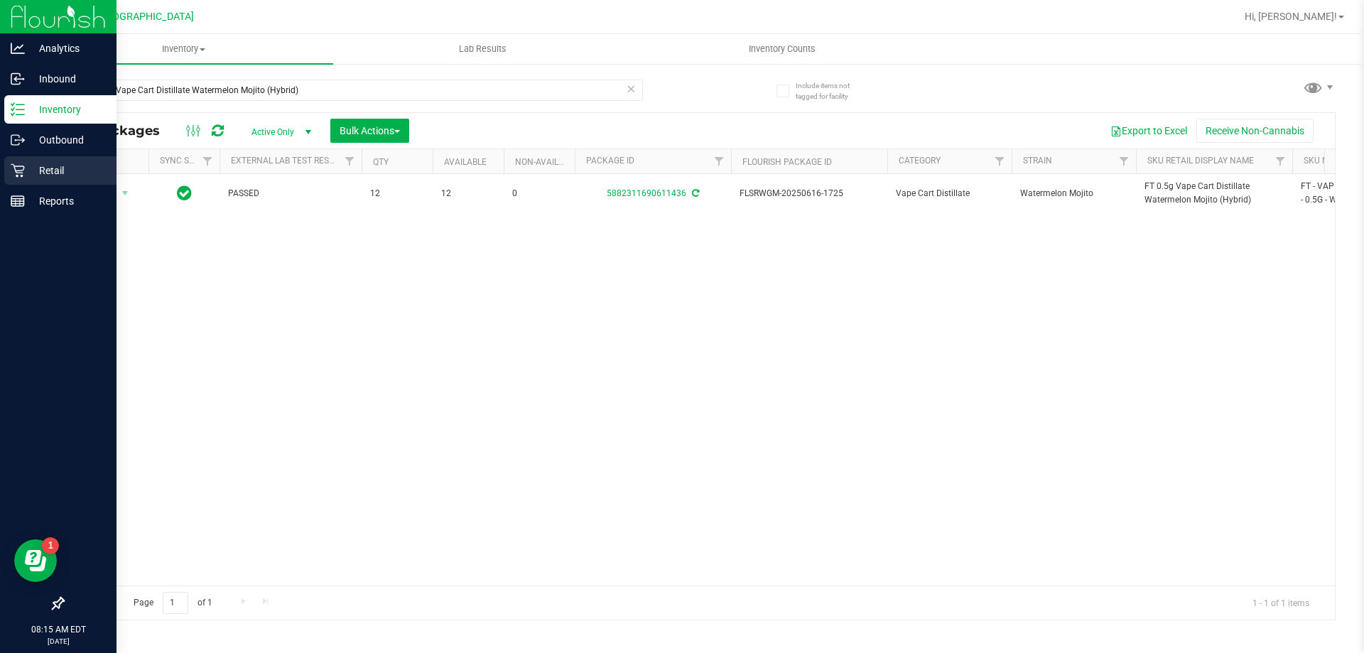
click at [37, 174] on p "Retail" at bounding box center [67, 170] width 85 height 17
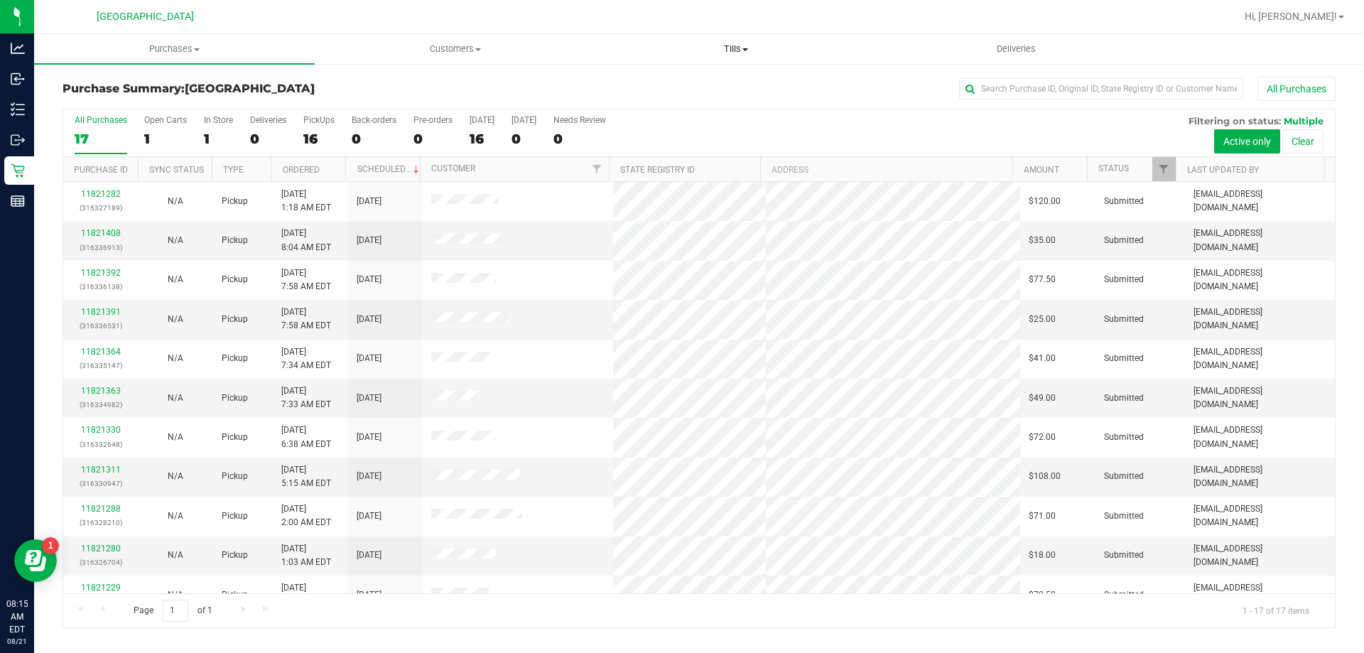
click at [732, 43] on span "Tills" at bounding box center [735, 49] width 279 height 13
click at [713, 87] on li "Manage tills" at bounding box center [735, 85] width 281 height 17
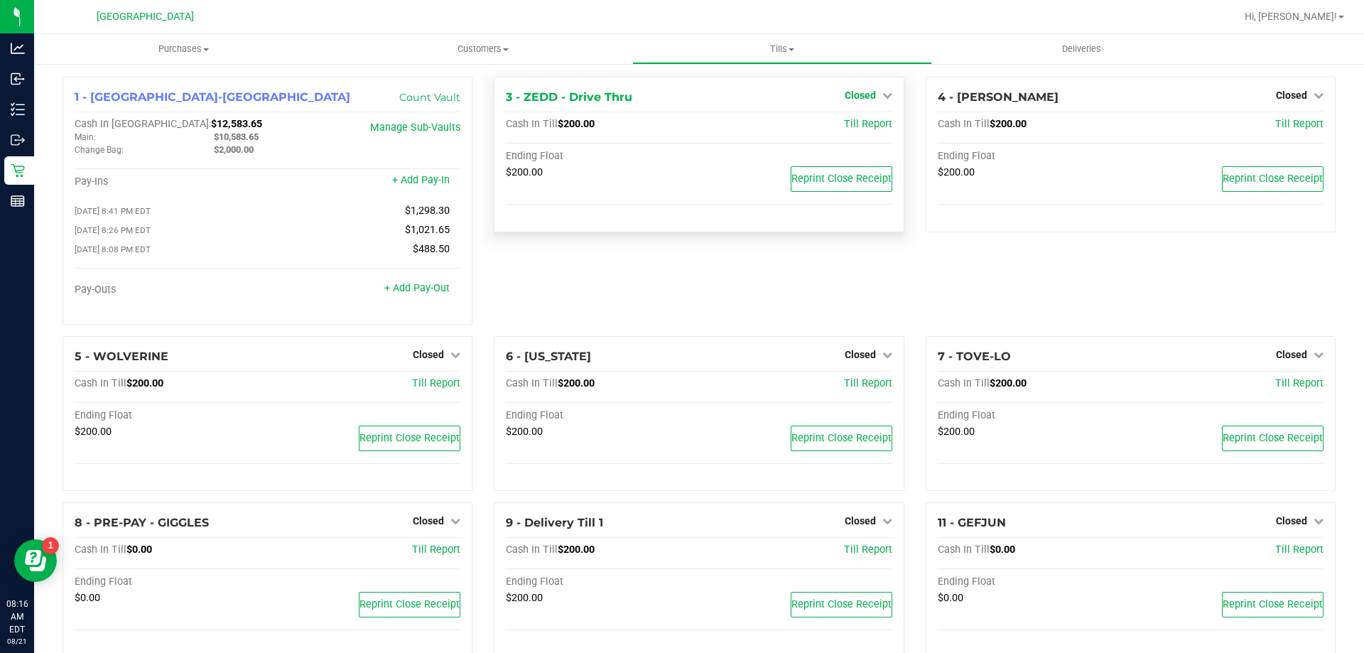
click at [863, 96] on span "Closed" at bounding box center [860, 95] width 31 height 11
click at [845, 129] on link "Open Till" at bounding box center [860, 124] width 38 height 11
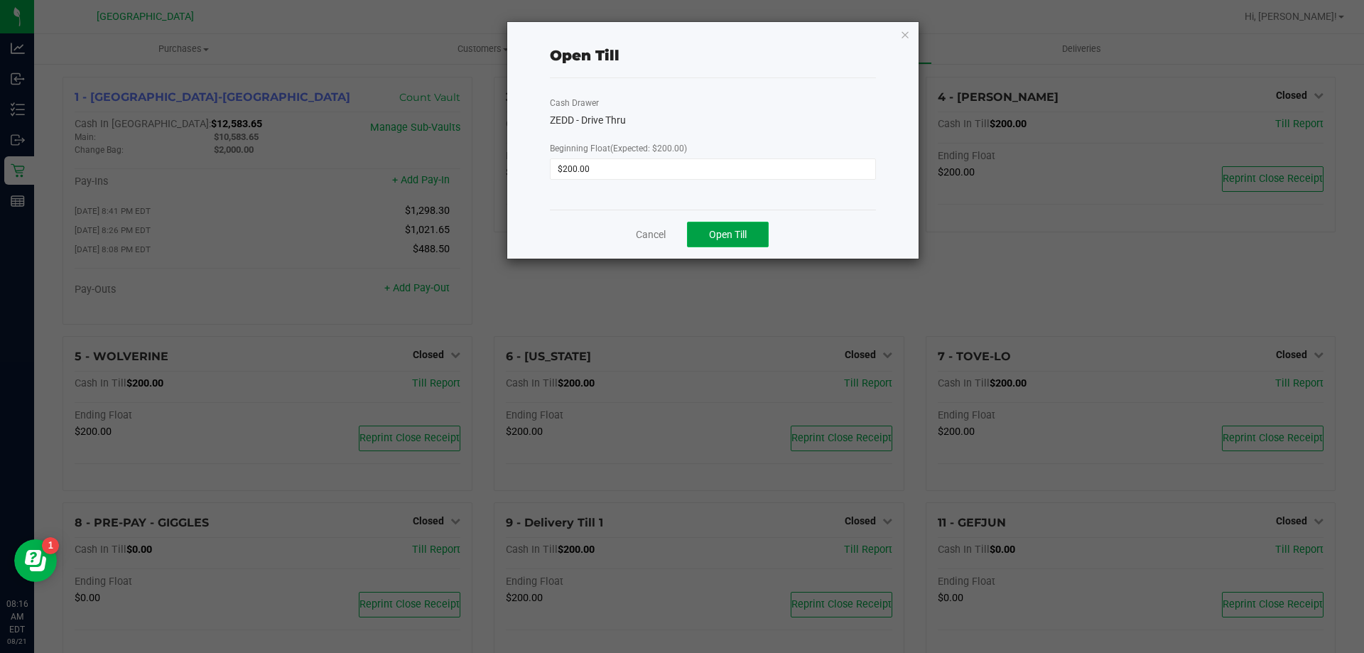
click at [717, 229] on span "Open Till" at bounding box center [728, 234] width 38 height 11
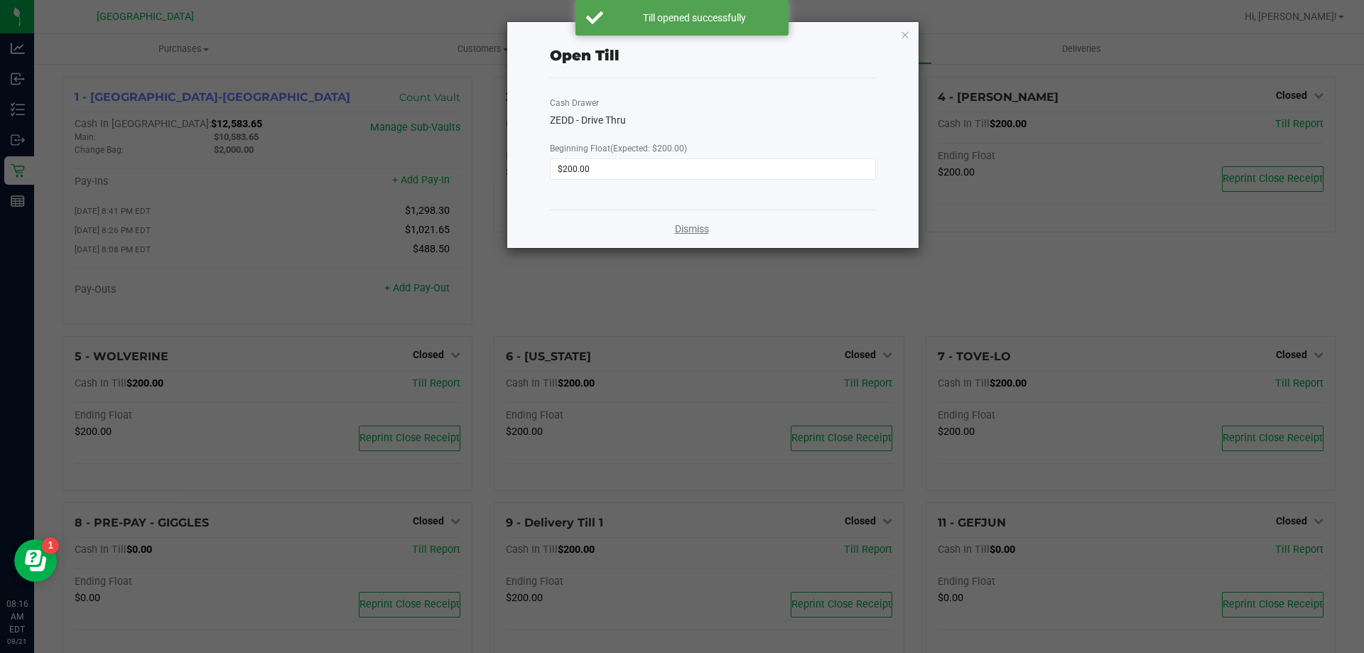
click at [678, 225] on link "Dismiss" at bounding box center [692, 229] width 34 height 15
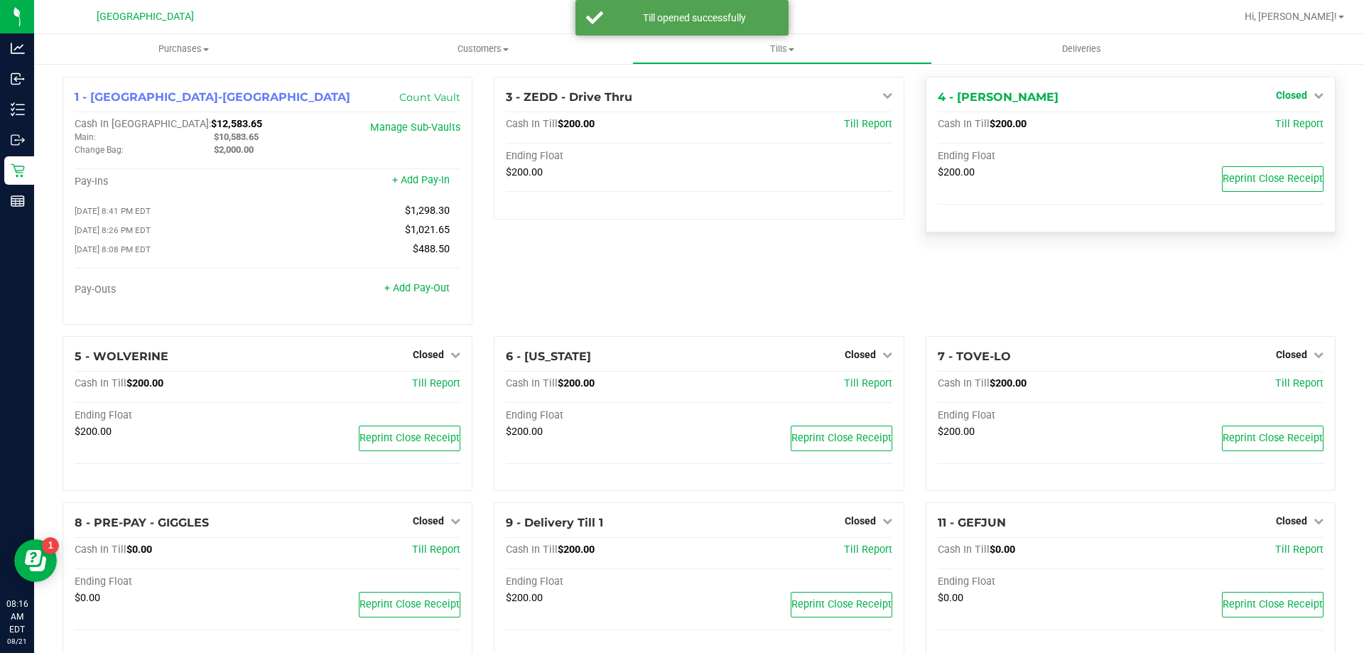
click at [1292, 95] on span "Closed" at bounding box center [1291, 95] width 31 height 11
click at [1276, 124] on link "Open Till" at bounding box center [1292, 124] width 38 height 11
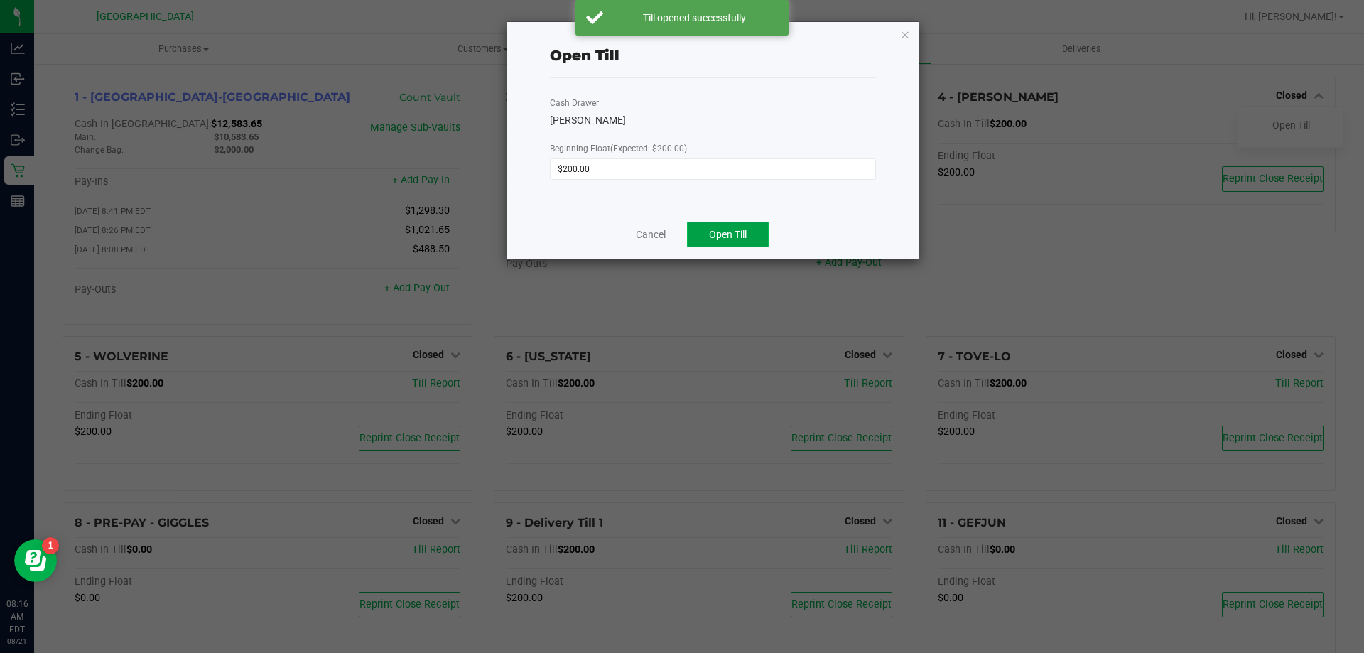
click at [737, 231] on span "Open Till" at bounding box center [728, 234] width 38 height 11
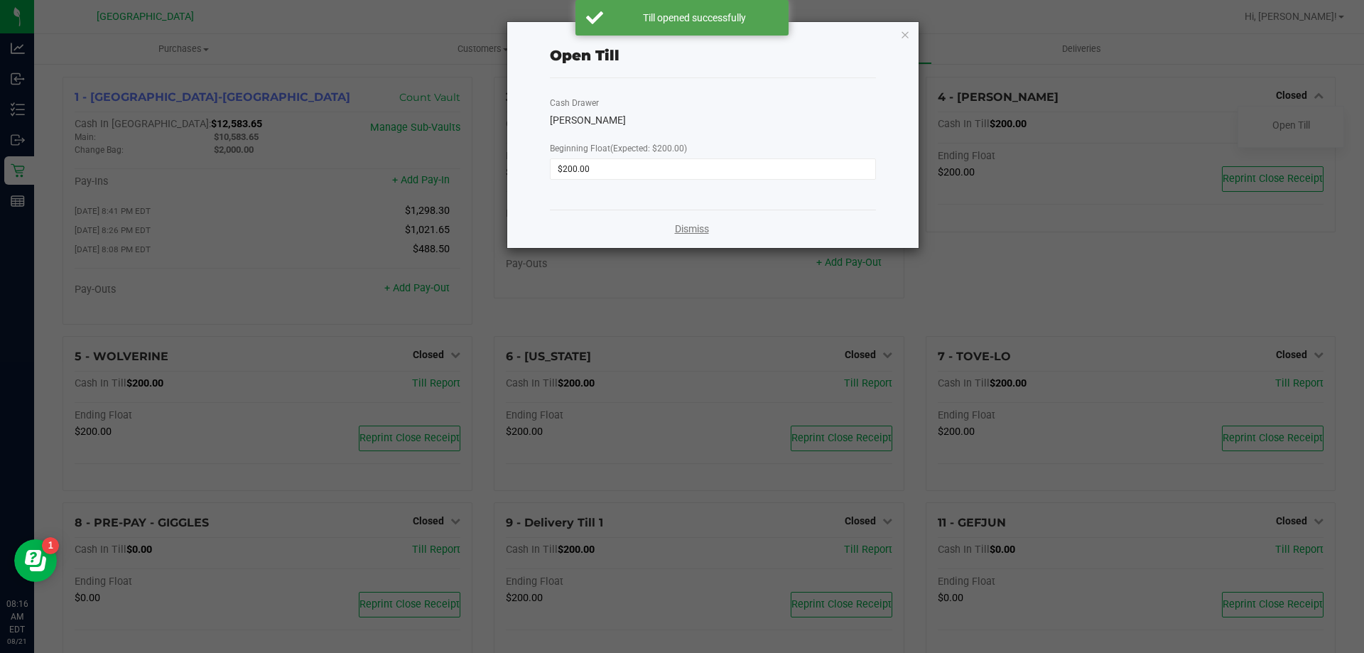
click at [703, 234] on link "Dismiss" at bounding box center [692, 229] width 34 height 15
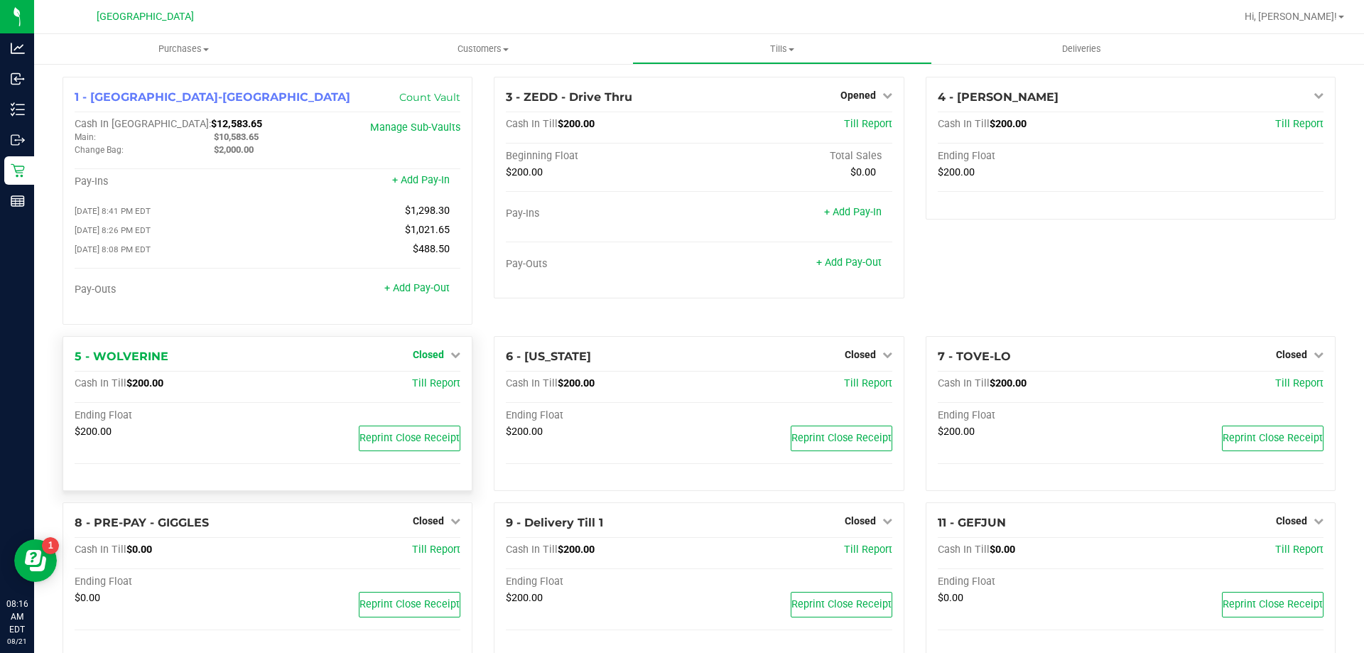
click at [416, 359] on span "Closed" at bounding box center [428, 354] width 31 height 11
click at [429, 386] on link "Open Till" at bounding box center [428, 383] width 38 height 11
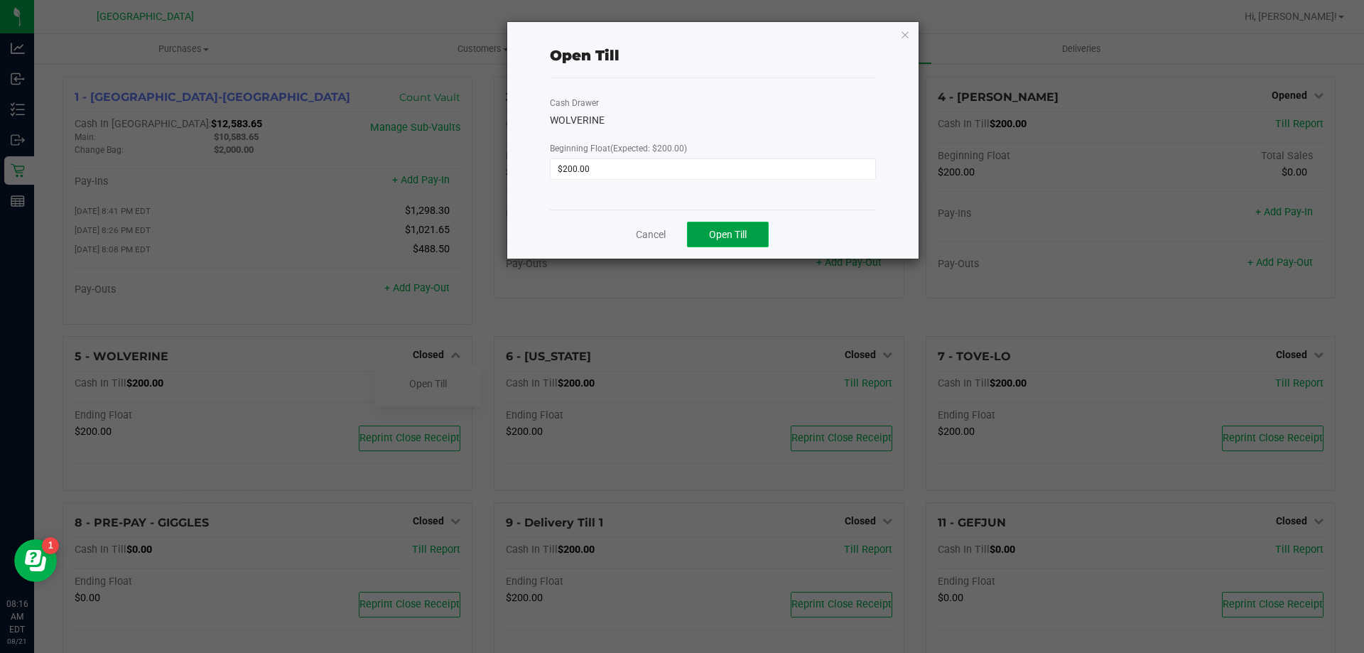
click at [718, 240] on span "Open Till" at bounding box center [728, 234] width 38 height 11
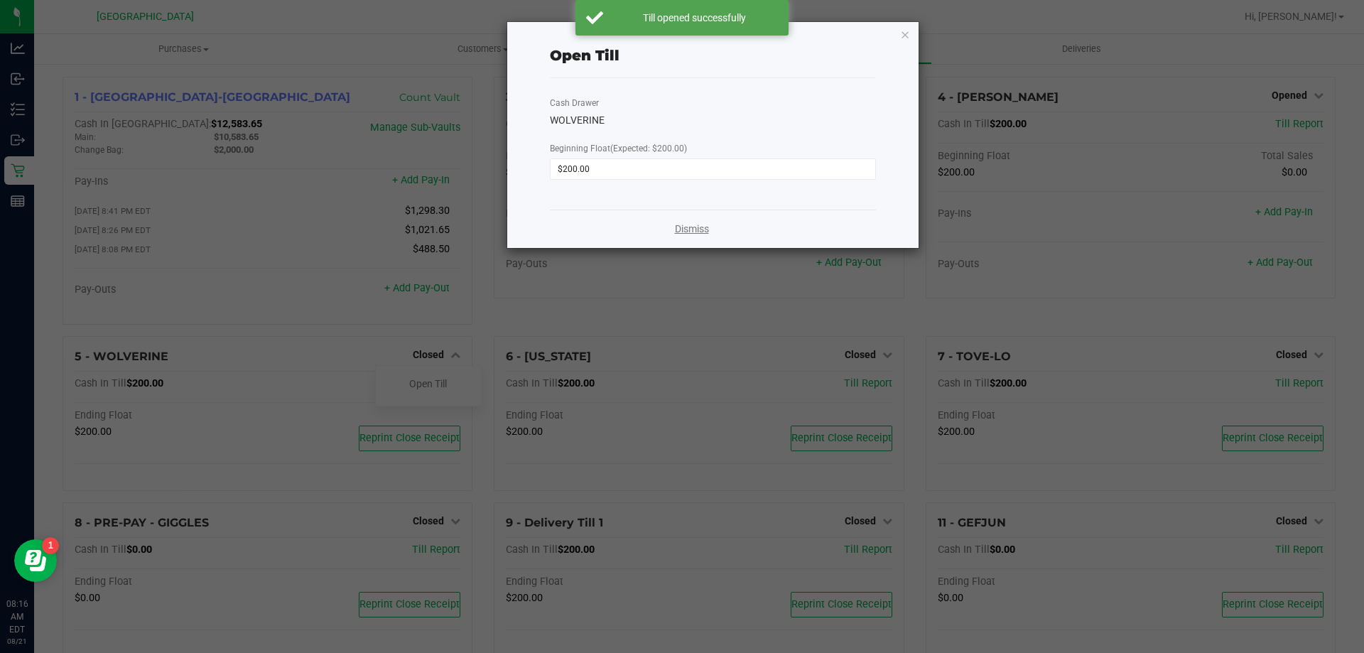
click at [685, 232] on link "Dismiss" at bounding box center [692, 229] width 34 height 15
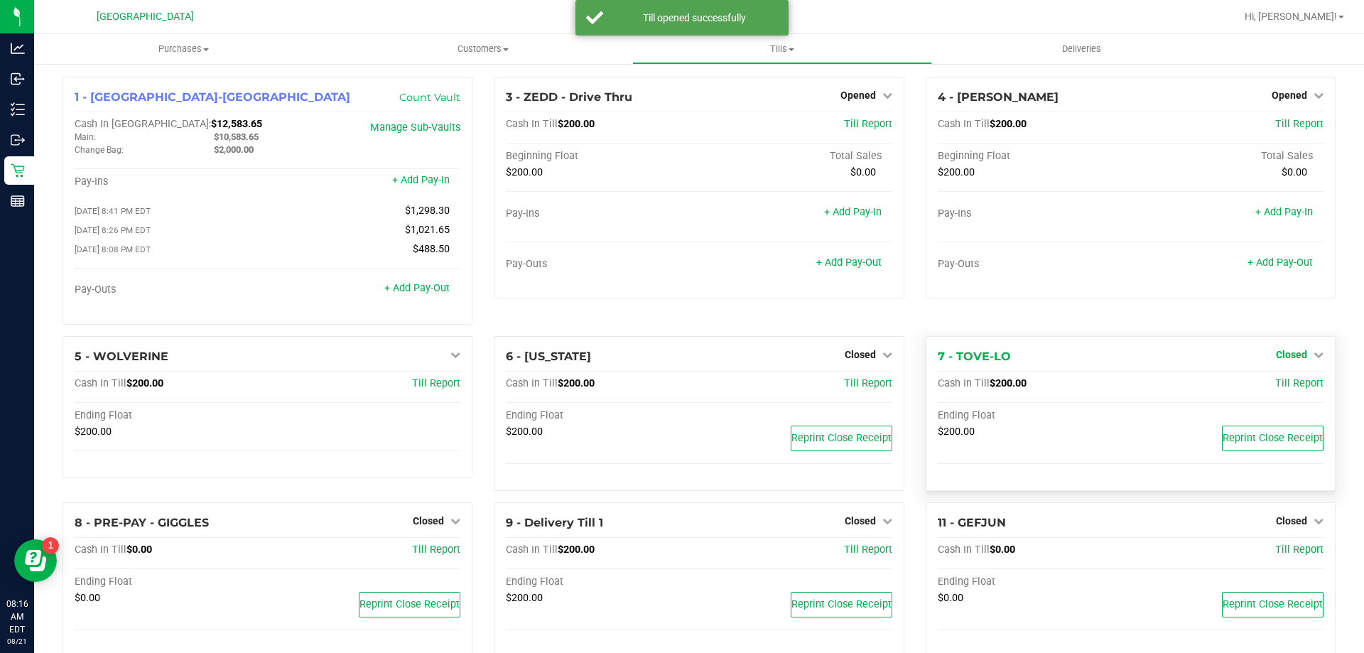
click at [1293, 359] on span "Closed" at bounding box center [1291, 354] width 31 height 11
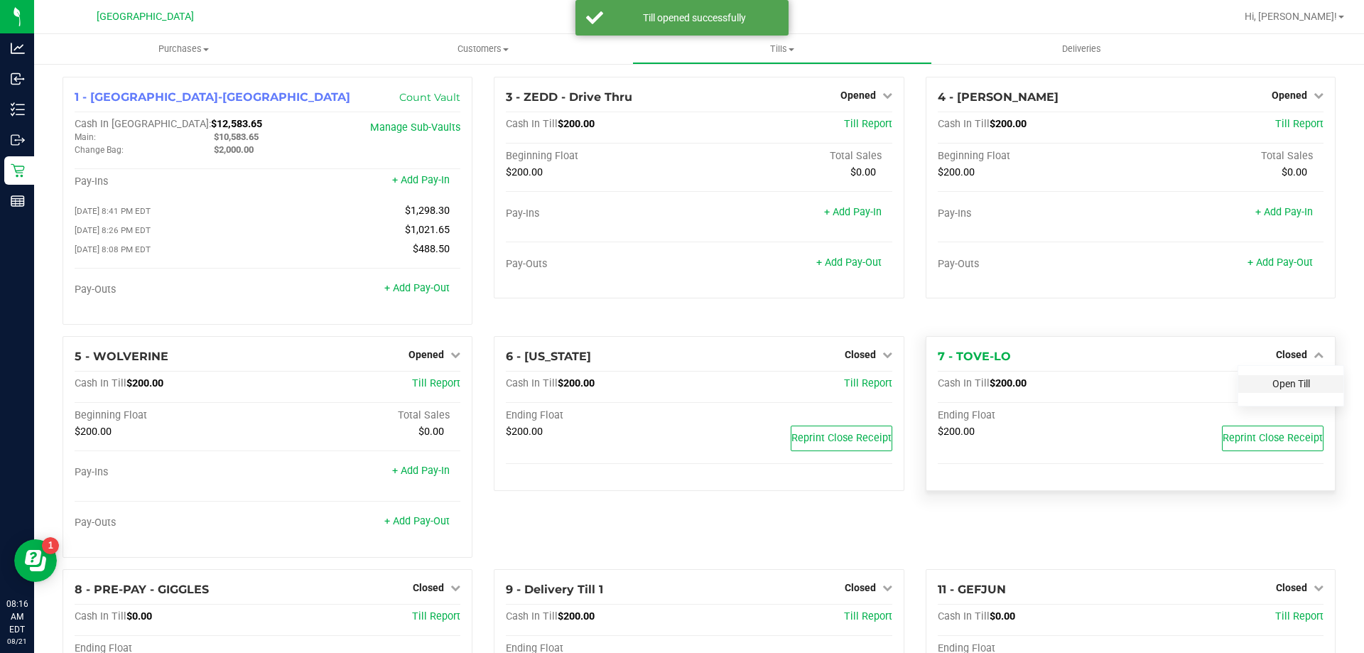
click at [1273, 389] on link "Open Till" at bounding box center [1292, 383] width 38 height 11
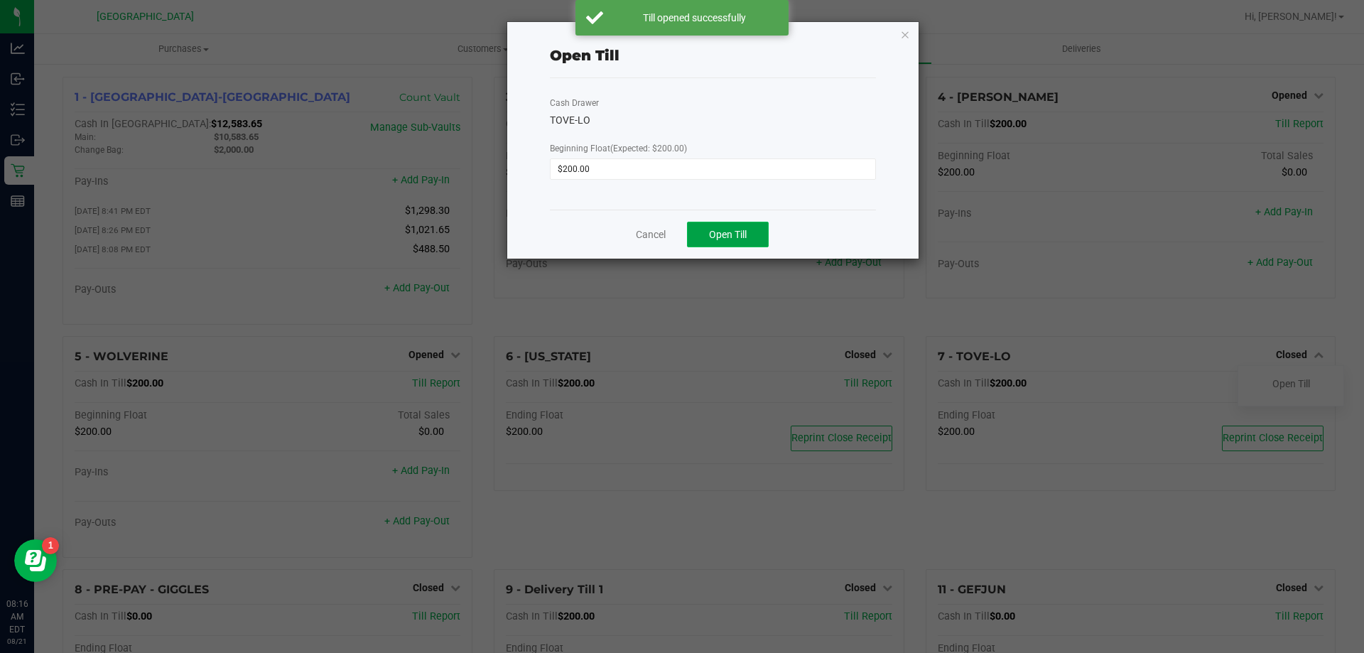
click at [730, 227] on button "Open Till" at bounding box center [728, 235] width 82 height 26
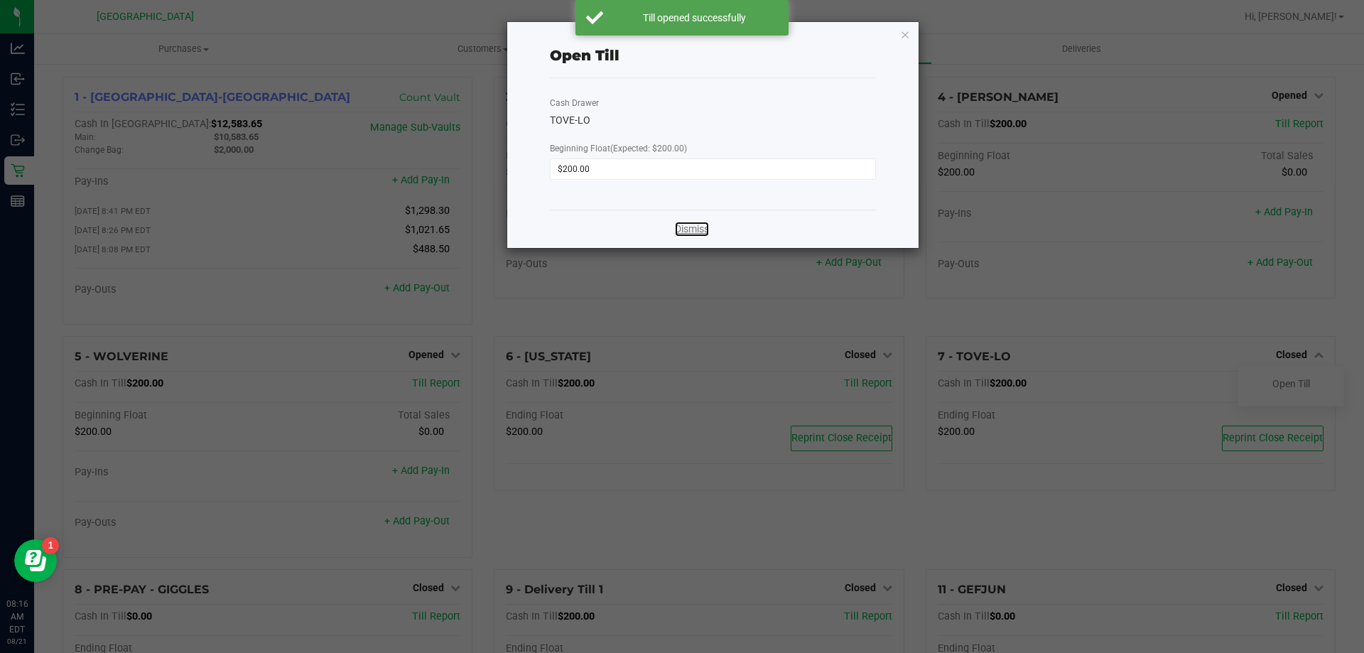
click at [689, 232] on link "Dismiss" at bounding box center [692, 229] width 34 height 15
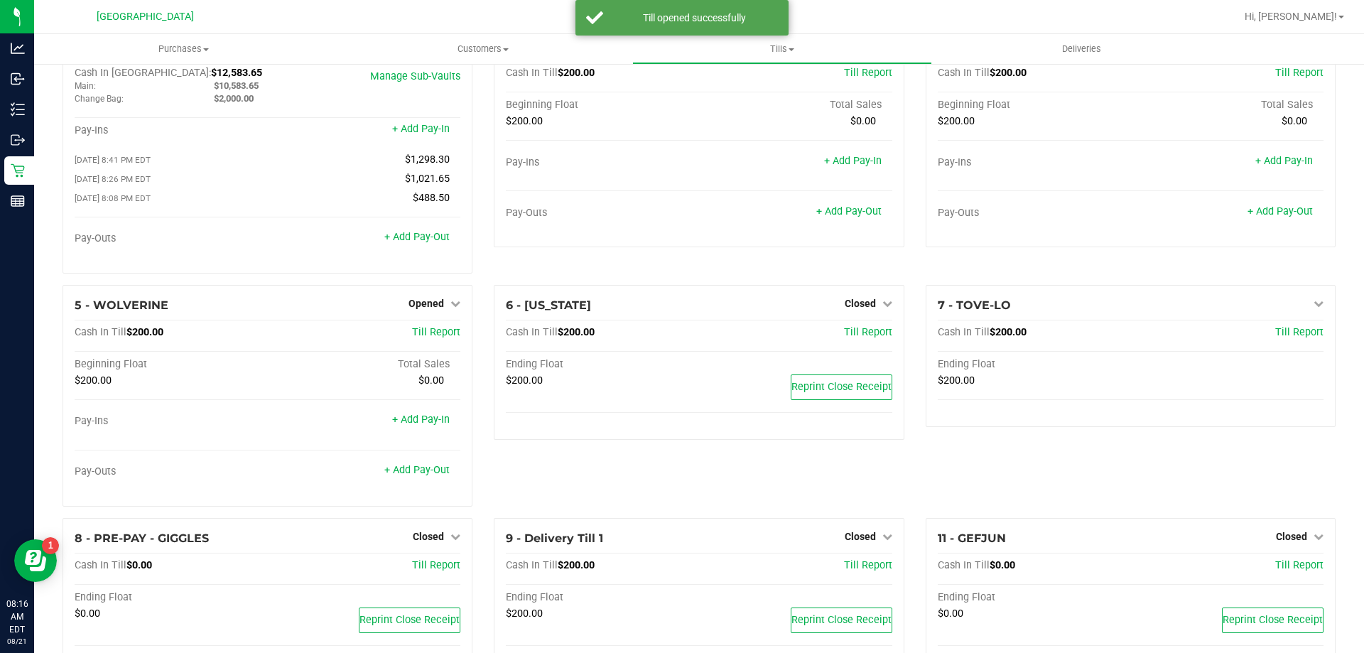
scroll to position [100, 0]
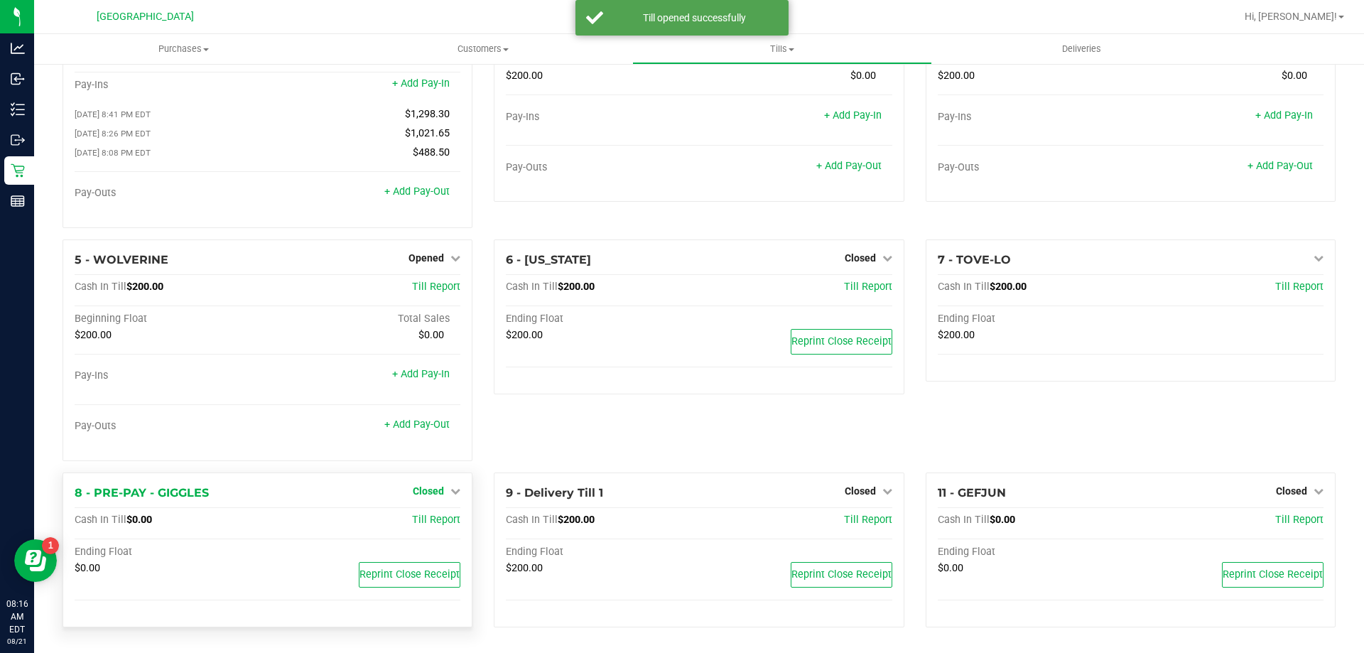
click at [442, 493] on link "Closed" at bounding box center [437, 490] width 48 height 11
click at [429, 519] on link "Open Till" at bounding box center [428, 519] width 38 height 11
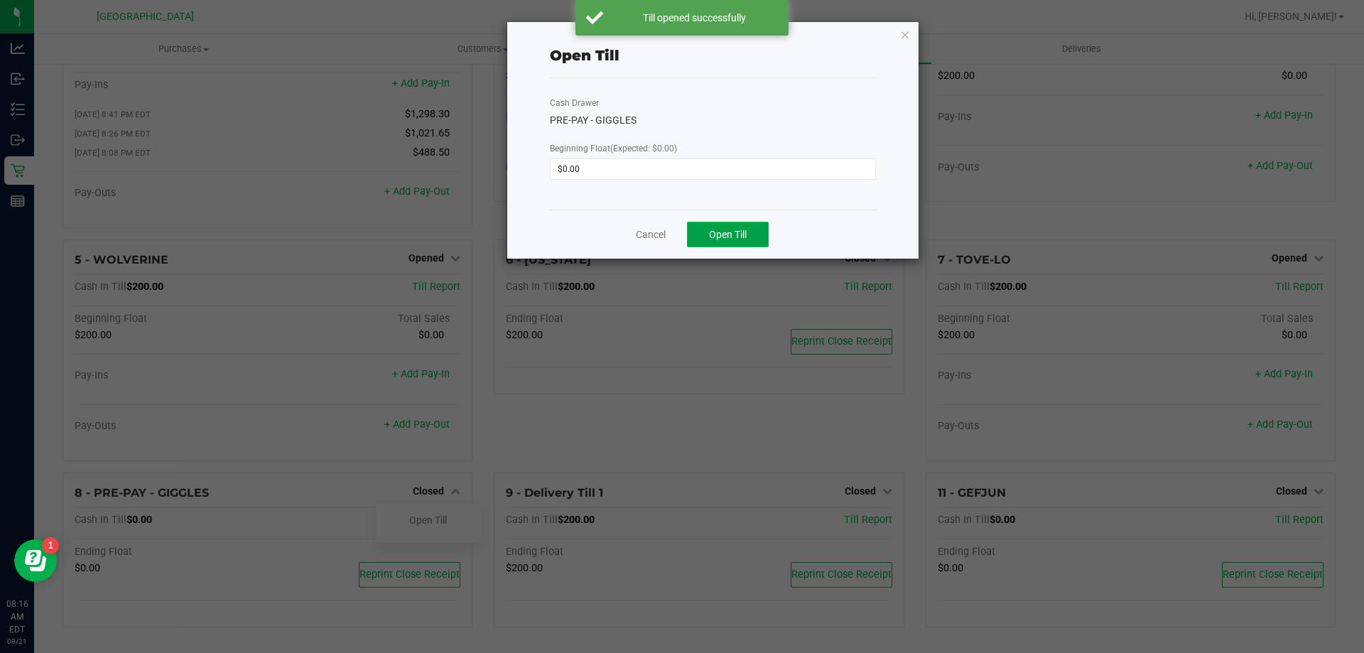
click at [752, 233] on button "Open Till" at bounding box center [728, 235] width 82 height 26
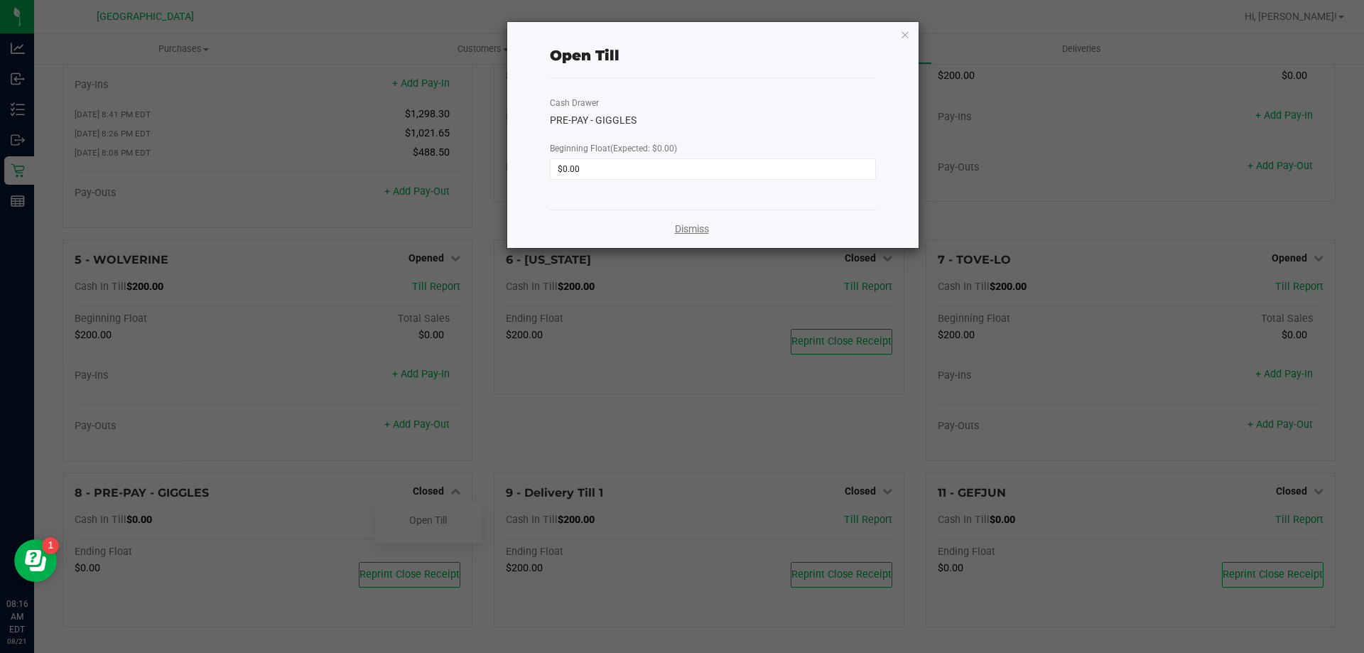
click at [703, 226] on link "Dismiss" at bounding box center [692, 229] width 34 height 15
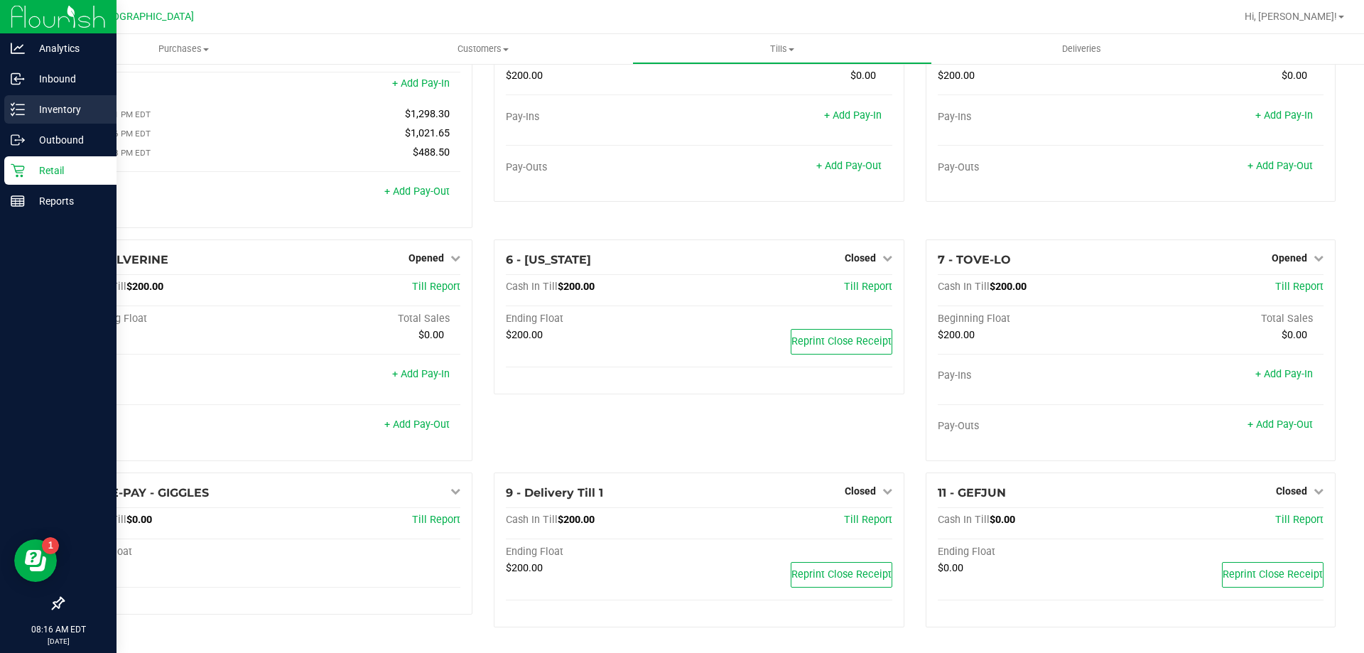
click at [47, 104] on p "Inventory" at bounding box center [67, 109] width 85 height 17
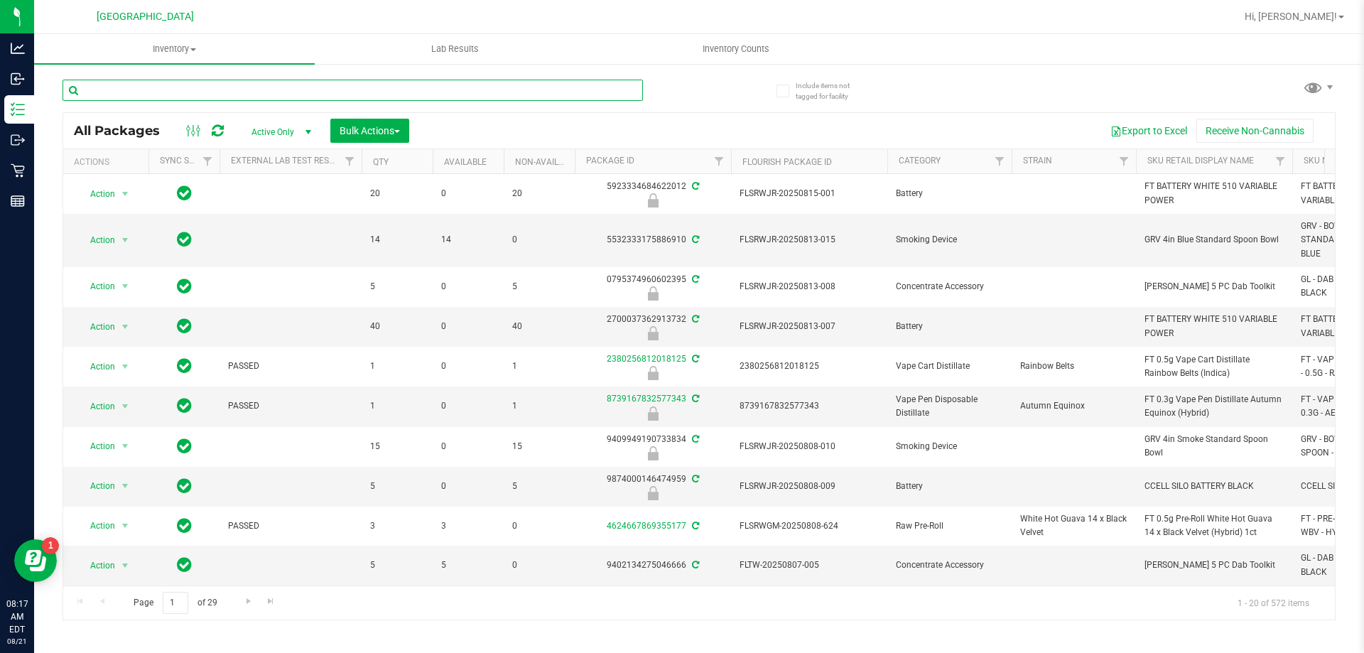
click at [169, 91] on input "text" at bounding box center [353, 90] width 581 height 21
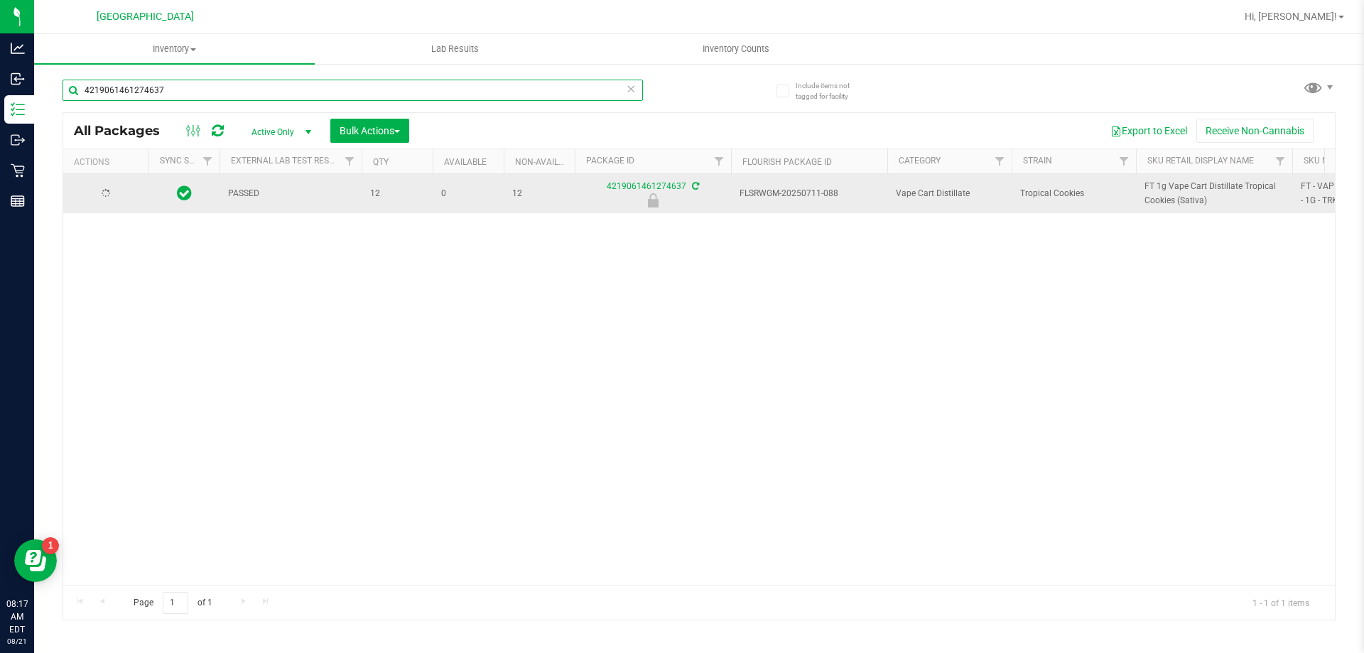
type input "4219061461274637"
click at [105, 193] on span "Action" at bounding box center [96, 194] width 38 height 20
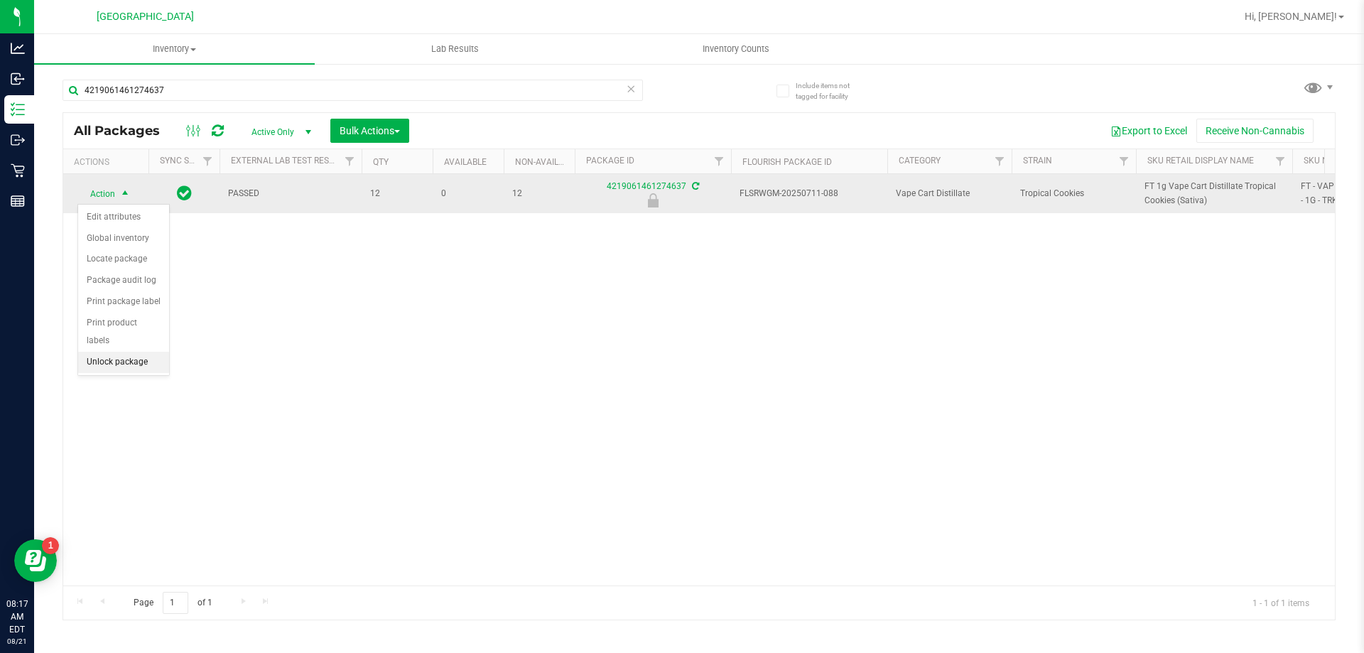
click at [120, 352] on li "Unlock package" at bounding box center [123, 362] width 91 height 21
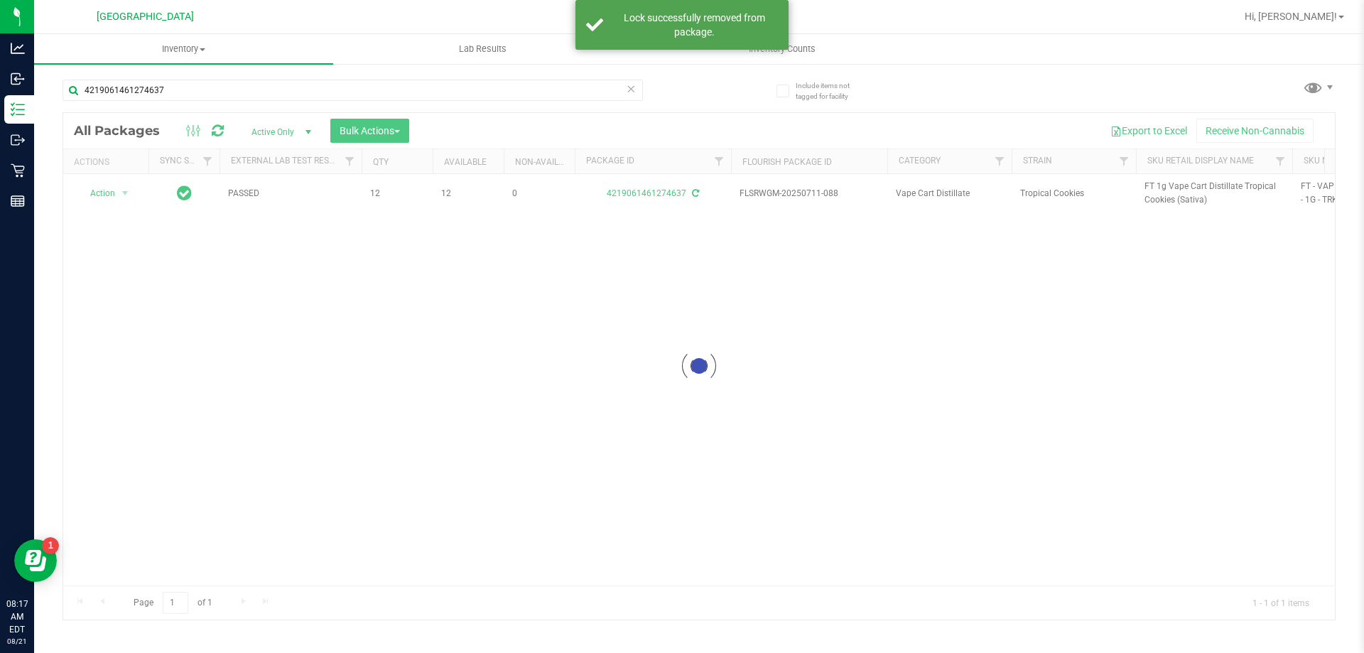
click at [1152, 187] on div at bounding box center [699, 366] width 1272 height 507
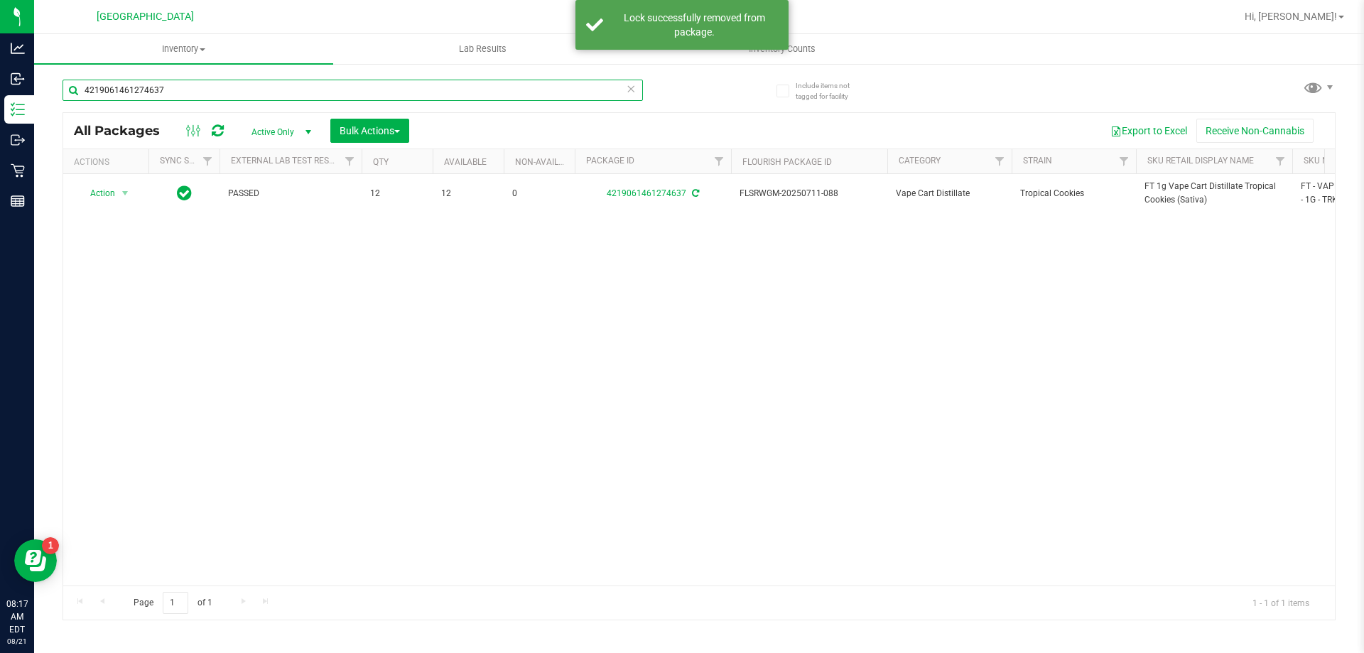
click at [261, 81] on input "4219061461274637" at bounding box center [353, 90] width 581 height 21
paste input "FT 1g Vape Cart Distillate Tropical Cookies (Sativa)"
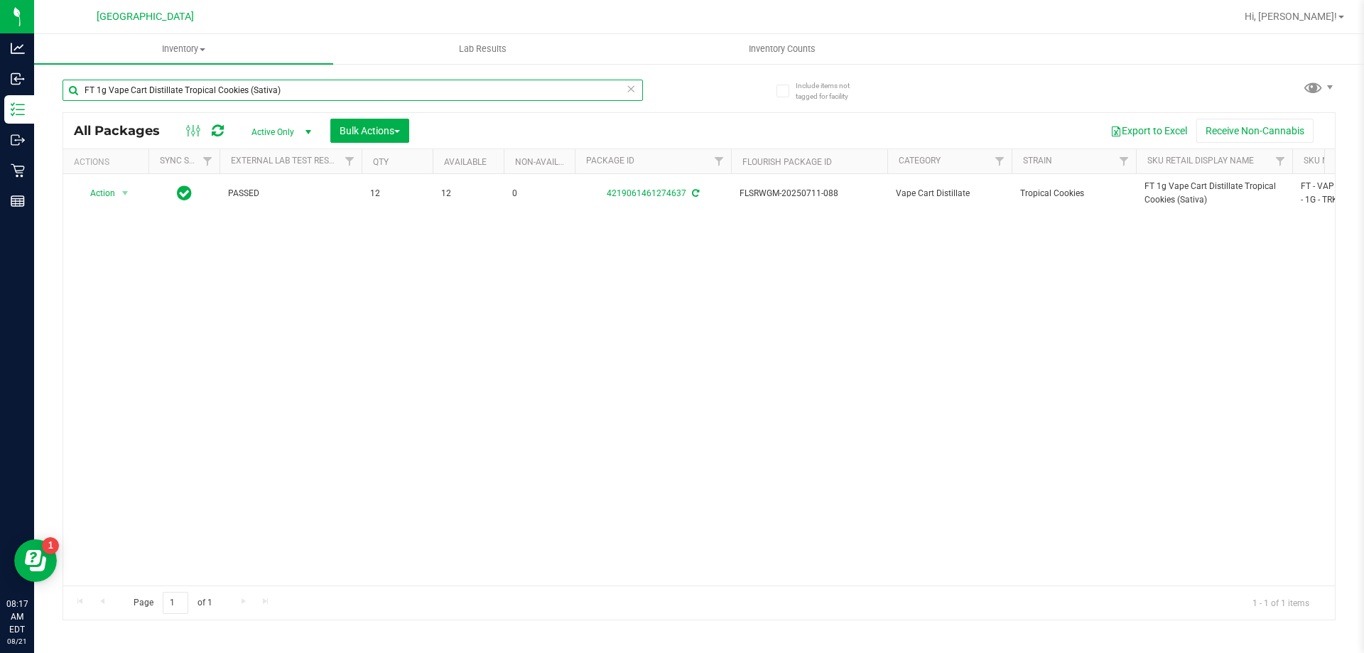
type input "FT 1g Vape Cart Distillate Tropical Cookies (Sativa)"
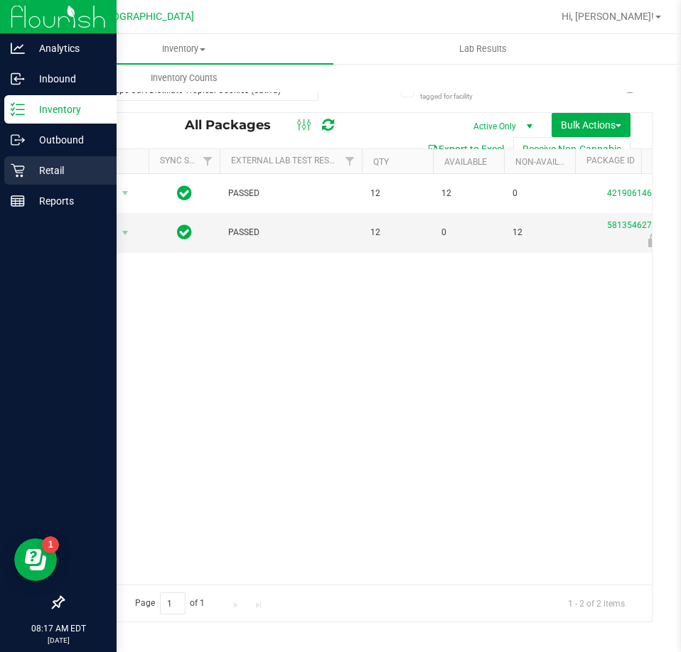
click at [58, 168] on p "Retail" at bounding box center [67, 170] width 85 height 17
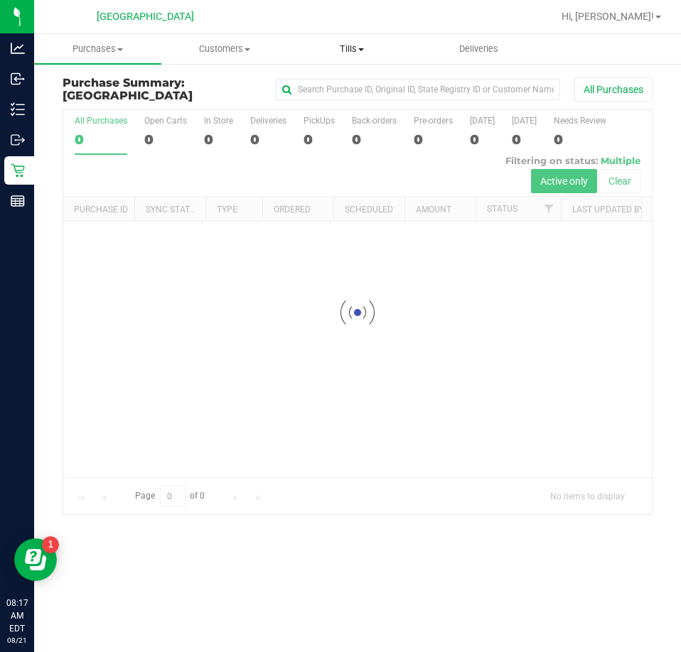
click at [365, 47] on span "Tills" at bounding box center [351, 49] width 126 height 13
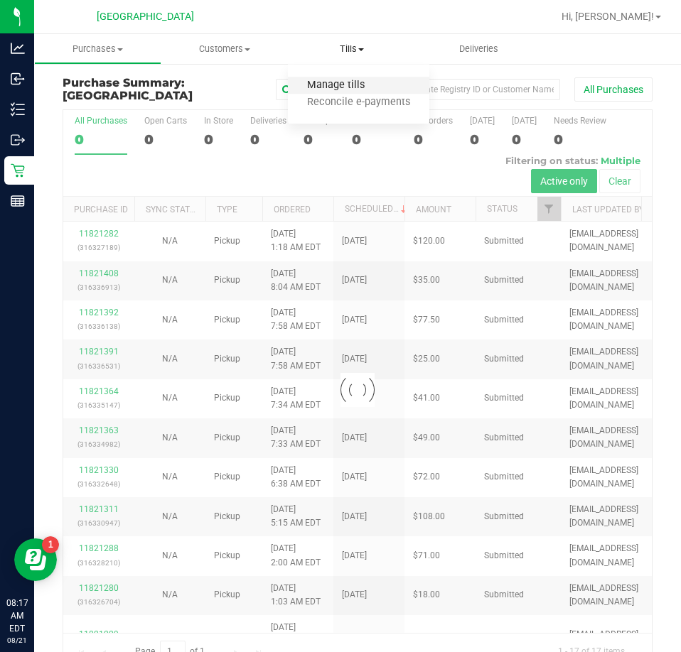
click at [335, 83] on span "Manage tills" at bounding box center [336, 86] width 96 height 12
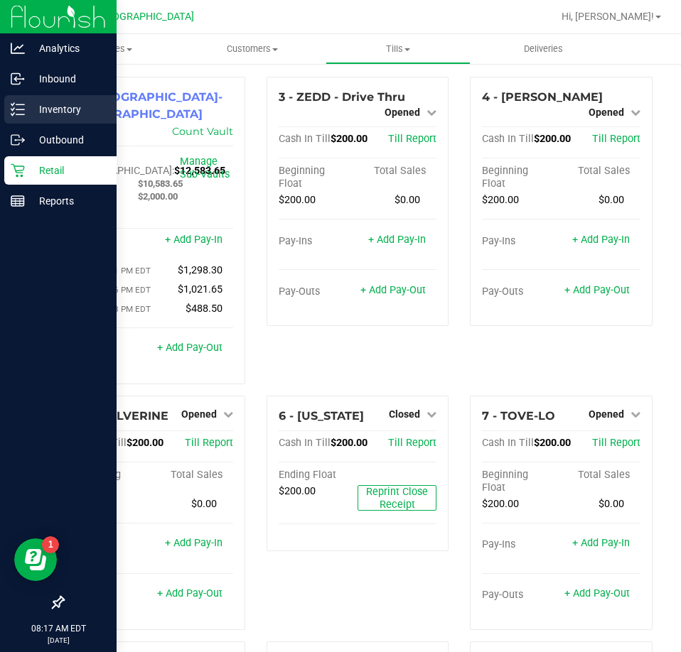
click at [43, 112] on p "Inventory" at bounding box center [67, 109] width 85 height 17
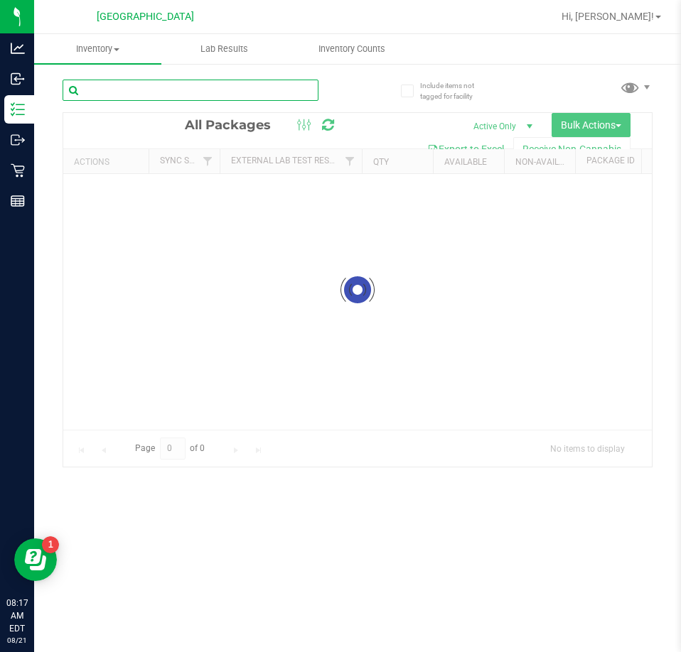
click at [131, 90] on input "text" at bounding box center [191, 90] width 256 height 21
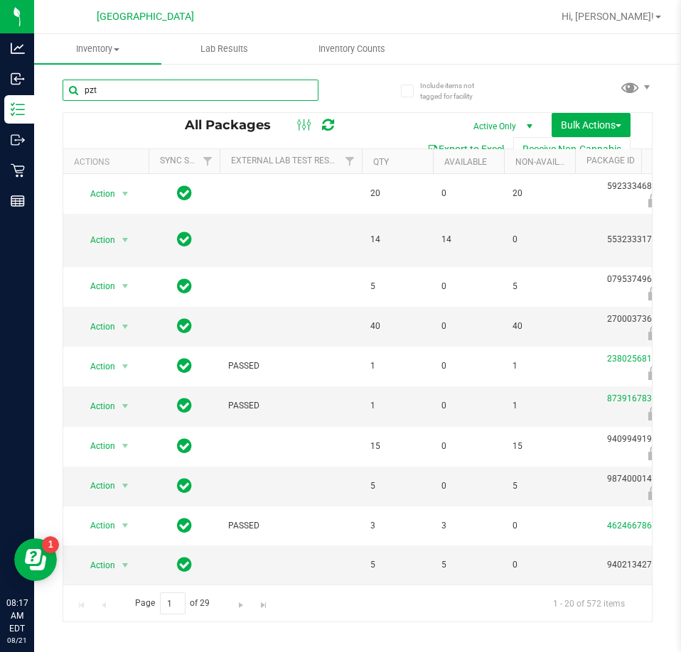
type input "pzt"
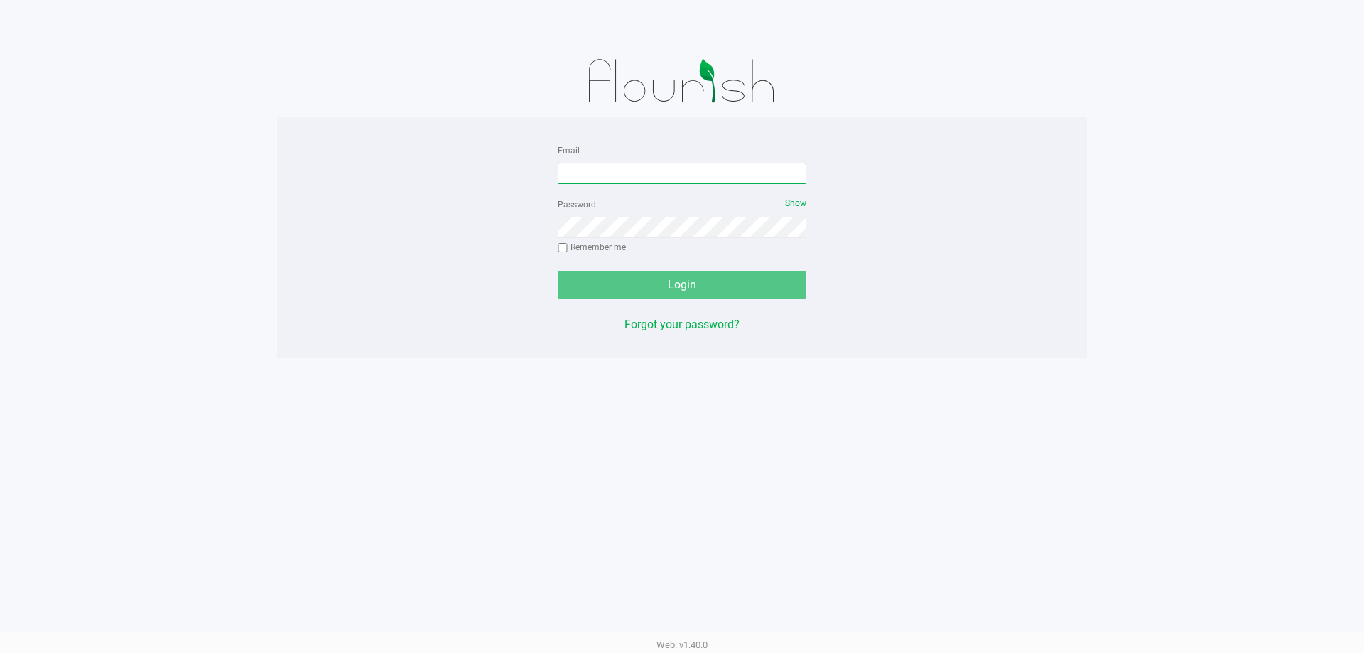
click at [684, 166] on input "Email" at bounding box center [682, 173] width 249 height 21
type input "[EMAIL_ADDRESS][DOMAIN_NAME]"
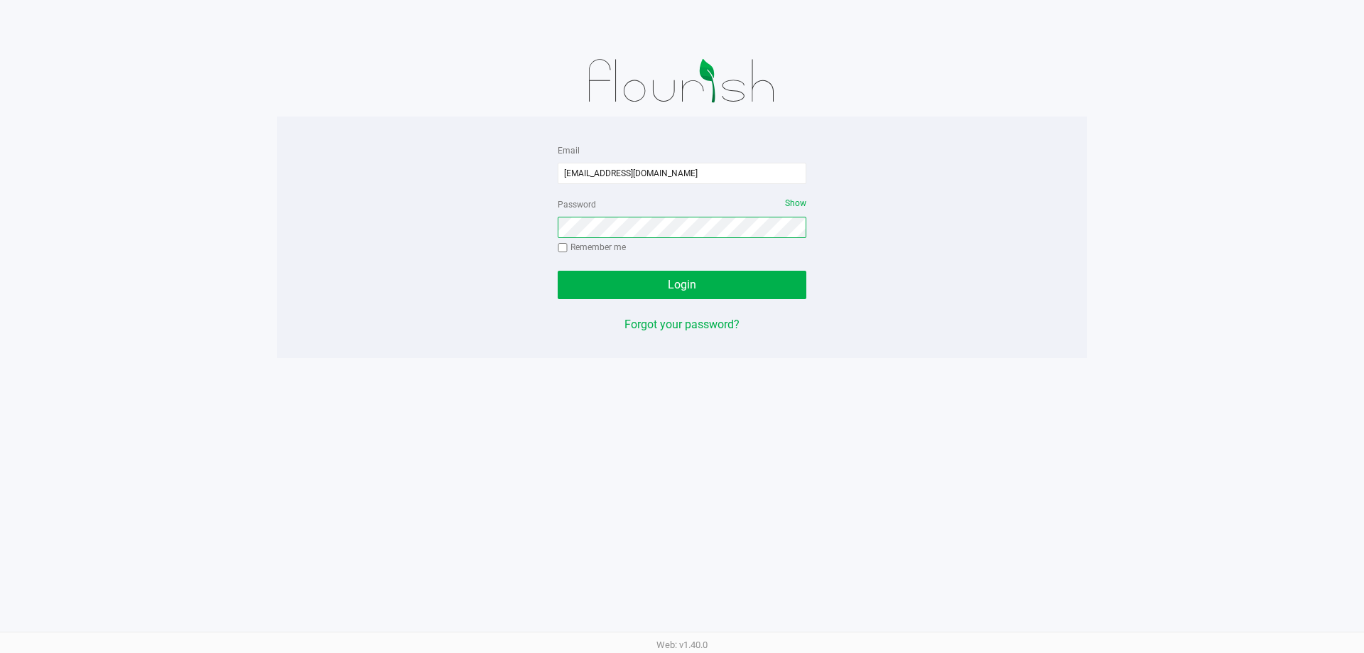
click at [558, 271] on button "Login" at bounding box center [682, 285] width 249 height 28
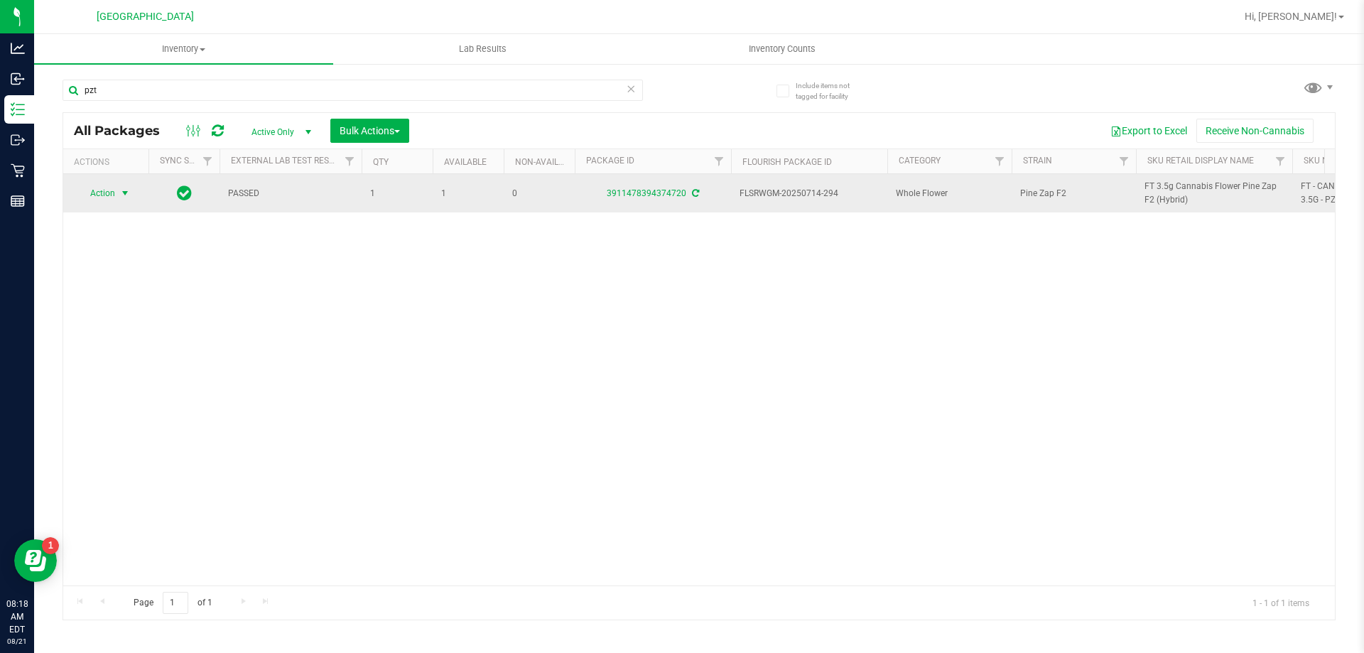
click at [117, 200] on span "select" at bounding box center [126, 193] width 18 height 20
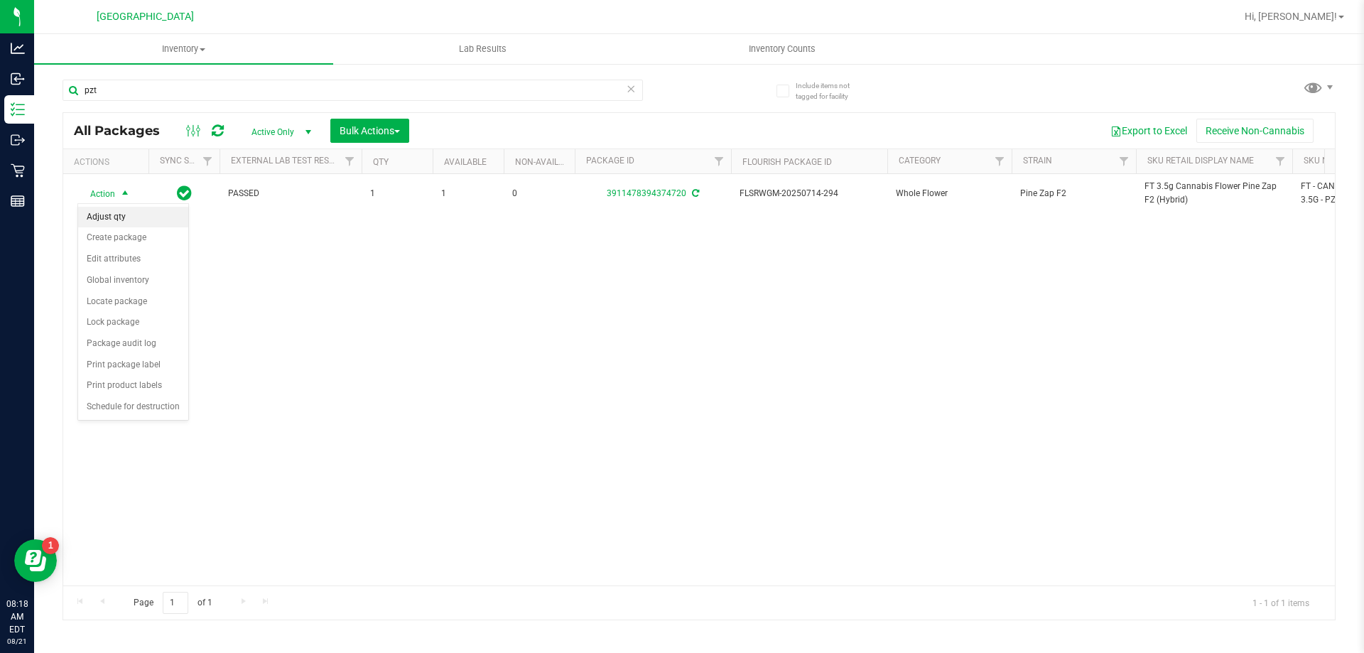
click at [128, 218] on li "Adjust qty" at bounding box center [133, 217] width 110 height 21
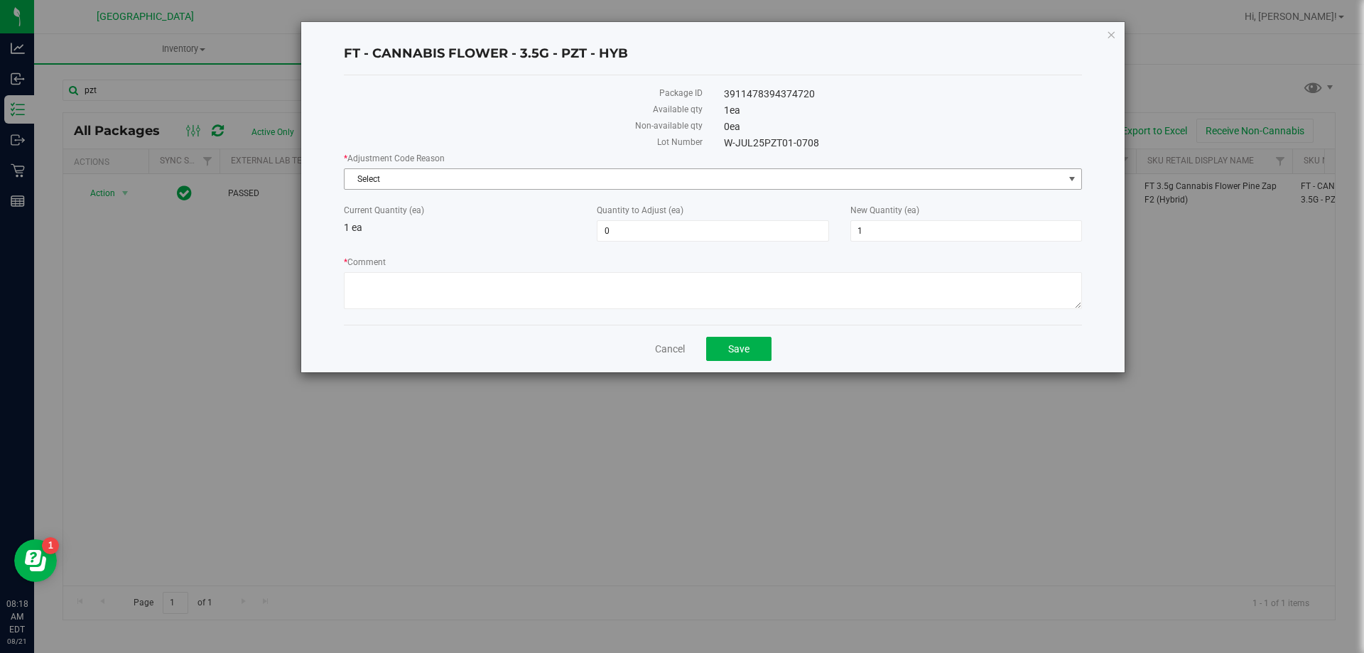
click at [690, 180] on span "Select" at bounding box center [704, 179] width 719 height 20
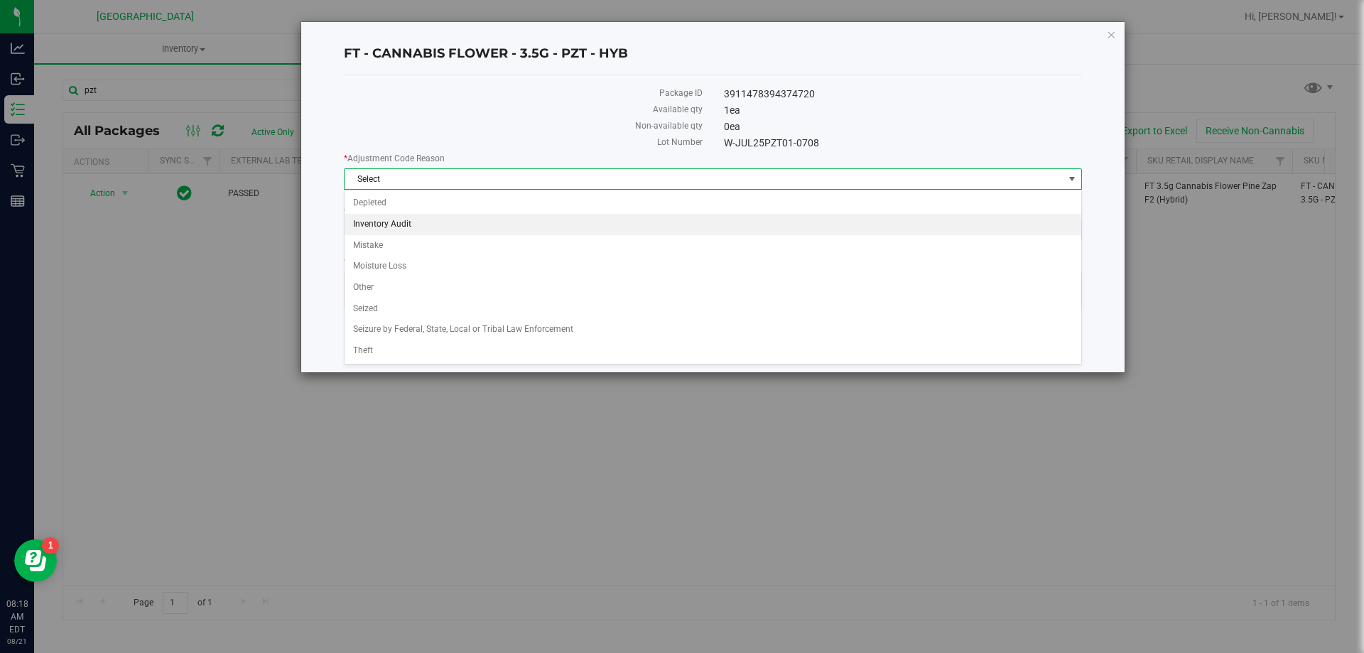
click at [374, 227] on li "Inventory Audit" at bounding box center [713, 224] width 737 height 21
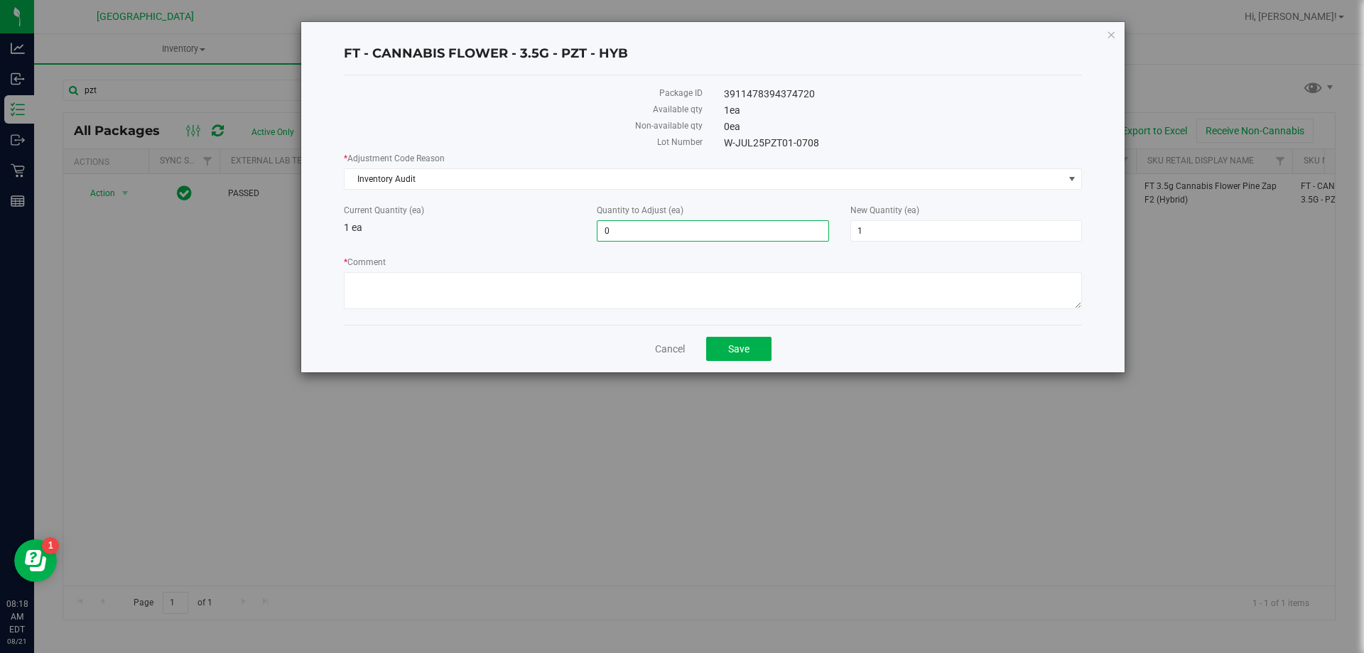
click at [684, 230] on span "0 0" at bounding box center [713, 230] width 232 height 21
click at [684, 230] on input "0" at bounding box center [713, 231] width 230 height 20
type input "-1"
type input "0"
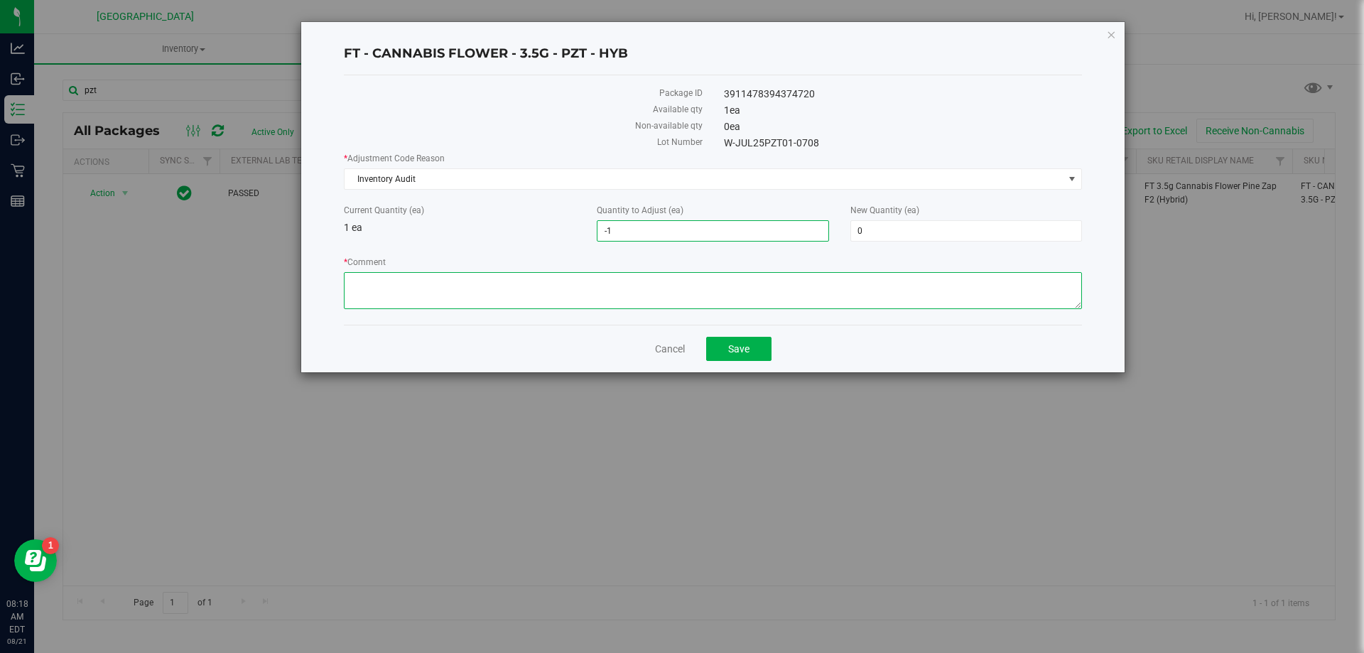
click at [678, 285] on textarea "* Comment" at bounding box center [713, 290] width 738 height 37
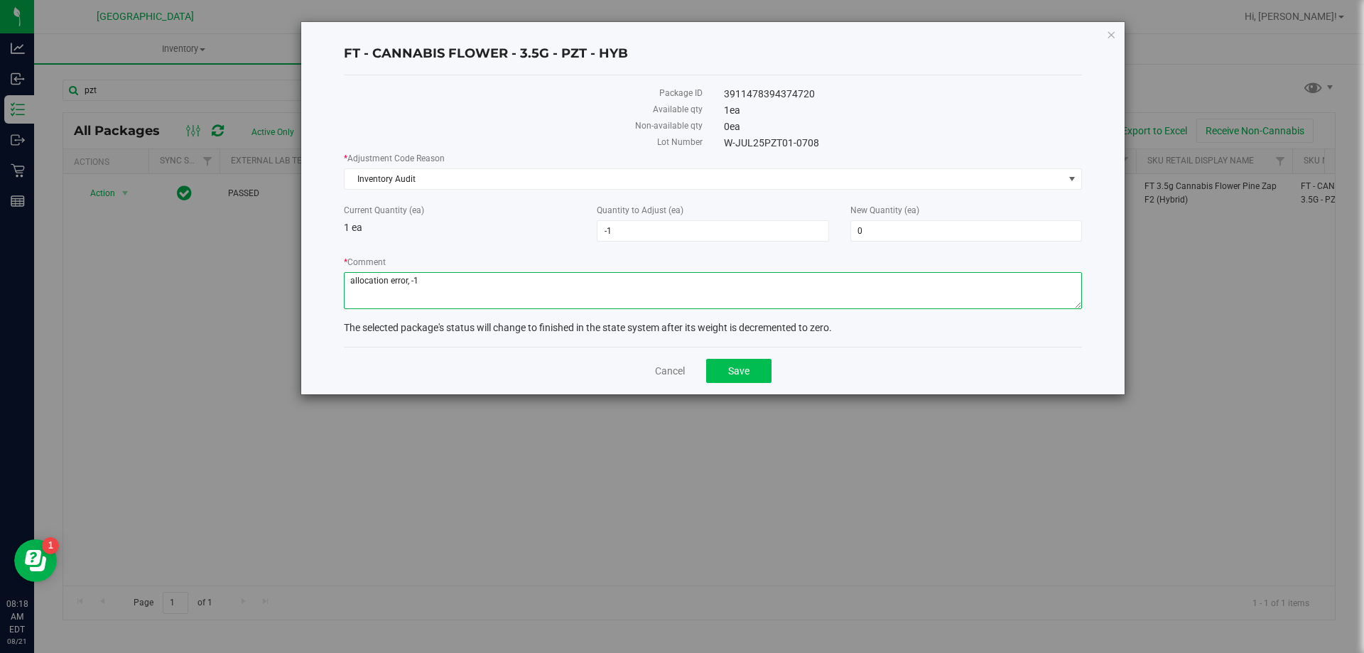
type textarea "allocation error, -1"
click at [732, 368] on span "Save" at bounding box center [738, 370] width 21 height 11
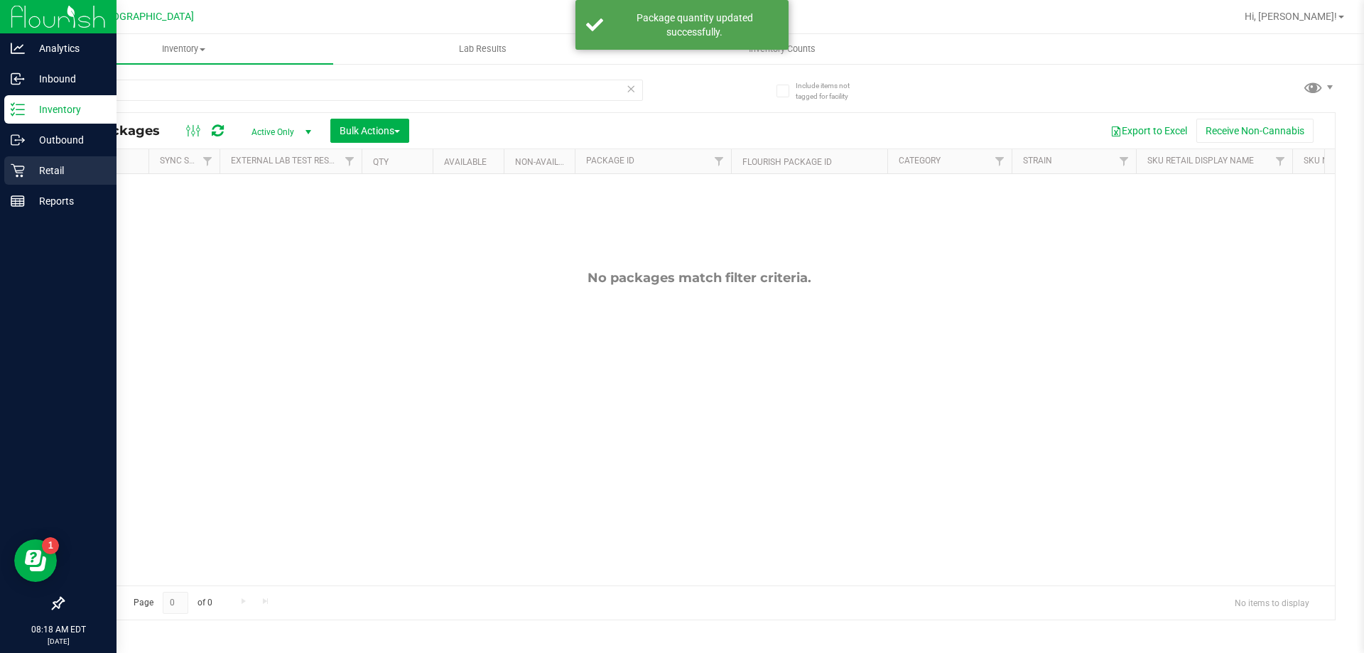
click at [26, 170] on p "Retail" at bounding box center [67, 170] width 85 height 17
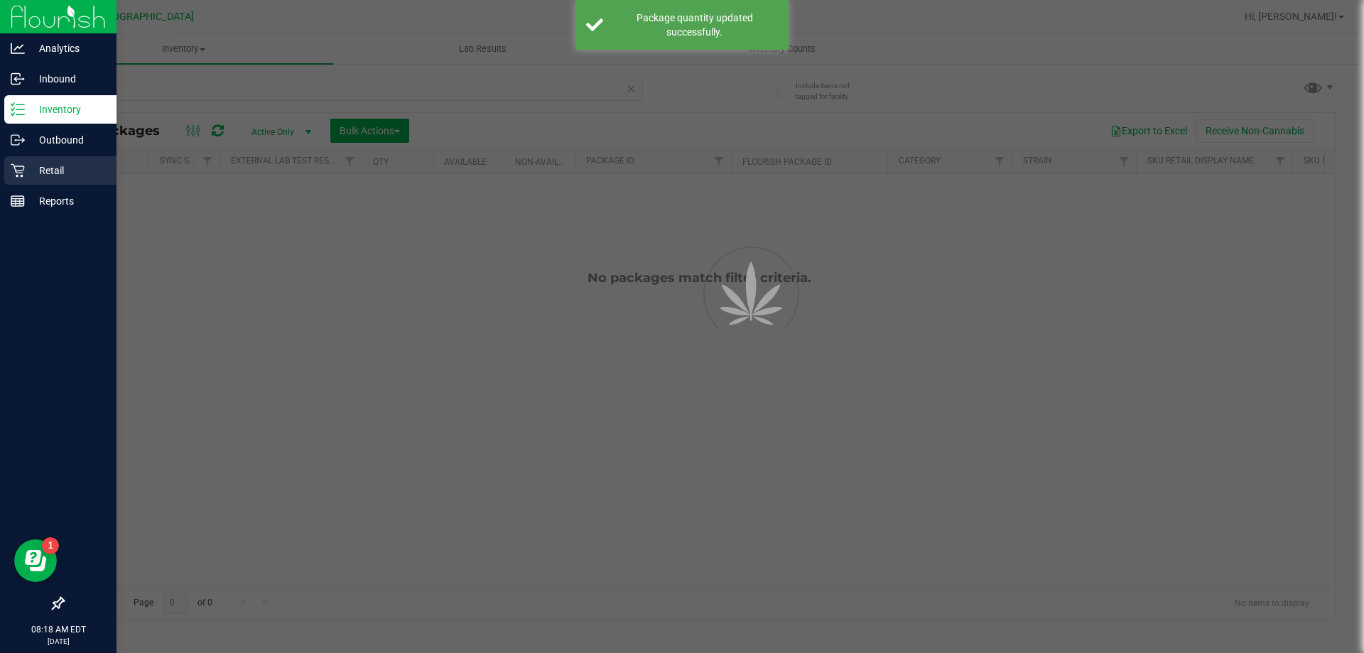
click at [48, 170] on p "Retail" at bounding box center [67, 170] width 85 height 17
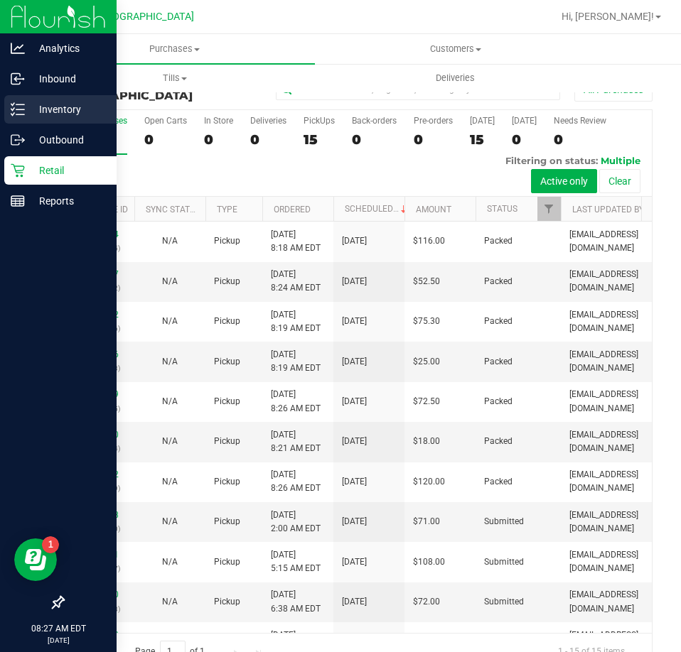
click at [40, 114] on p "Inventory" at bounding box center [67, 109] width 85 height 17
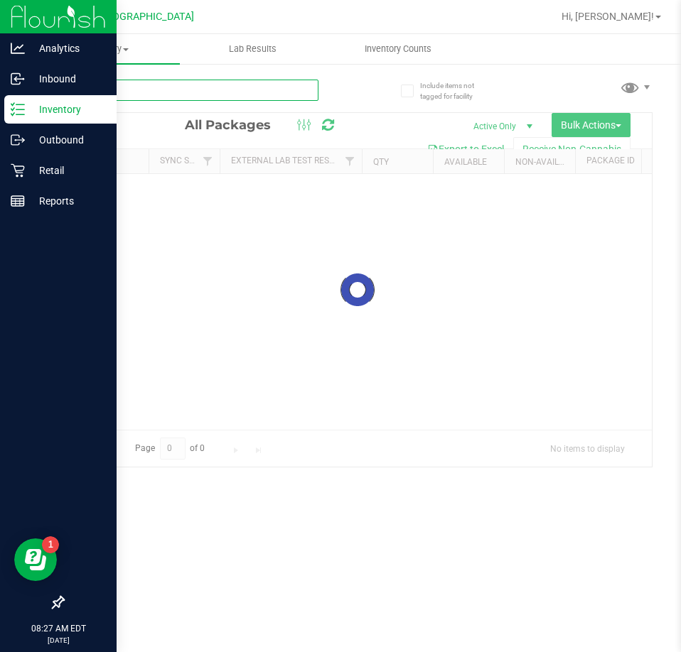
click at [147, 90] on input "text" at bounding box center [191, 90] width 256 height 21
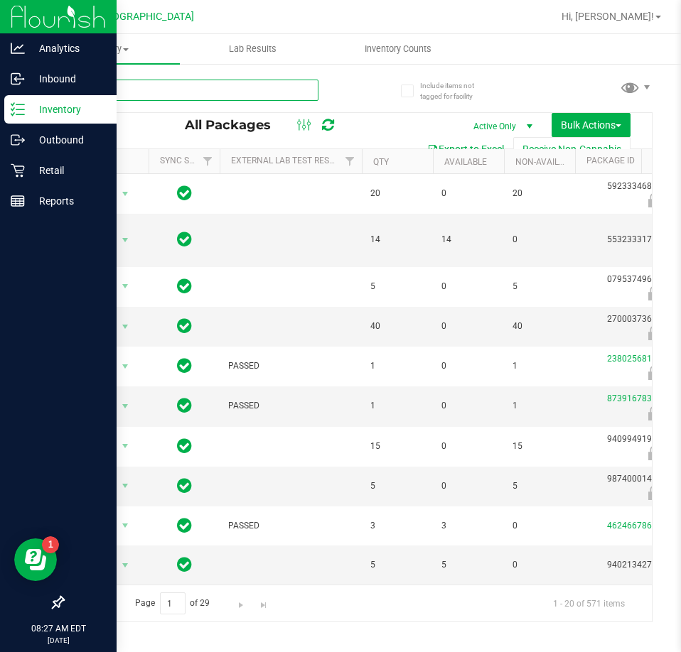
type input "dbp"
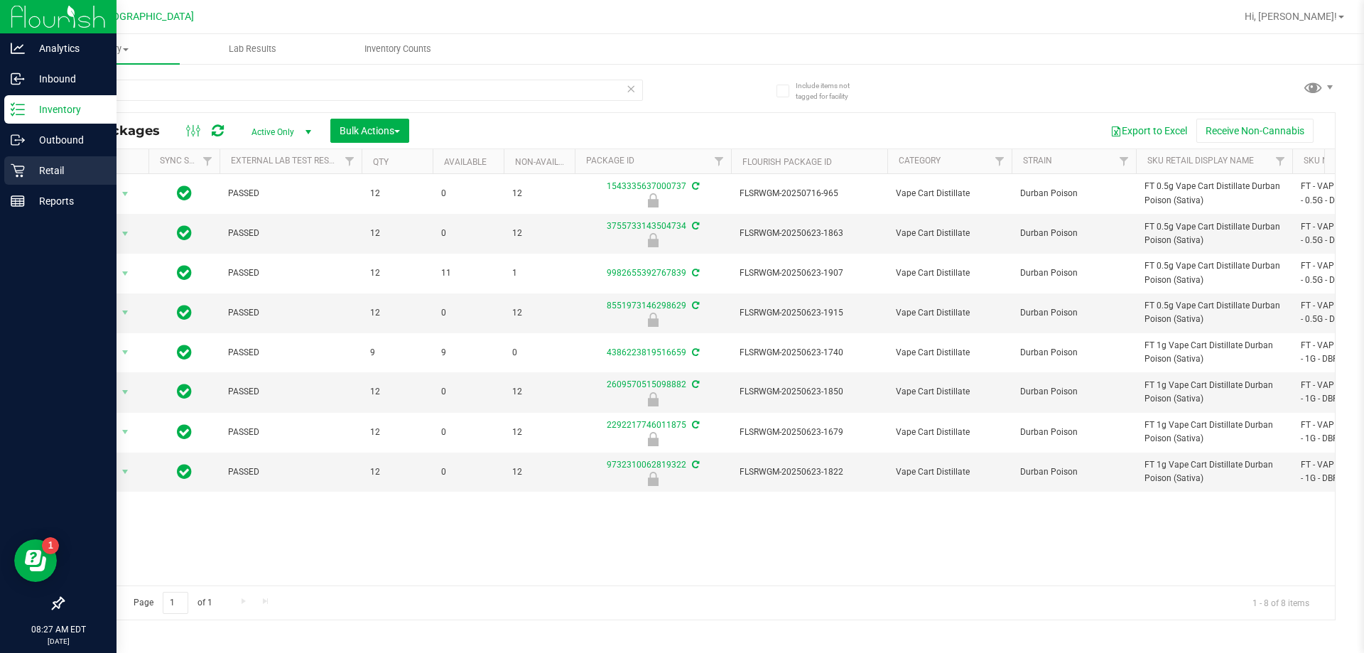
click at [48, 171] on p "Retail" at bounding box center [67, 170] width 85 height 17
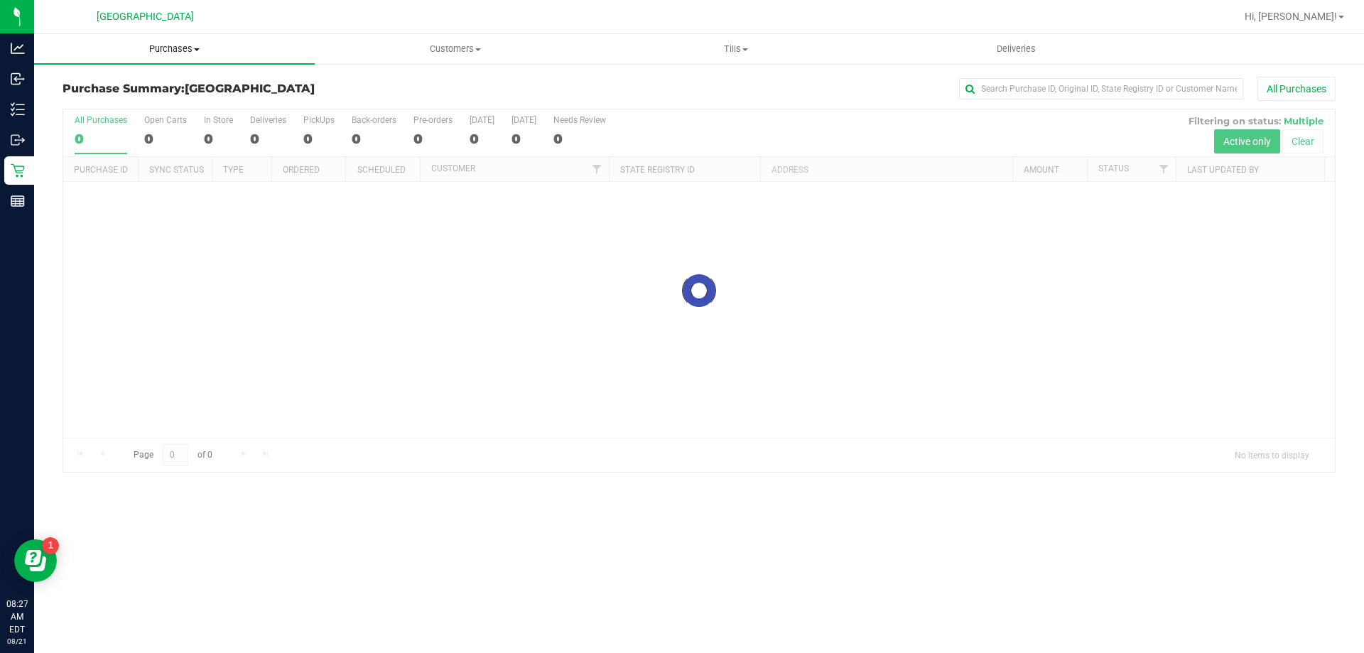
click at [160, 53] on span "Purchases" at bounding box center [174, 49] width 281 height 13
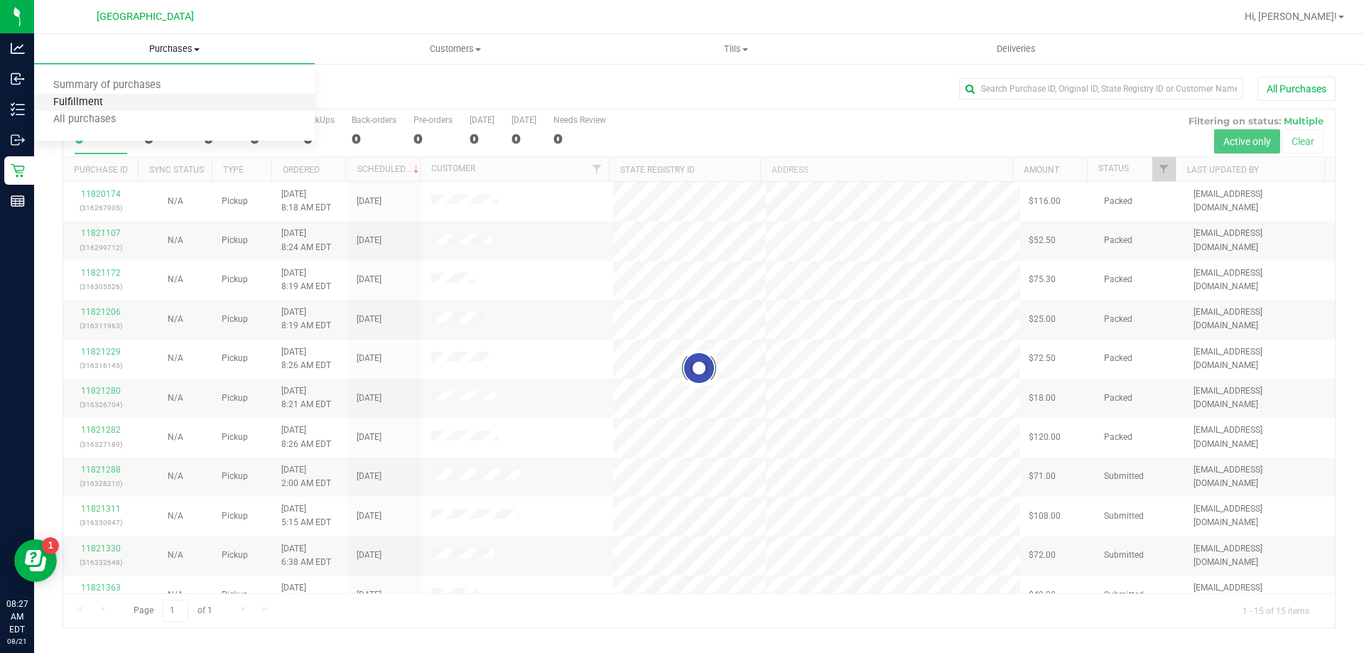
click at [107, 105] on span "Fulfillment" at bounding box center [78, 103] width 88 height 12
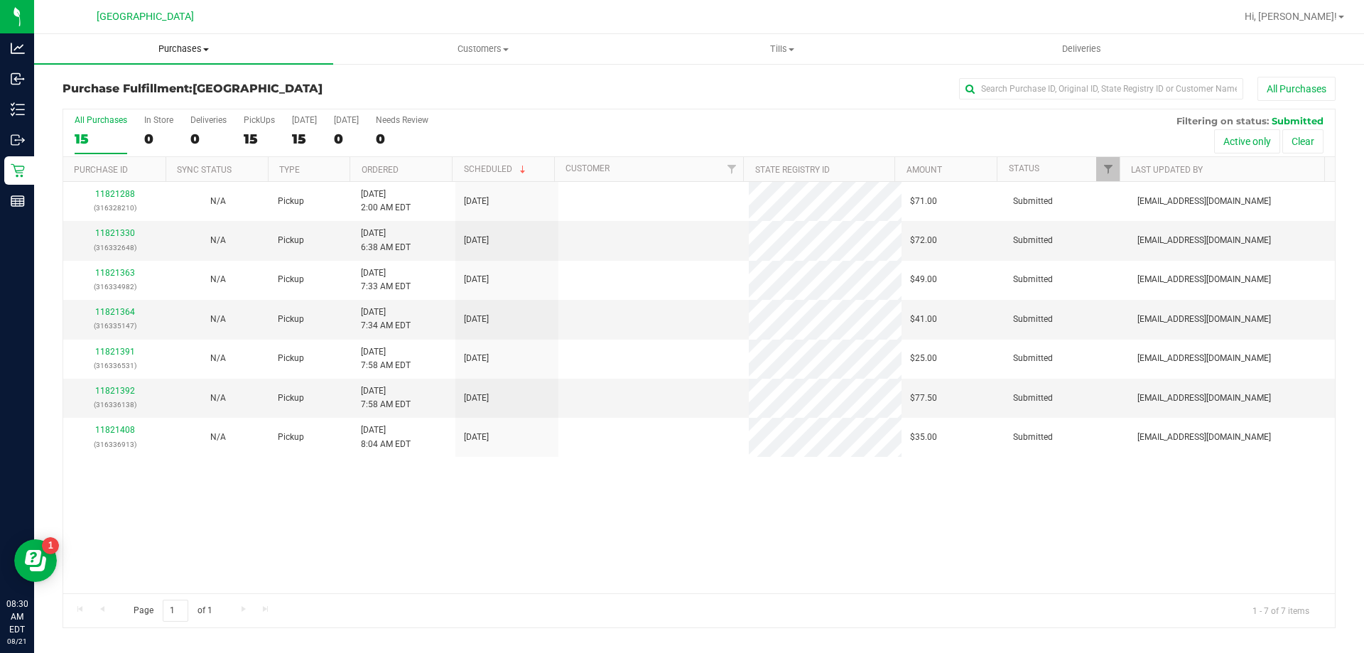
click at [191, 55] on uib-tab-heading "Purchases Summary of purchases Fulfillment All purchases" at bounding box center [183, 49] width 299 height 30
click at [109, 101] on span "Fulfillment" at bounding box center [78, 103] width 88 height 12
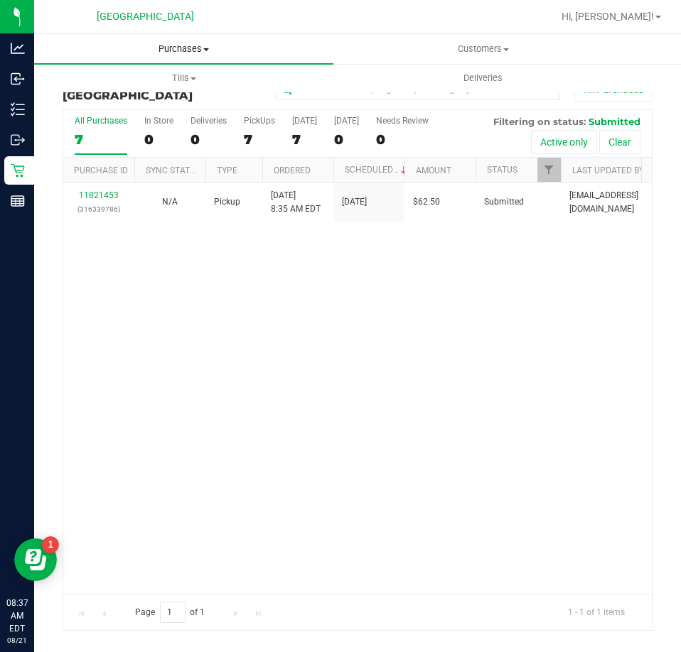
click at [192, 43] on span "Purchases" at bounding box center [183, 49] width 299 height 13
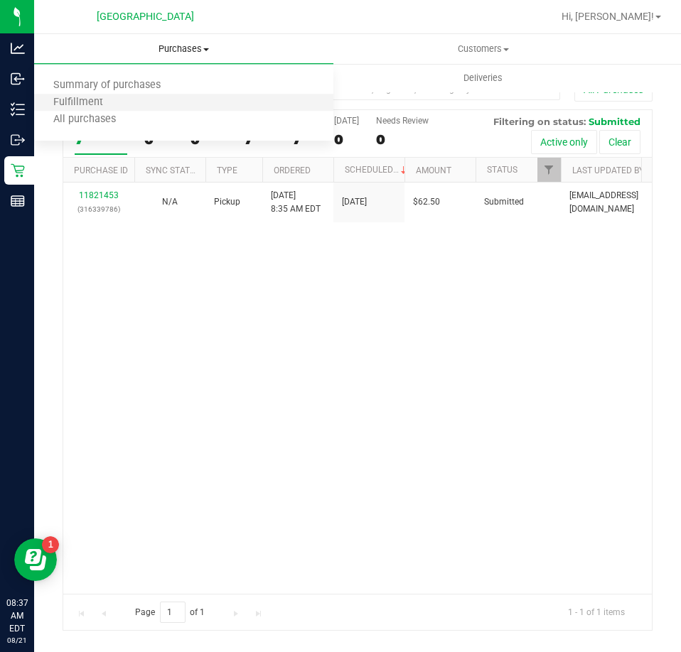
click at [134, 95] on li "Fulfillment" at bounding box center [183, 103] width 299 height 17
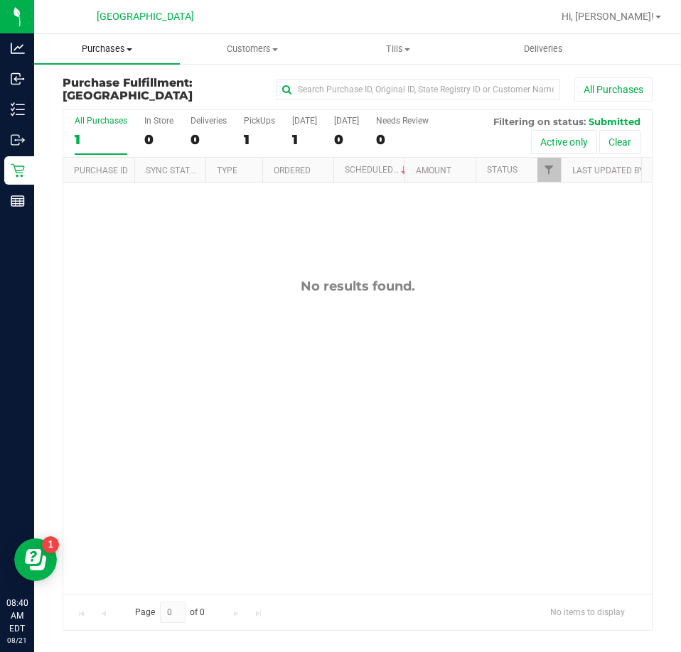
click at [104, 48] on span "Purchases" at bounding box center [107, 49] width 146 height 13
click at [78, 97] on span "Fulfillment" at bounding box center [78, 103] width 88 height 12
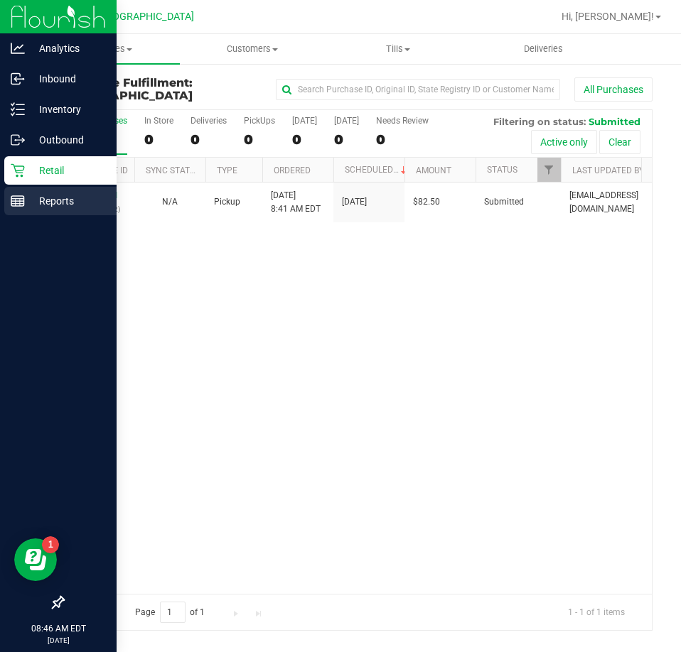
click at [61, 198] on p "Reports" at bounding box center [67, 201] width 85 height 17
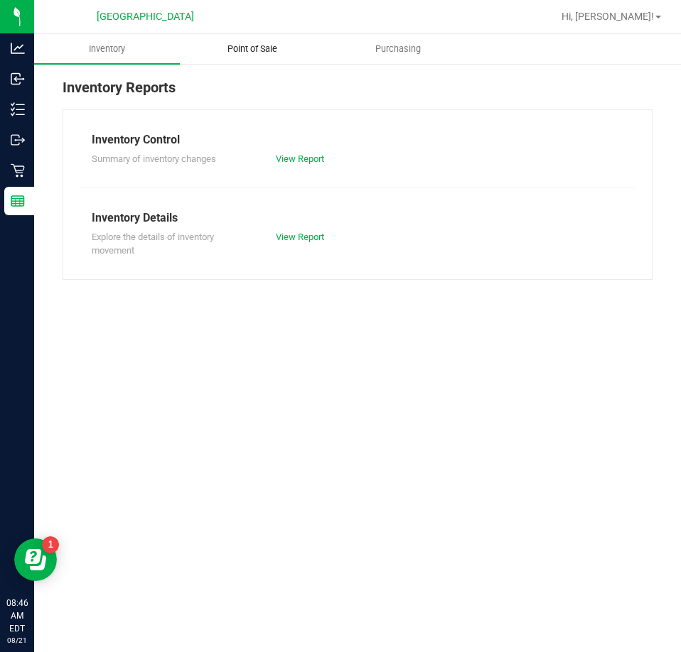
click at [250, 53] on span "Point of Sale" at bounding box center [252, 49] width 88 height 13
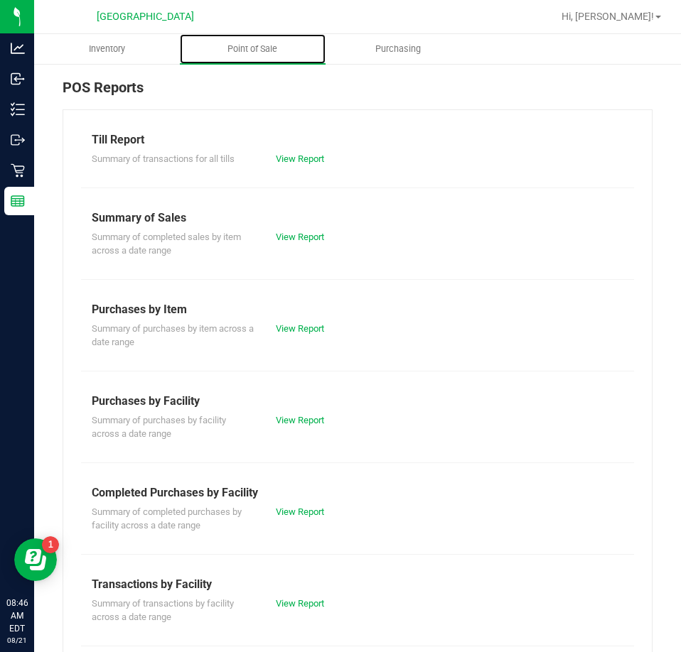
scroll to position [192, 0]
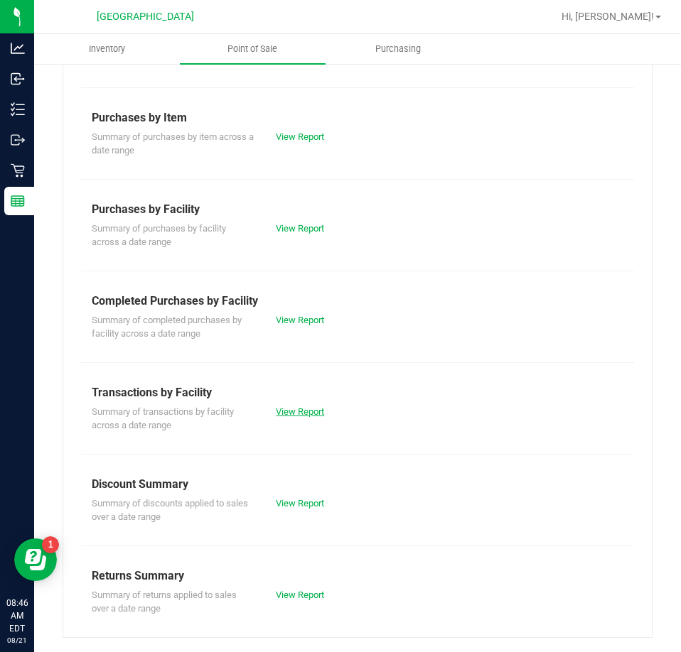
click at [292, 414] on link "View Report" at bounding box center [300, 411] width 48 height 11
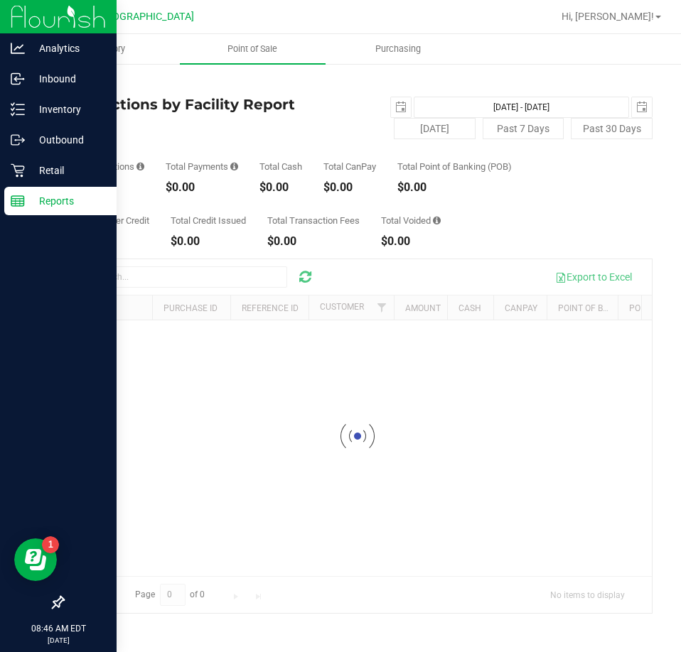
click at [48, 196] on p "Reports" at bounding box center [67, 201] width 85 height 17
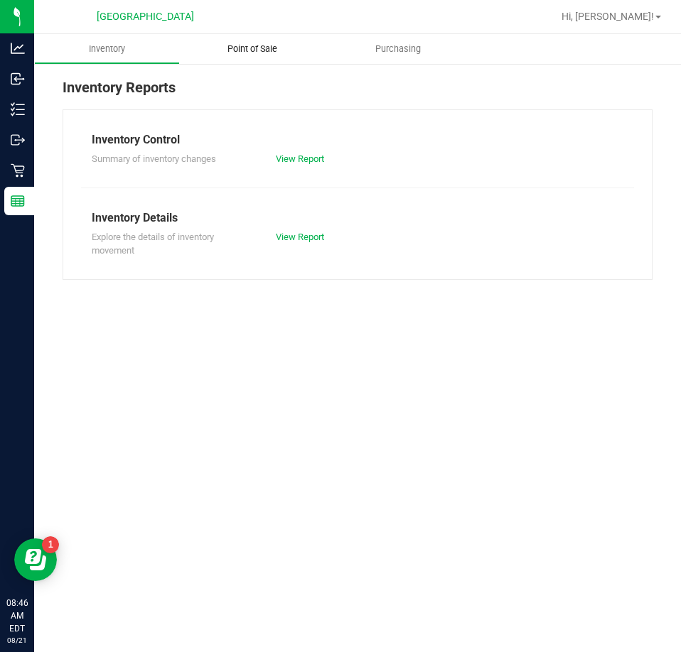
click at [252, 49] on span "Point of Sale" at bounding box center [252, 49] width 88 height 13
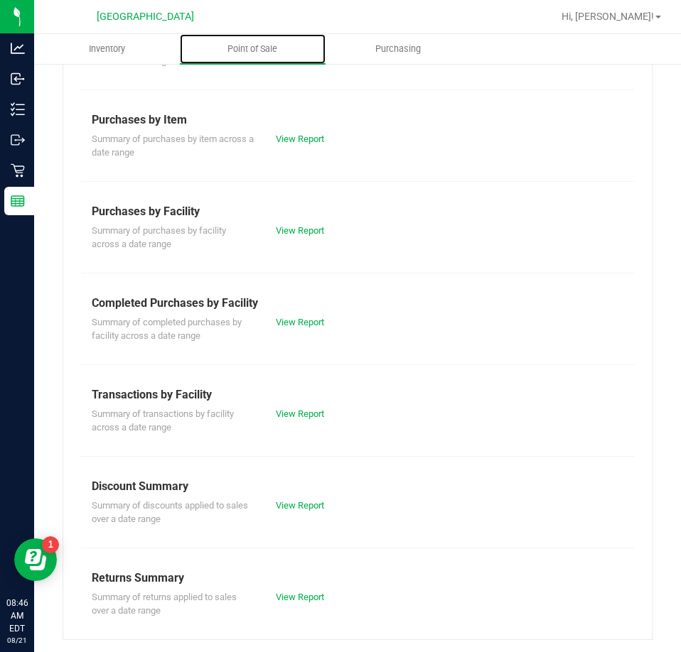
scroll to position [192, 0]
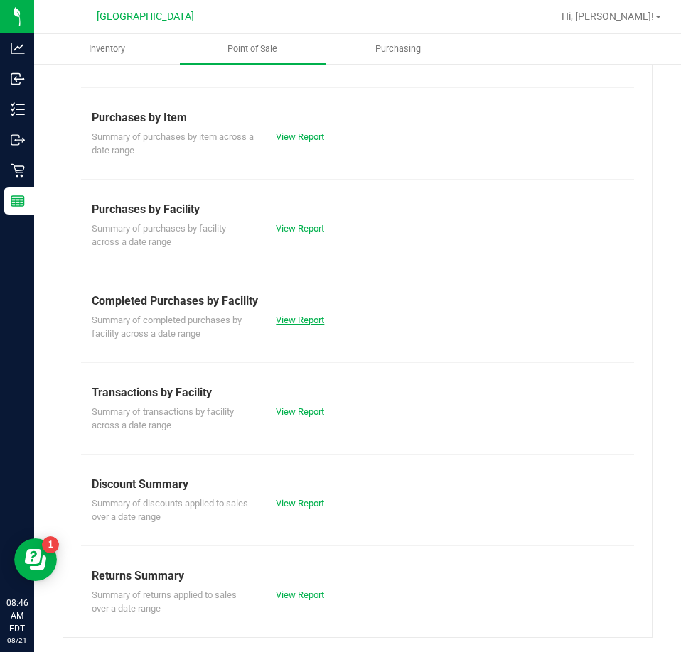
click at [296, 318] on link "View Report" at bounding box center [300, 320] width 48 height 11
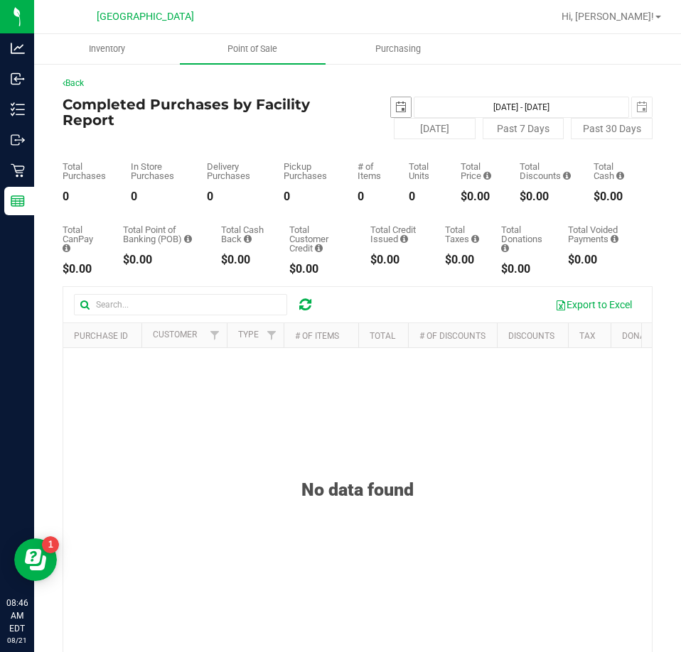
click at [395, 104] on span "select" at bounding box center [400, 107] width 11 height 11
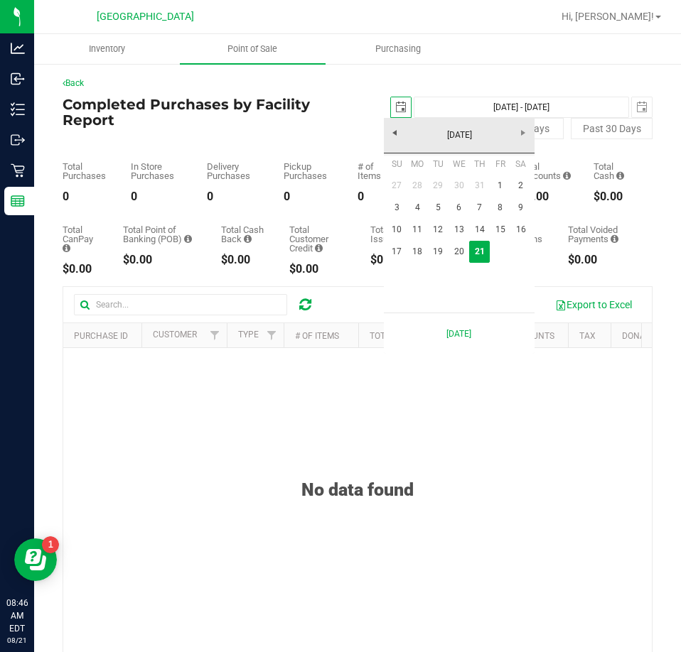
scroll to position [0, 36]
click at [456, 254] on link "20" at bounding box center [458, 252] width 21 height 22
type input "[DATE]"
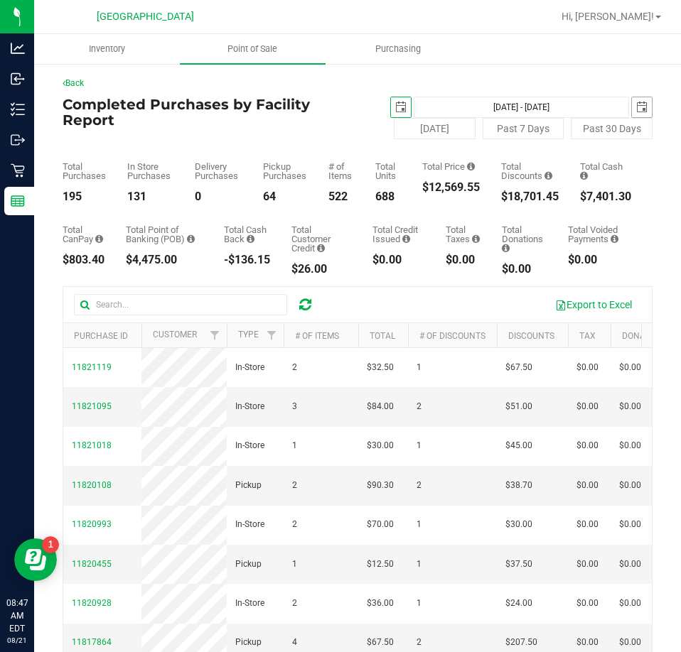
click at [636, 106] on span "select" at bounding box center [641, 107] width 11 height 11
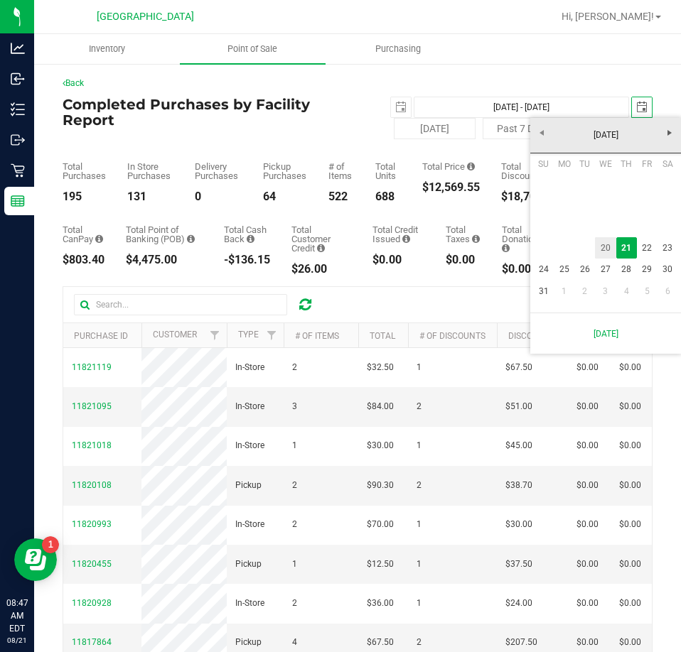
click at [605, 242] on link "20" at bounding box center [605, 248] width 21 height 22
type input "[DATE] - [DATE]"
type input "[DATE]"
